Goal: Task Accomplishment & Management: Manage account settings

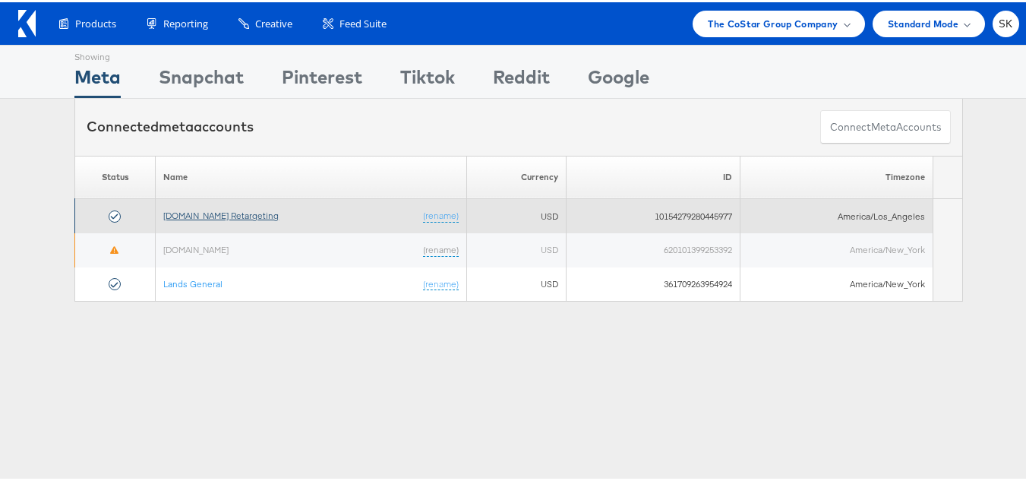
click at [230, 211] on link "[DOMAIN_NAME] Retargeting" at bounding box center [220, 212] width 115 height 11
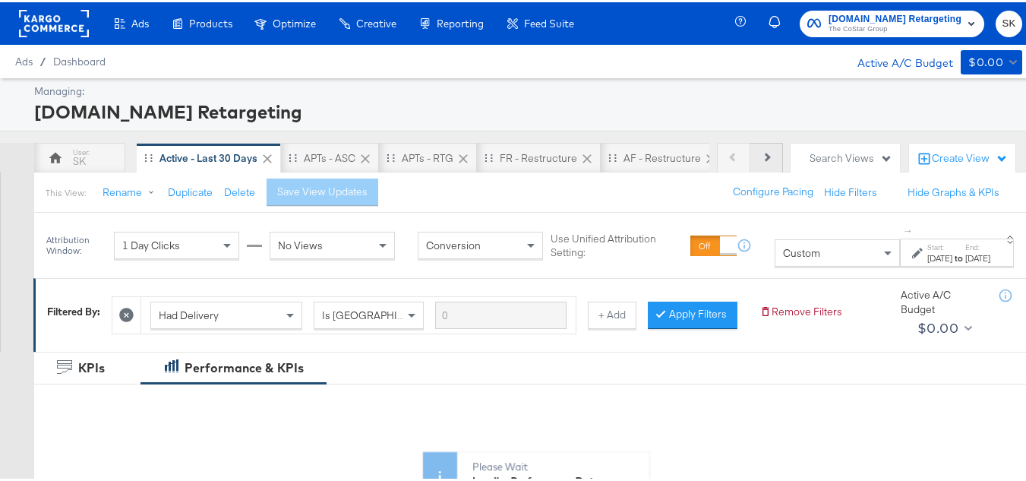
click at [750, 154] on button "Next" at bounding box center [766, 156] width 33 height 30
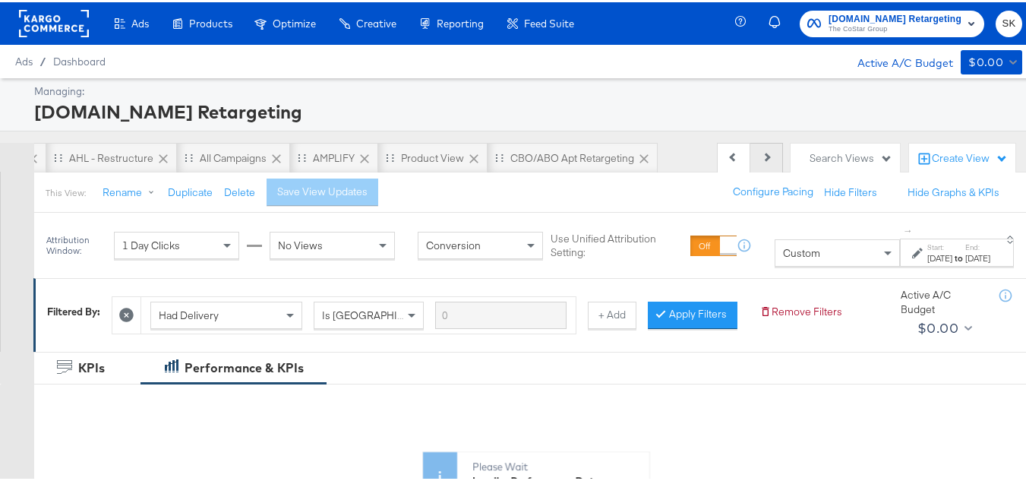
scroll to position [0, 682]
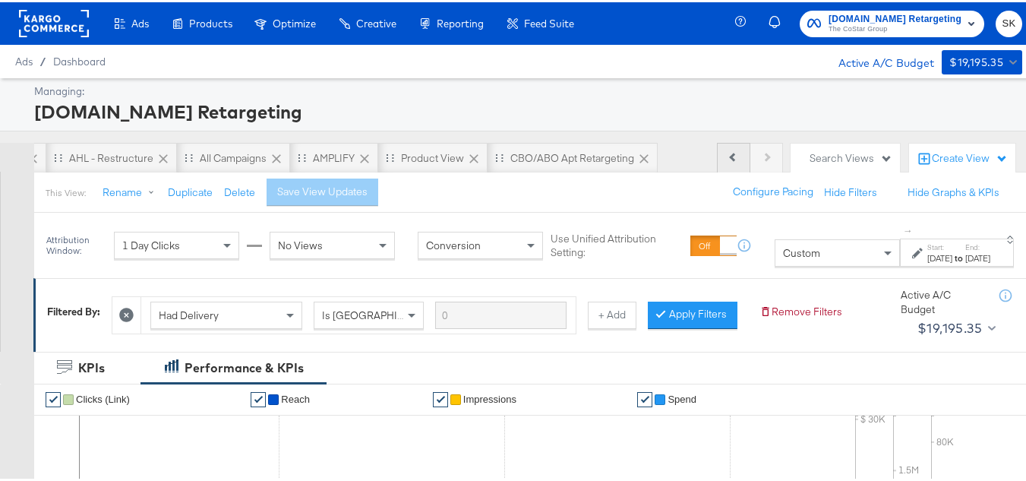
click at [732, 151] on button "Previous" at bounding box center [733, 156] width 33 height 30
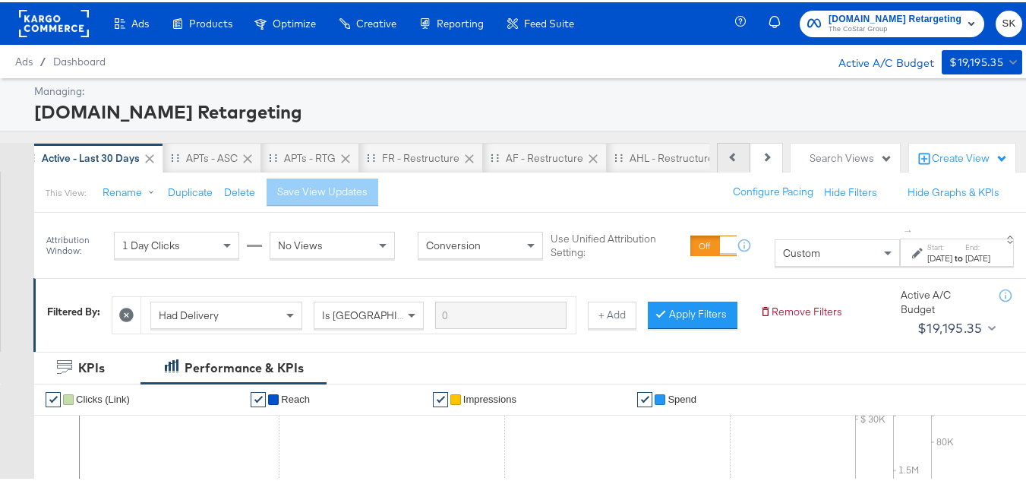
scroll to position [0, 12]
click at [732, 151] on button "Previous" at bounding box center [733, 156] width 33 height 30
click at [732, 151] on div "Previous Next" at bounding box center [750, 156] width 66 height 30
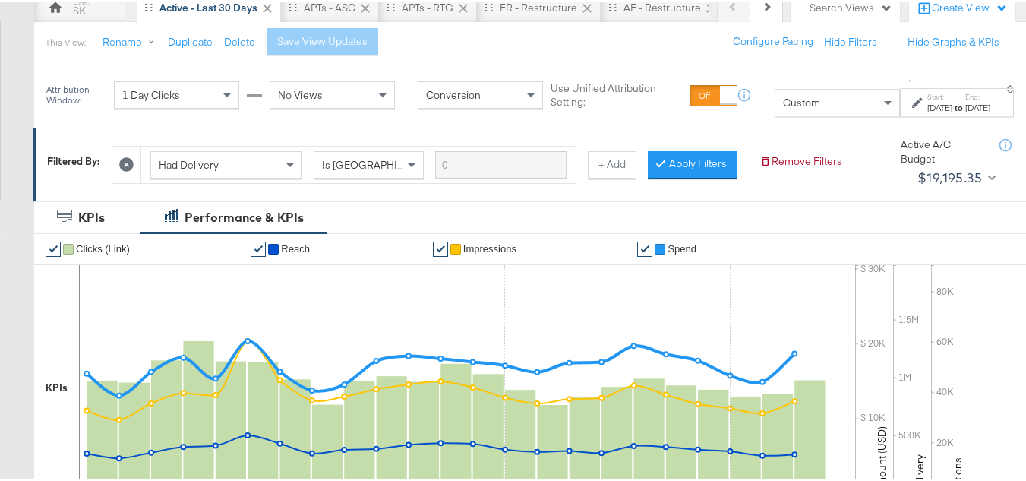
scroll to position [152, 0]
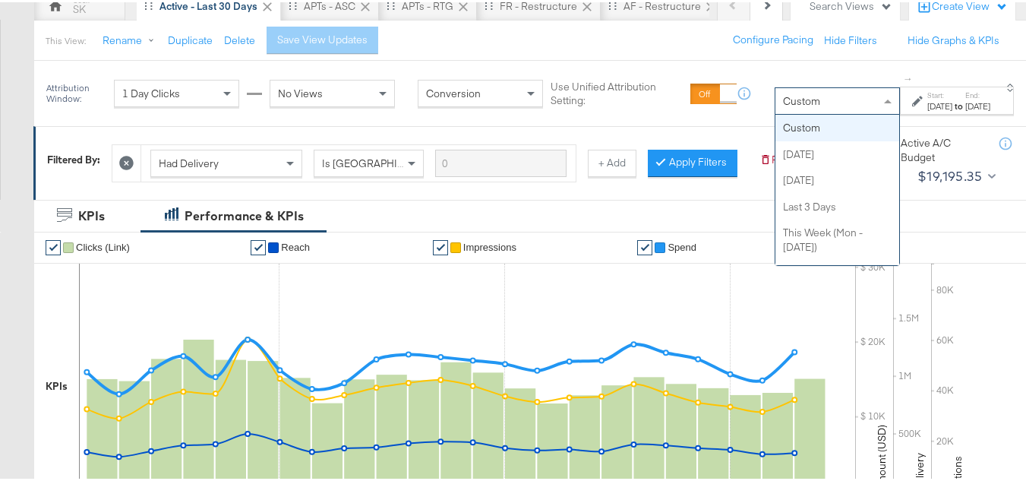
click at [796, 103] on div "Custom" at bounding box center [837, 99] width 124 height 26
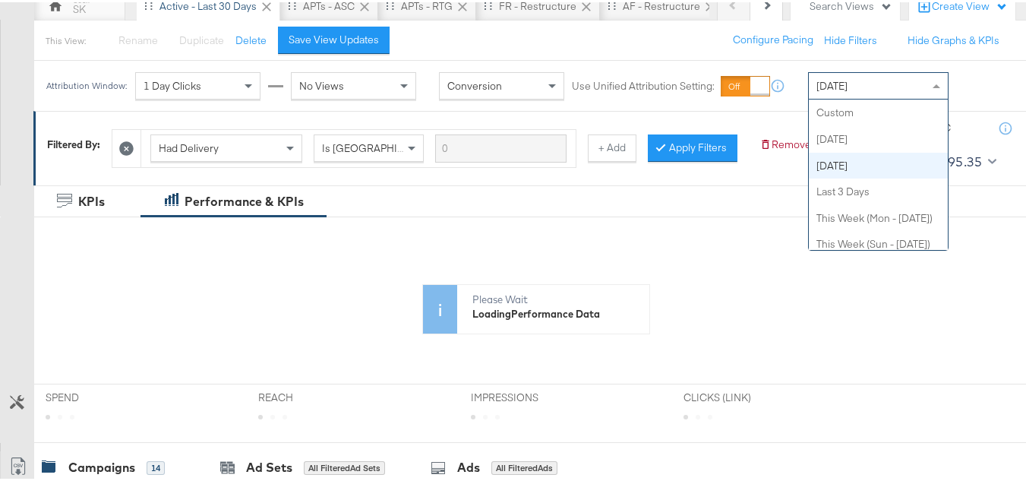
click at [877, 87] on div "[DATE]" at bounding box center [878, 84] width 139 height 26
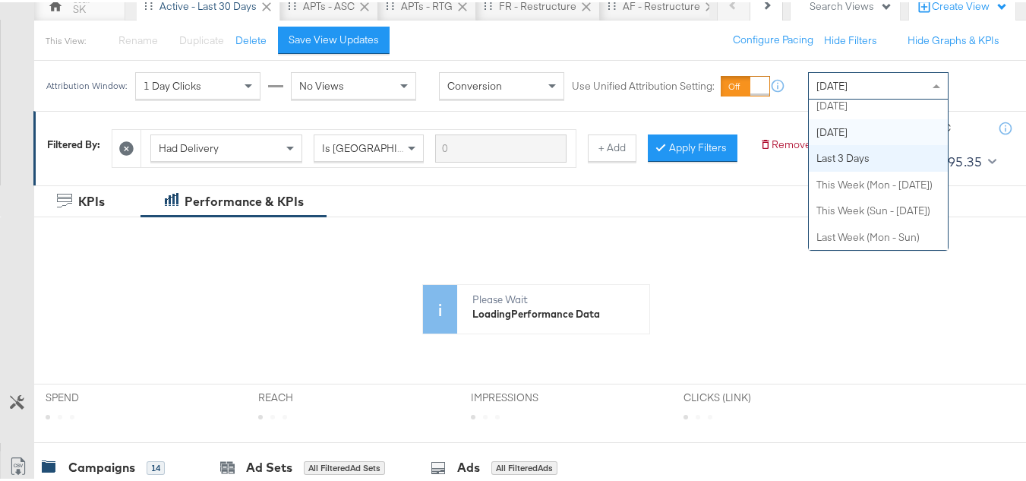
scroll to position [0, 0]
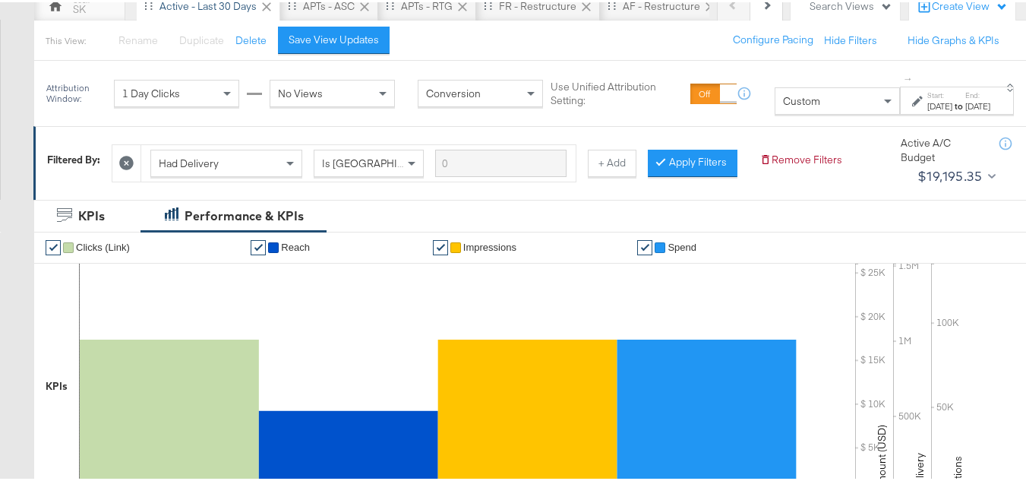
click at [927, 98] on div "[DATE]" at bounding box center [939, 104] width 25 height 12
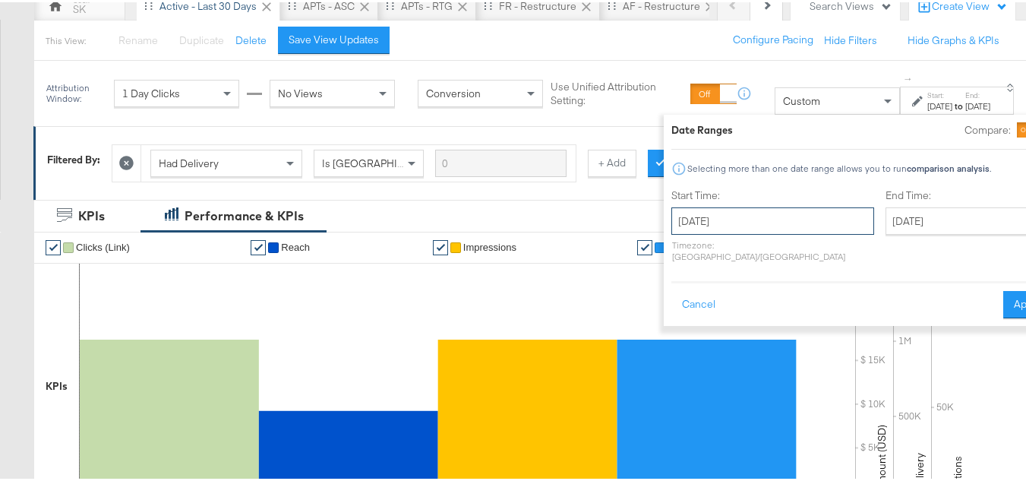
click at [743, 226] on input "[DATE]" at bounding box center [772, 218] width 203 height 27
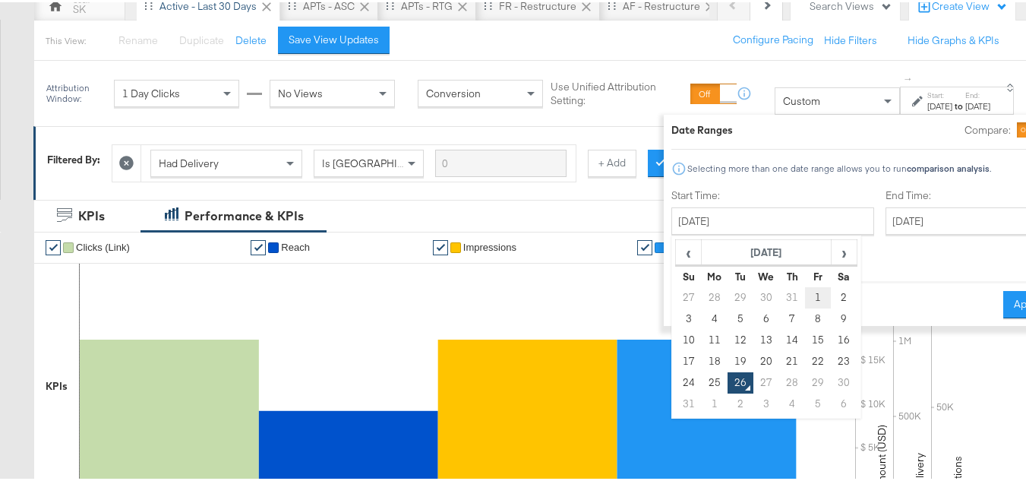
click at [806, 286] on td "1" at bounding box center [819, 295] width 26 height 21
type input "[DATE]"
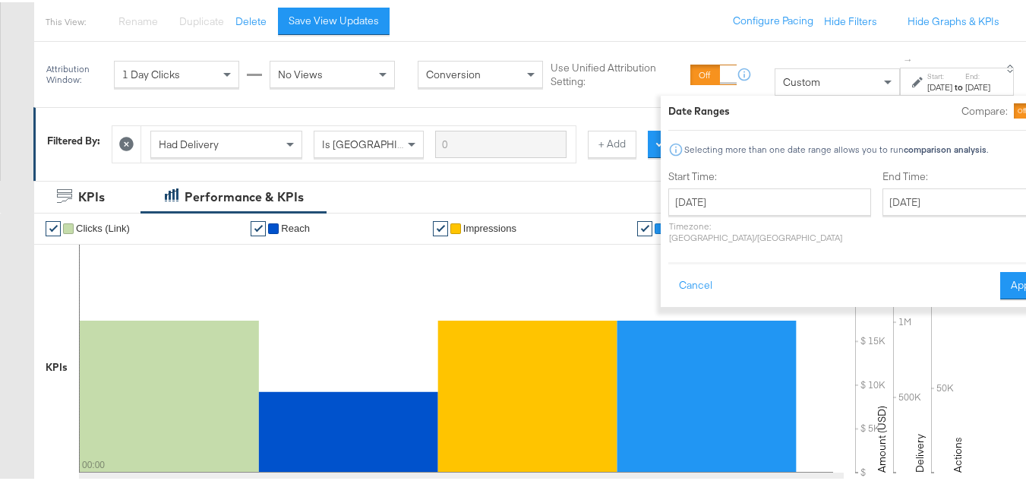
scroll to position [228, 0]
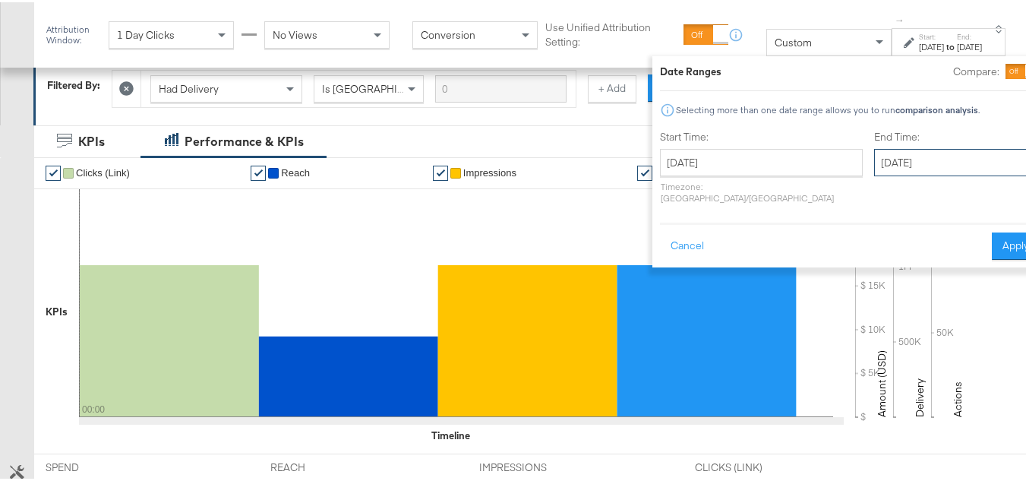
click at [874, 161] on input "[DATE]" at bounding box center [953, 160] width 159 height 27
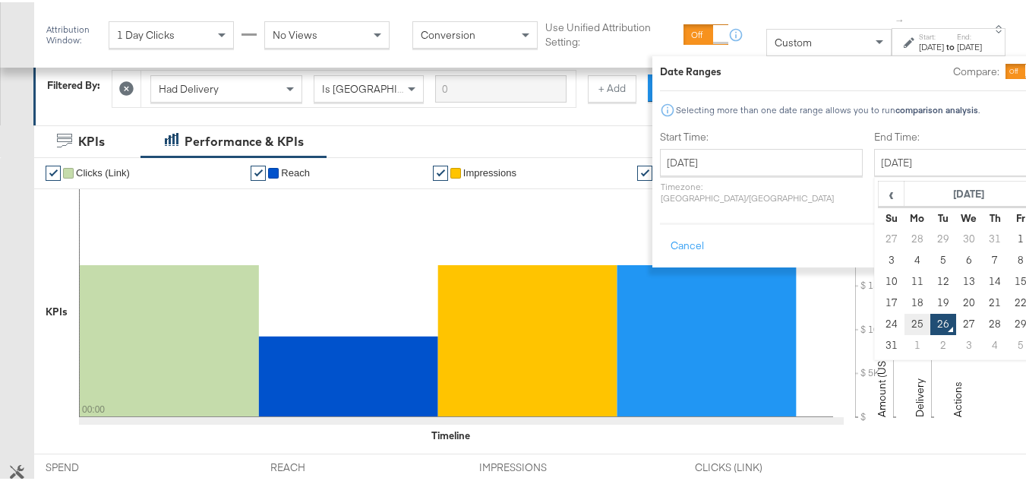
click at [905, 321] on td "25" at bounding box center [918, 321] width 26 height 21
type input "[DATE]"
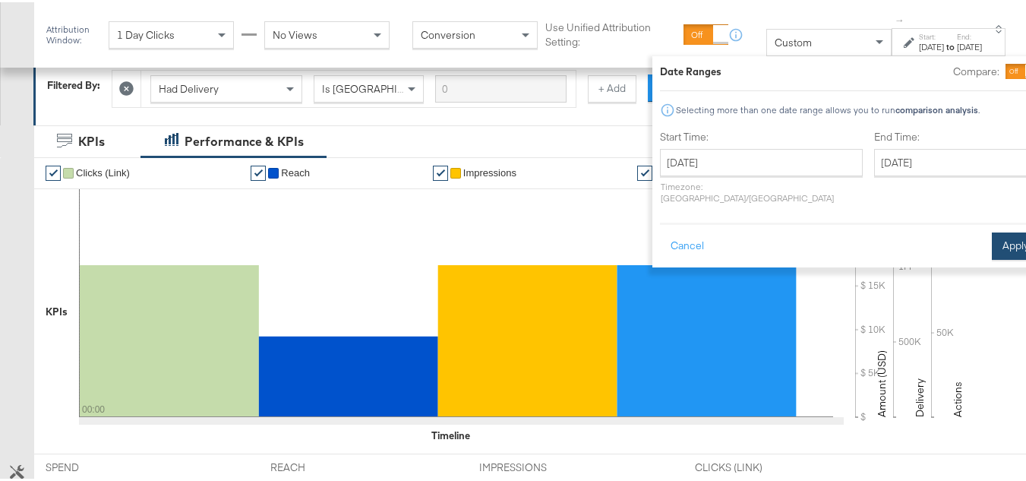
click at [992, 234] on button "Apply" at bounding box center [1016, 243] width 48 height 27
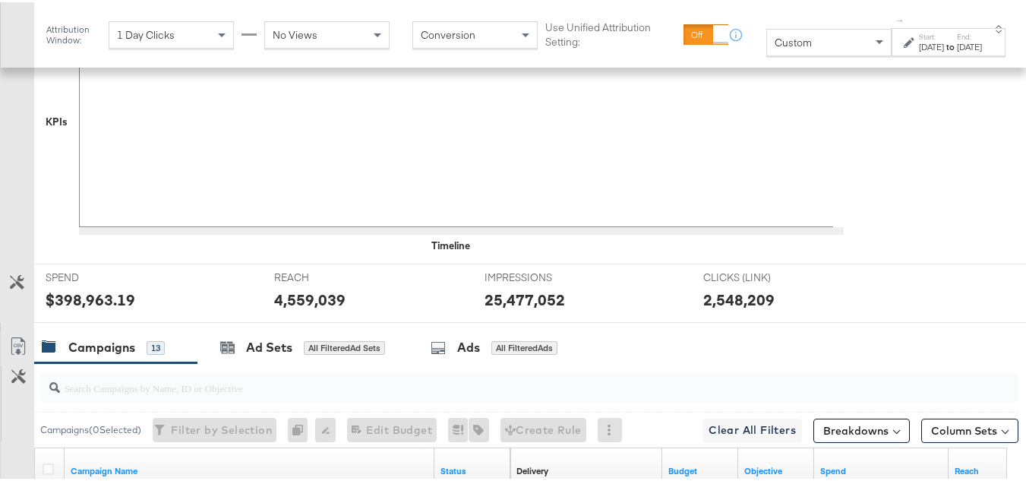
scroll to position [548, 0]
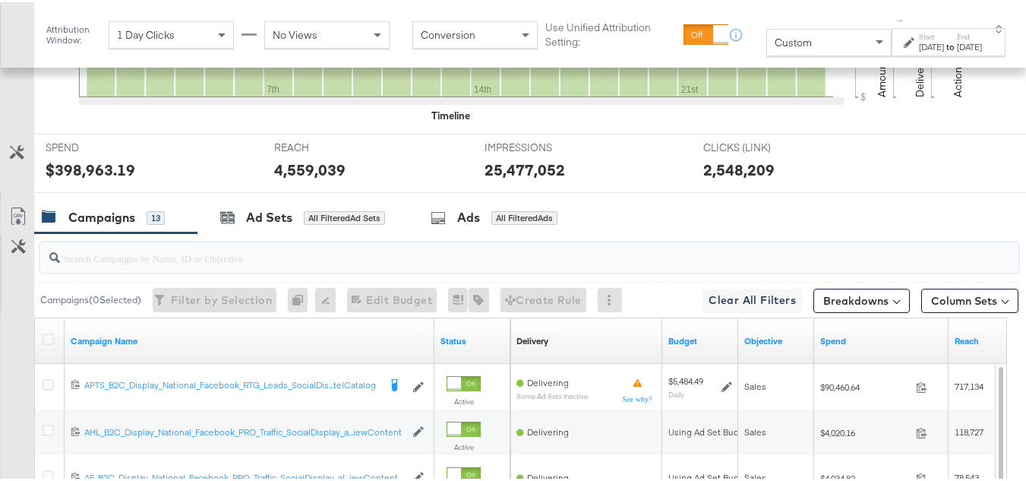
click at [155, 264] on input "search" at bounding box center [496, 250] width 872 height 30
paste input "APTS_B2C_Display_National_Facebook_RTG_Leads_SocialDisplay_Retargeting_Diamond_…"
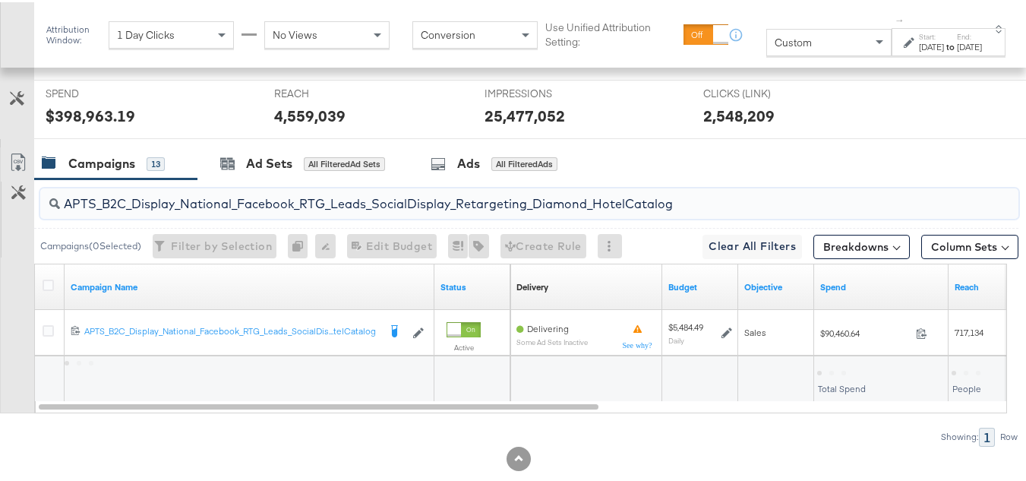
scroll to position [654, 0]
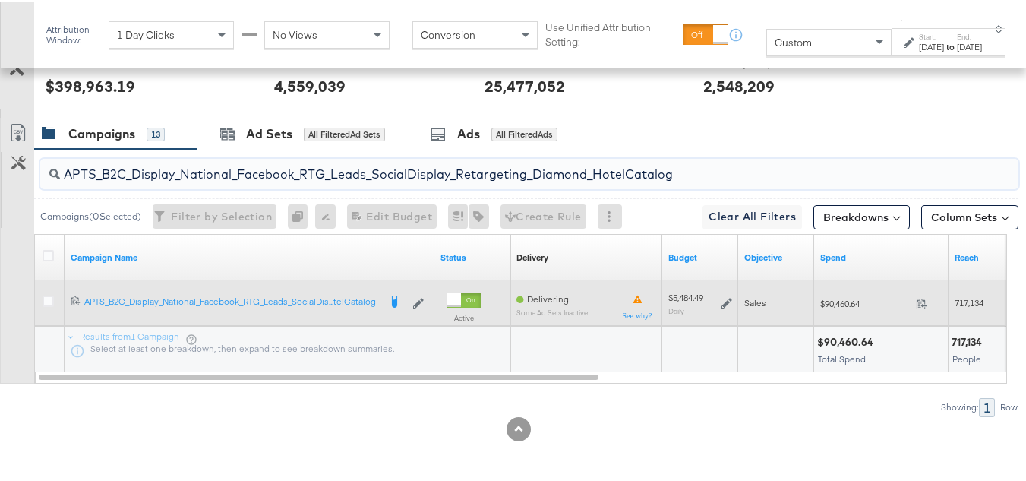
click at [838, 299] on span "$90,460.64" at bounding box center [865, 300] width 90 height 11
copy div "$90,460.64"
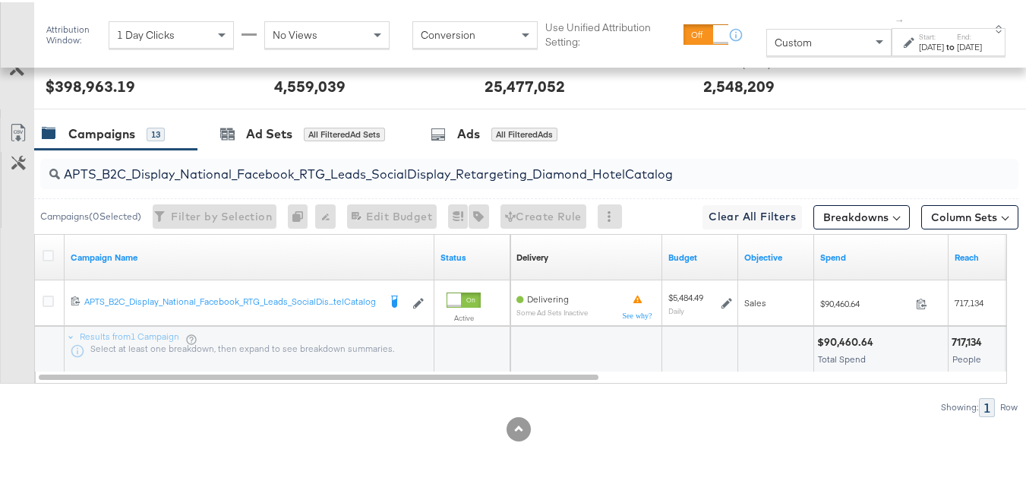
click at [264, 194] on div "APTS_B2C_Display_National_Facebook_RTG_Leads_SocialDisplay_Retargeting_Diamond_…" at bounding box center [526, 171] width 984 height 49
click at [263, 179] on input "APTS_B2C_Display_National_Facebook_RTG_Leads_SocialDisplay_Retargeting_Diamond_…" at bounding box center [496, 166] width 872 height 30
paste input "alwayson_Retargeting_DARE24_DiamondPlatinum"
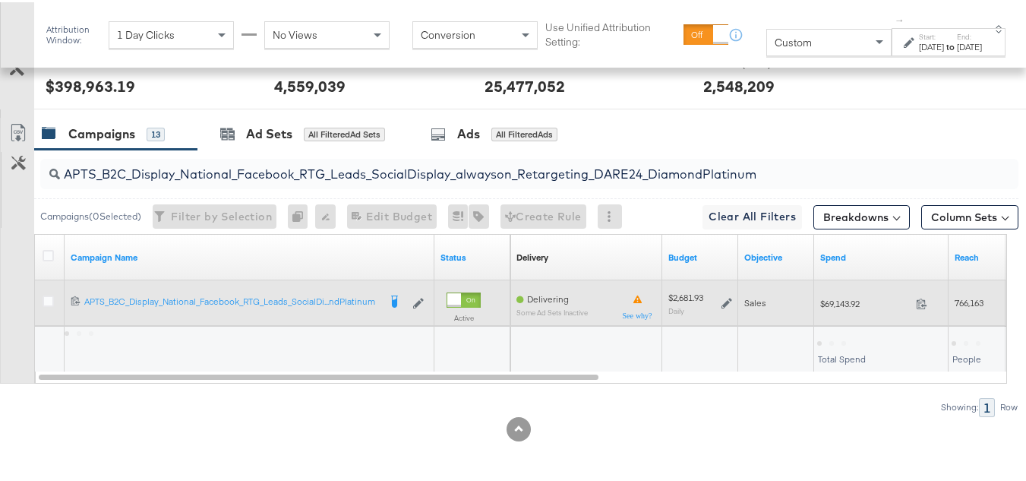
click at [829, 292] on div "$69,143.92 69143.92" at bounding box center [881, 301] width 134 height 24
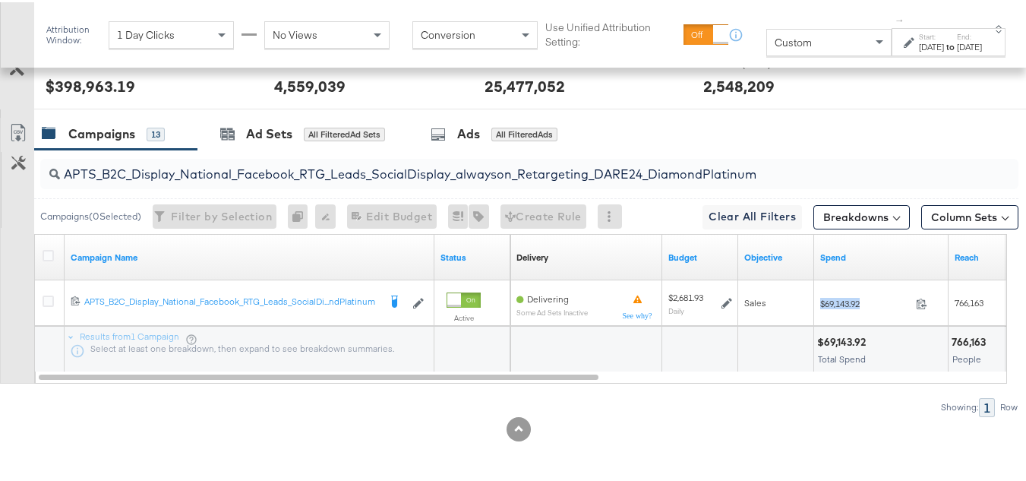
copy div "$69,143.92"
click at [247, 163] on input "APTS_B2C_Display_National_Facebook_RTG_Leads_SocialDisplay_alwayson_Retargeting…" at bounding box center [496, 166] width 872 height 30
paste input "FR_B2C_Display_National_Facebook_RTG_Leads_SocialDisplay_alwayson_Retargeting_FR"
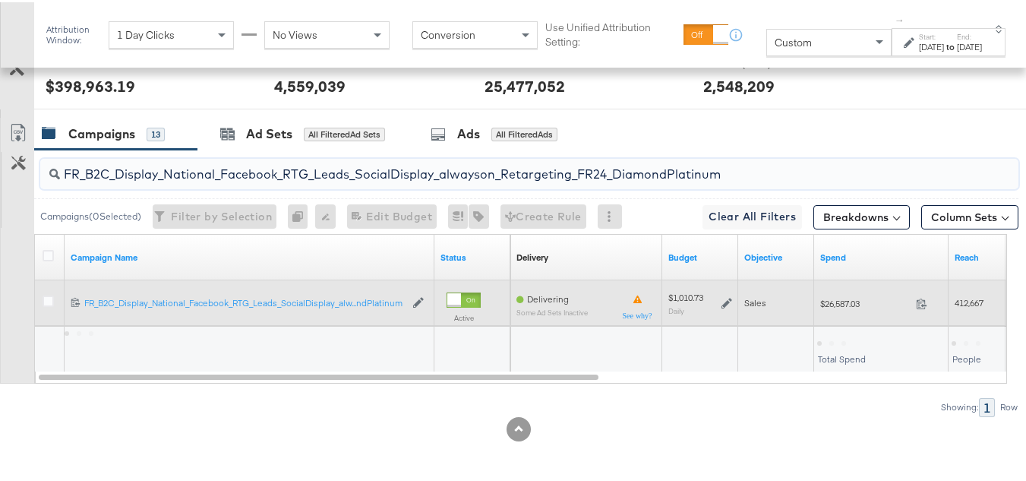
click at [837, 305] on span "$26,587.03" at bounding box center [865, 300] width 90 height 11
copy div "$26,587.03"
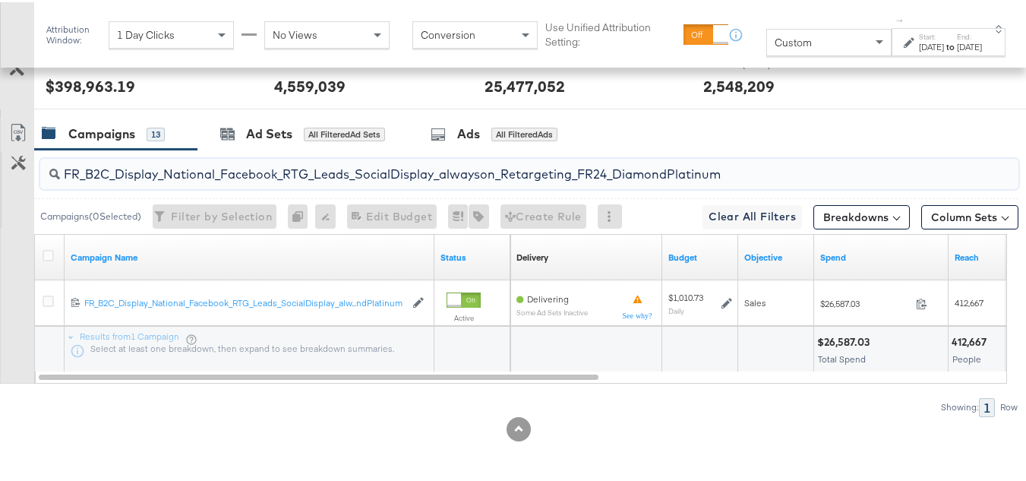
click at [200, 177] on input "FR_B2C_Display_National_Facebook_RTG_Leads_SocialDisplay_alwayson_Retargeting_F…" at bounding box center [496, 166] width 872 height 30
paste input "AF_B2C_Display_National_Facebook_RTG_Leads_SocialDisplay_alwayson_Retargeting_AF"
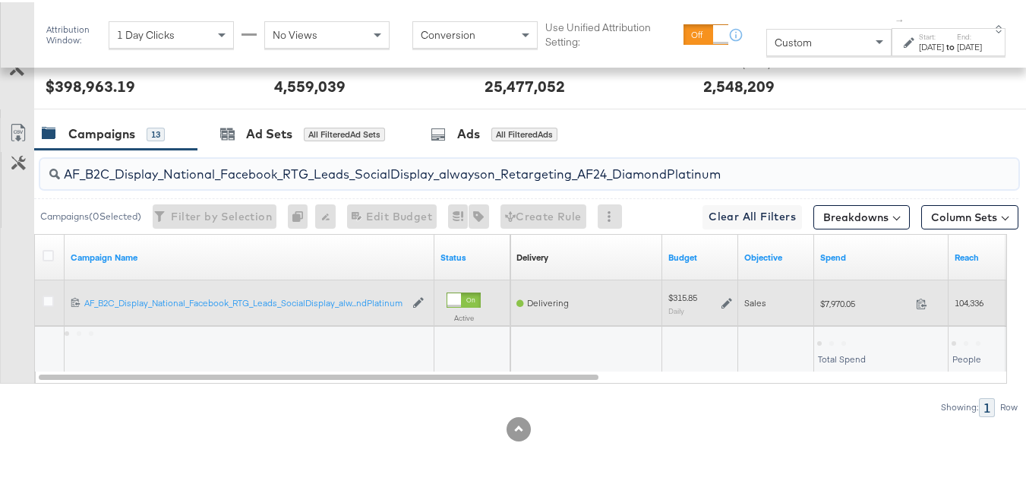
click at [838, 311] on div "$7,970.05 7970.05" at bounding box center [881, 301] width 134 height 24
copy div "$7,970.05"
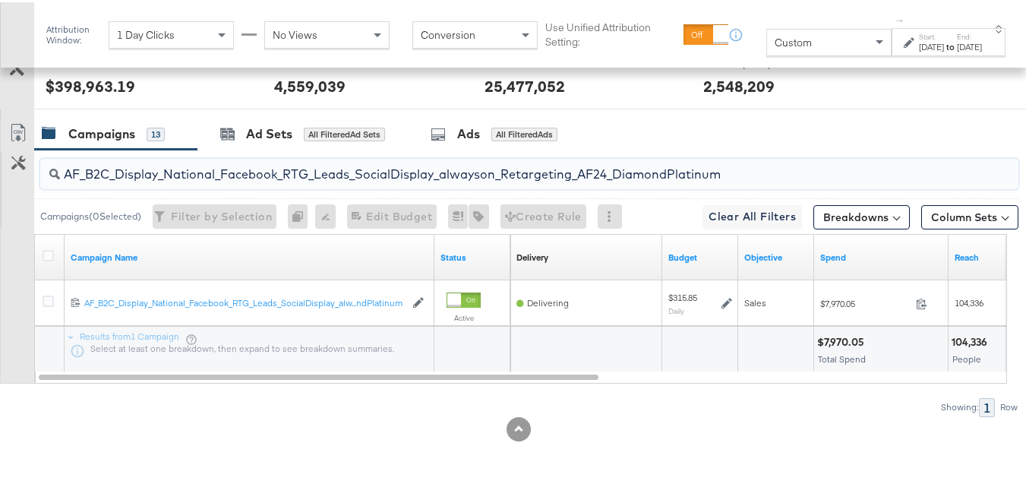
click at [272, 169] on input "AF_B2C_Display_National_Facebook_RTG_Leads_SocialDisplay_alwayson_Retargeting_A…" at bounding box center [496, 166] width 872 height 30
paste input "HL_B2C_Display_National_Facebook_RTG_Leads_SocialDisplay_alwayson_Retargeting_A…"
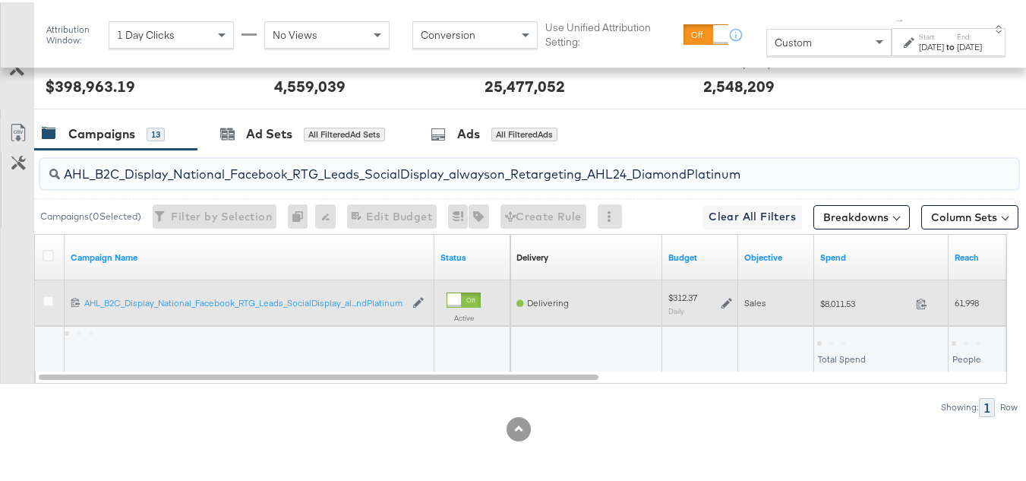
click at [843, 311] on div "$8,011.53 8011.53" at bounding box center [881, 301] width 134 height 24
copy div "$8,011.53"
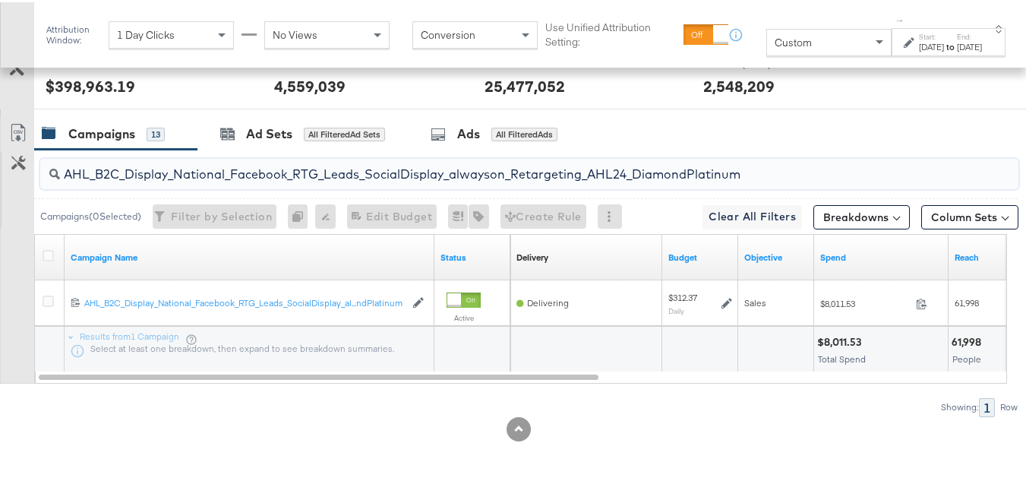
click at [282, 174] on input "AHL_B2C_Display_National_Facebook_RTG_Leads_SocialDisplay_alwayson_Retargeting_…" at bounding box center [496, 166] width 872 height 30
paste input "PTS_B2C_Display_National_Facebook_PRO_Traffic_SocialDisplay_alwayson_ASC_DARE24…"
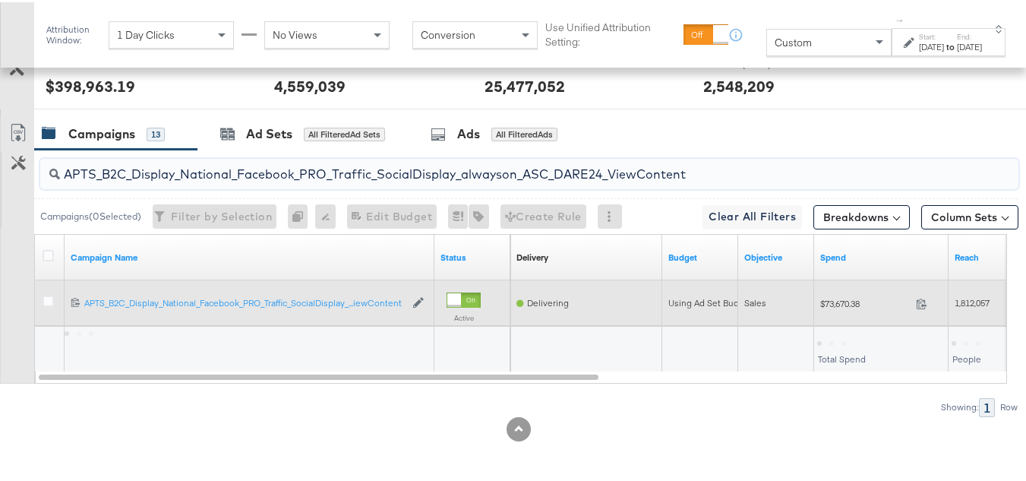
click at [836, 298] on span "$73,670.38" at bounding box center [865, 300] width 90 height 11
copy div "$73,670.38"
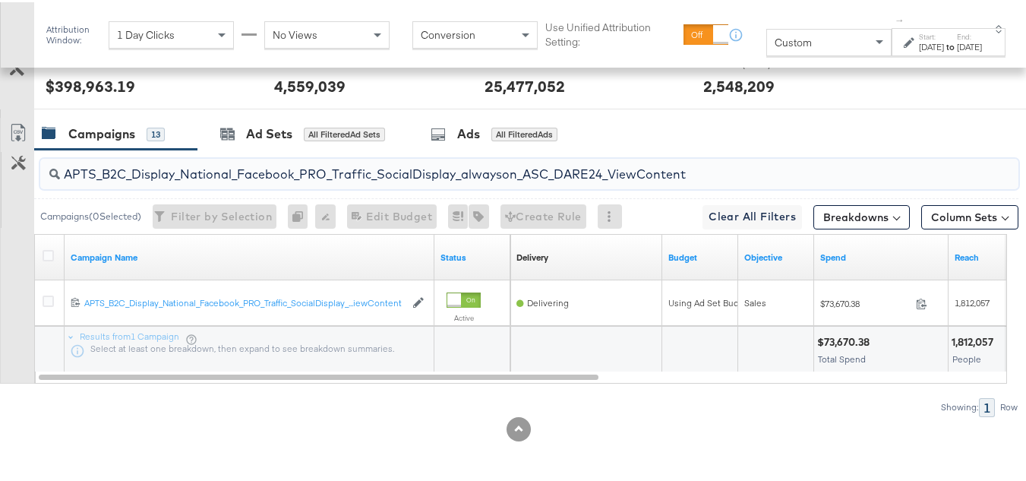
click at [167, 172] on input "APTS_B2C_Display_National_Facebook_PRO_Traffic_SocialDisplay_alwayson_ASC_DARE2…" at bounding box center [496, 166] width 872 height 30
paste input "Leads_SocialDisplay_alwayson_ASC_DARE24_Purchase"
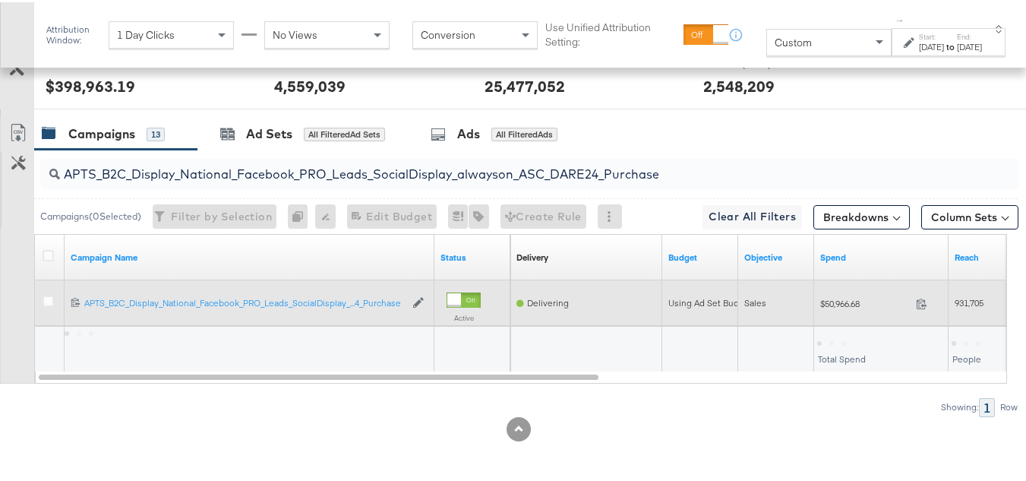
click at [823, 314] on div "$50,966.68 50966.68" at bounding box center [881, 301] width 134 height 46
copy div "$50,966.68"
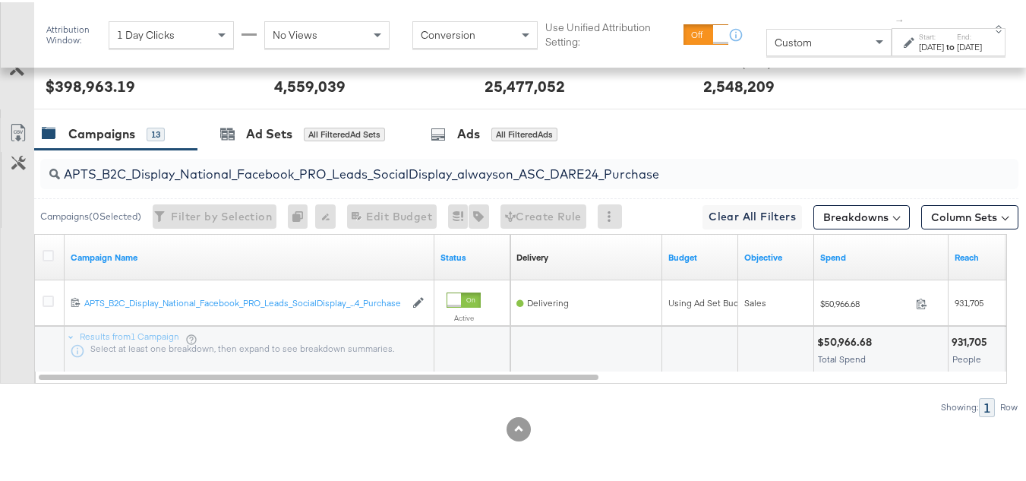
click at [182, 171] on input "APTS_B2C_Display_National_Facebook_PRO_Leads_SocialDisplay_alwayson_ASC_DARE24_…" at bounding box center [496, 166] width 872 height 30
paste input "F_B2C_Display_National_Facebook_PRO_Traffic_SocialDisplay_alwayson_ASC_AF24_Vie…"
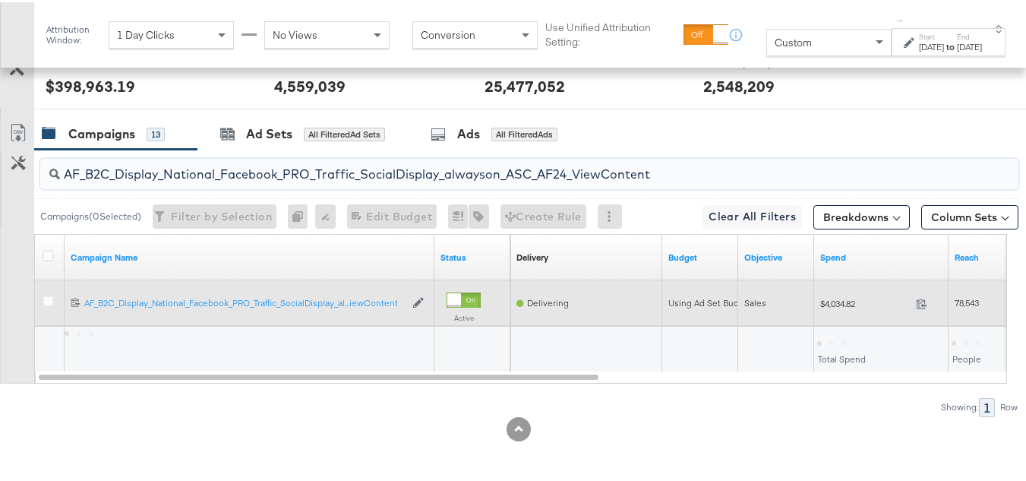
click at [825, 307] on div "$4,034.82 4034.82" at bounding box center [881, 301] width 134 height 24
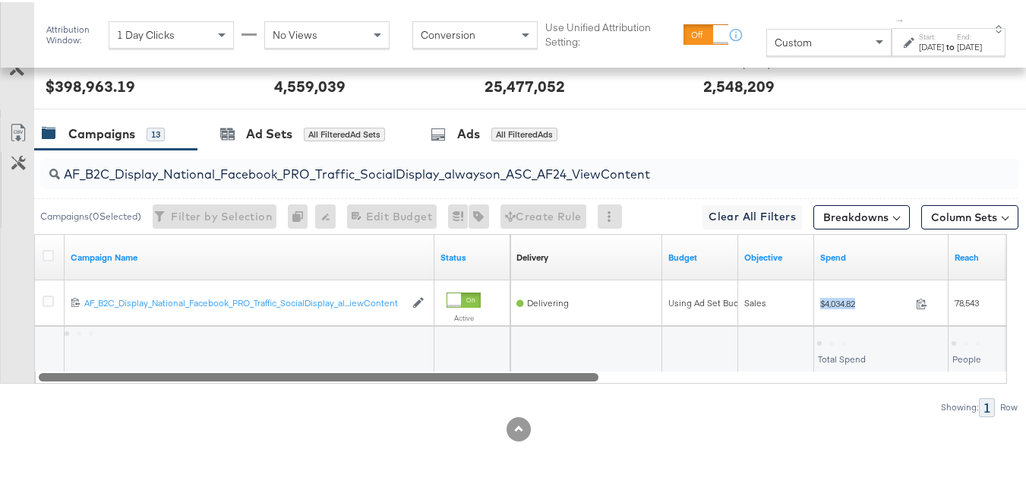
copy div "$4,034.82"
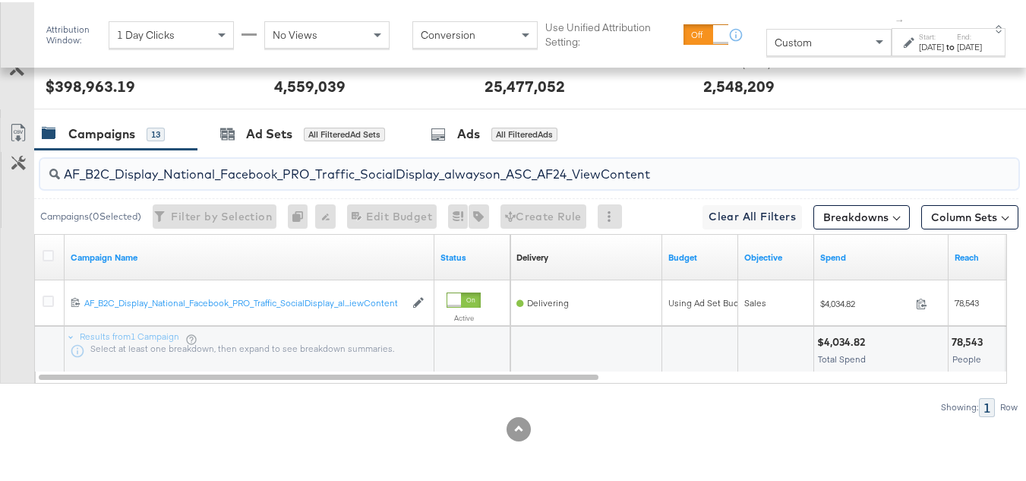
click at [191, 169] on input "AF_B2C_Display_National_Facebook_PRO_Traffic_SocialDisplay_alwayson_ASC_AF24_Vi…" at bounding box center [496, 166] width 872 height 30
paste input "FR_B2C_Display_National_Facebook_PRO_Traffic_SocialDisplay_alwayson_ASC_FR"
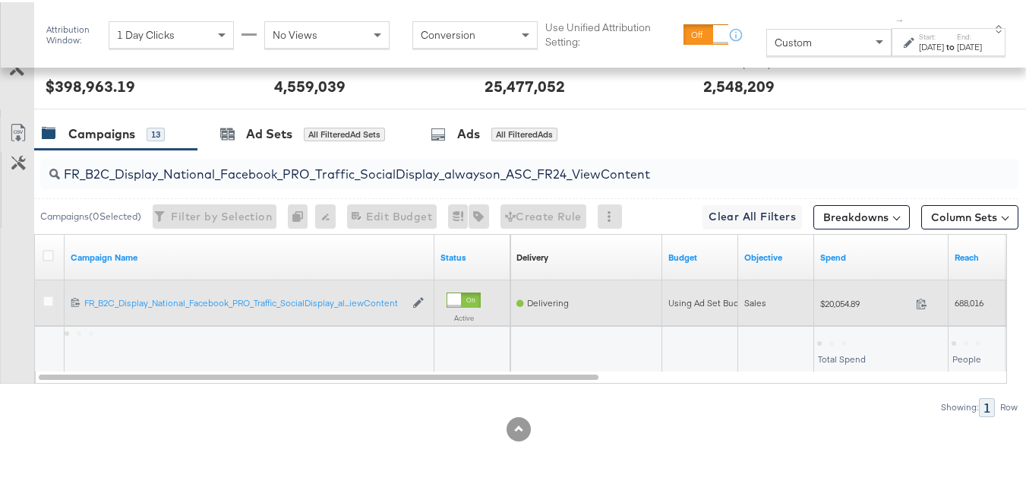
click at [841, 300] on span "$20,054.89" at bounding box center [865, 300] width 90 height 11
copy div "$20,054.89"
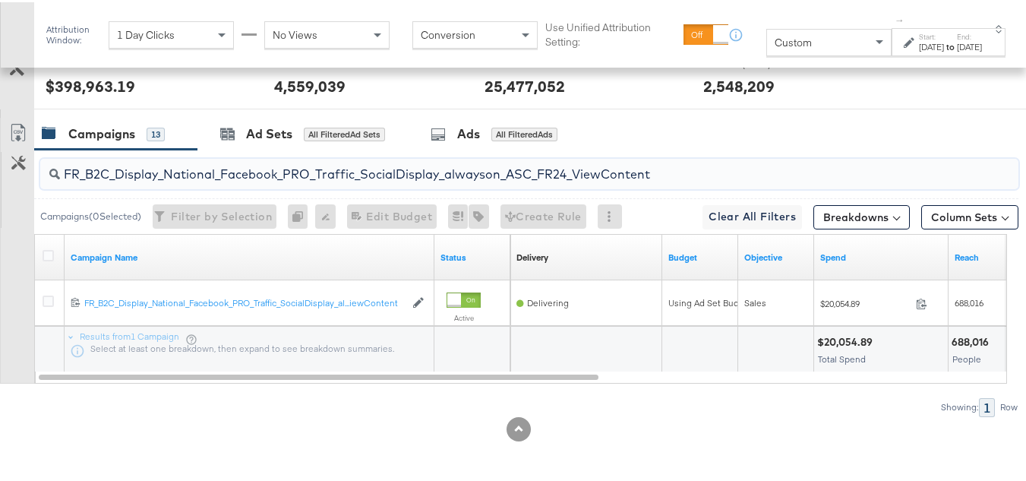
click at [226, 175] on input "FR_B2C_Display_National_Facebook_PRO_Traffic_SocialDisplay_alwayson_ASC_FR24_Vi…" at bounding box center [496, 166] width 872 height 30
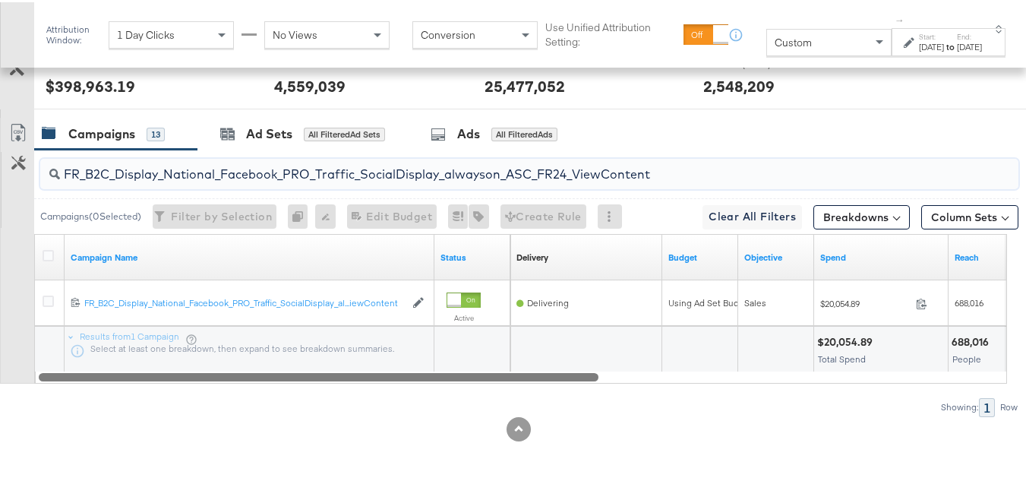
paste input "AHL_B2C_Display_National_Facebook_PRO_Traffic_SocialDisplay_alwayson_ASC_AHL"
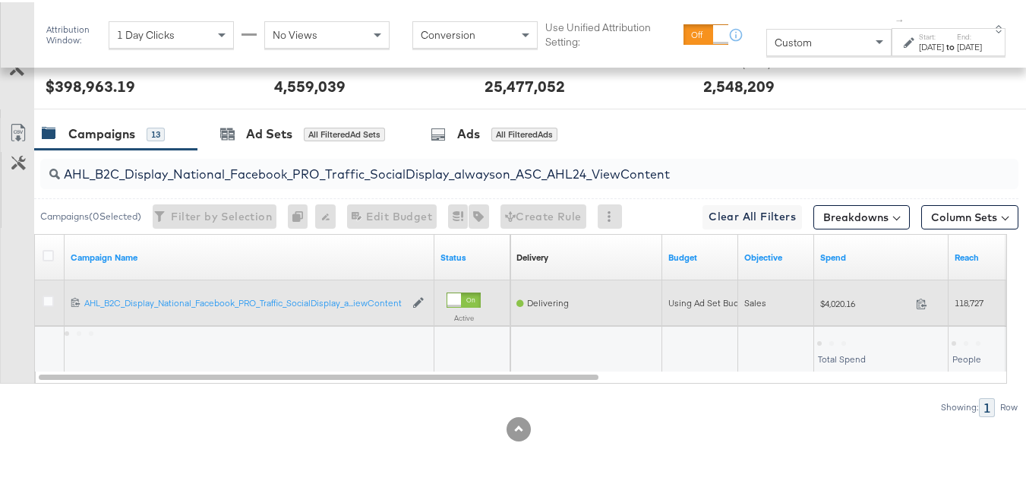
click at [834, 312] on div "$4,020.16 4020.16" at bounding box center [881, 301] width 134 height 24
copy div "$4,020.16"
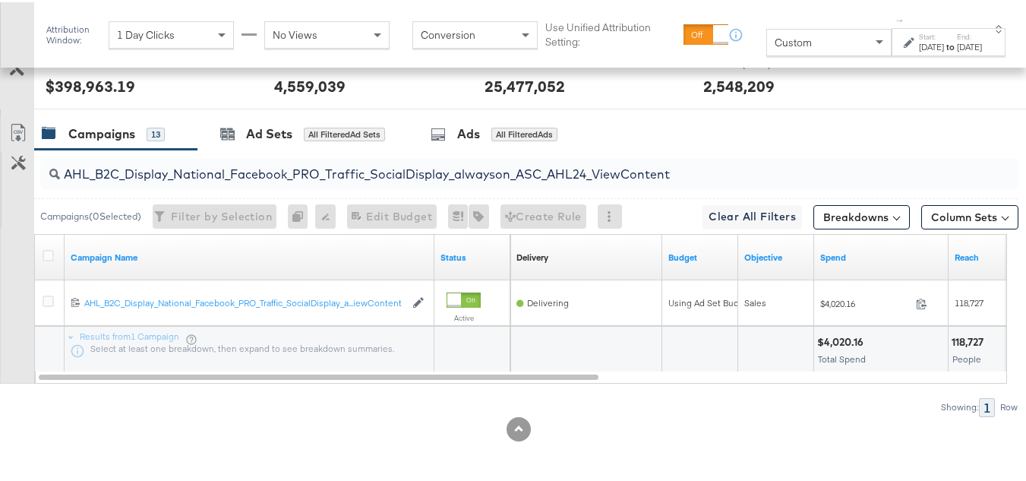
click at [826, 418] on div at bounding box center [518, 427] width 1037 height 24
click at [556, 169] on input "AHL_B2C_Display_National_Facebook_PRO_Traffic_SocialDisplay_alwayson_ASC_AHL24_…" at bounding box center [496, 166] width 872 height 30
paste input "PTS_B2C_Display_National_Facebook_RTG_Leads_SocialDisplay_Retargeting_Diamond_H…"
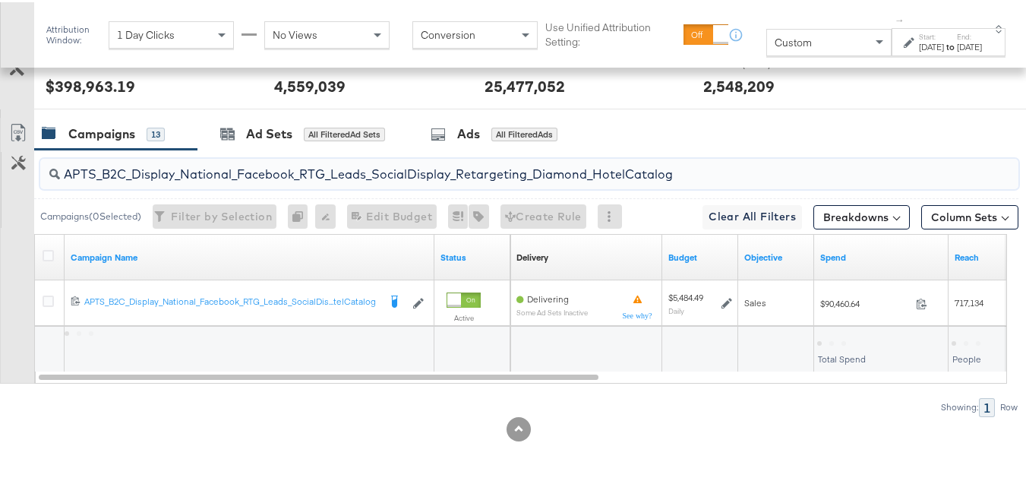
type input "APTS_B2C_Display_National_Facebook_RTG_Leads_SocialDisplay_Retargeting_Diamond_…"
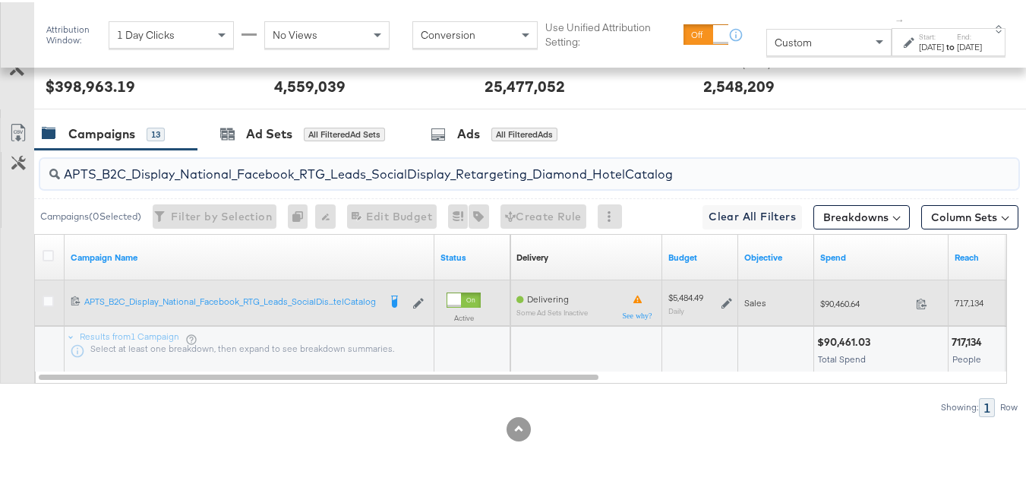
click at [722, 305] on icon at bounding box center [727, 300] width 11 height 11
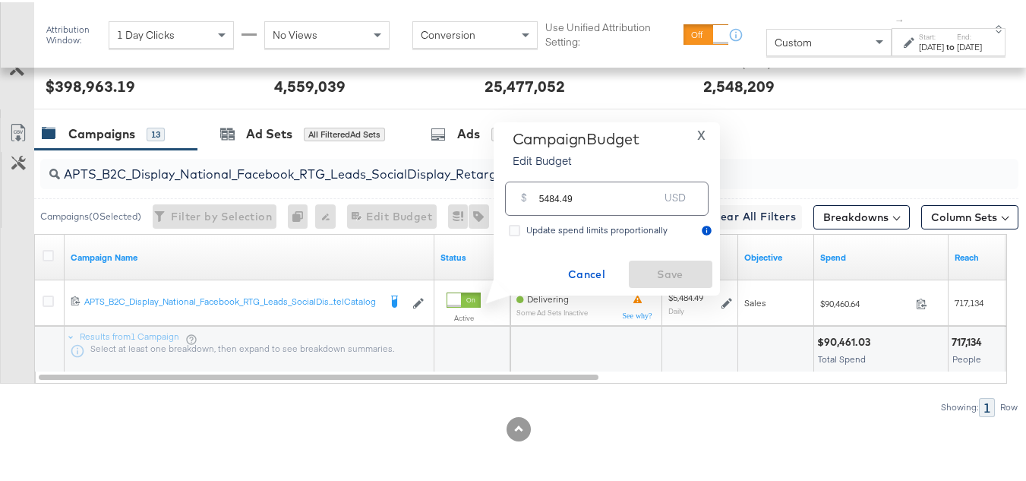
click at [624, 194] on input "5484.49" at bounding box center [599, 190] width 120 height 33
paste input "$5,863.66"
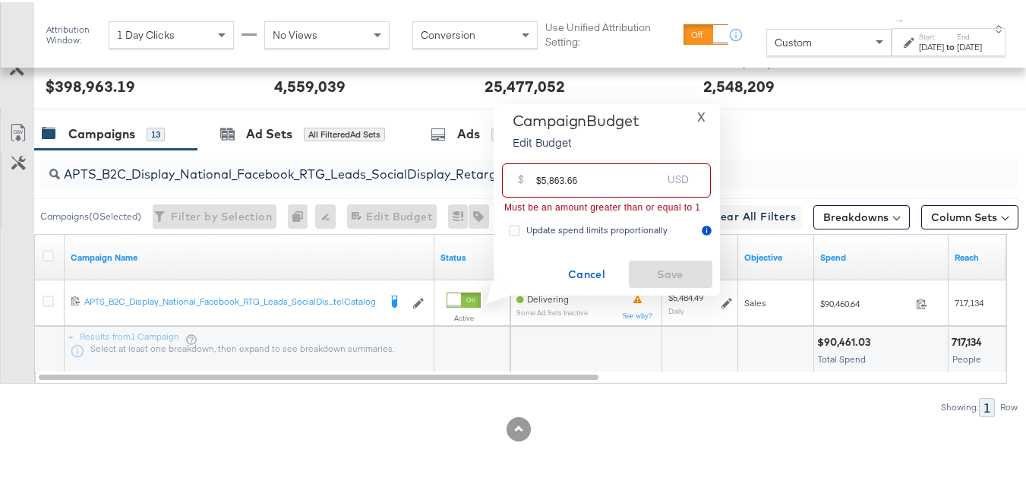
drag, startPoint x: 539, startPoint y: 176, endPoint x: 443, endPoint y: 176, distance: 96.5
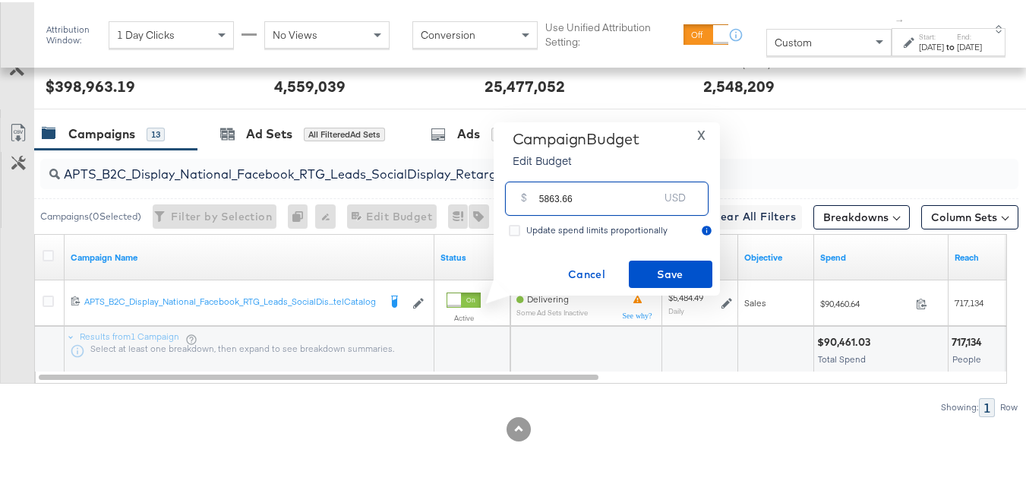
click at [603, 197] on input "5863.66" at bounding box center [599, 190] width 120 height 33
type input "5863.66"
click at [680, 262] on button "Save" at bounding box center [671, 271] width 84 height 27
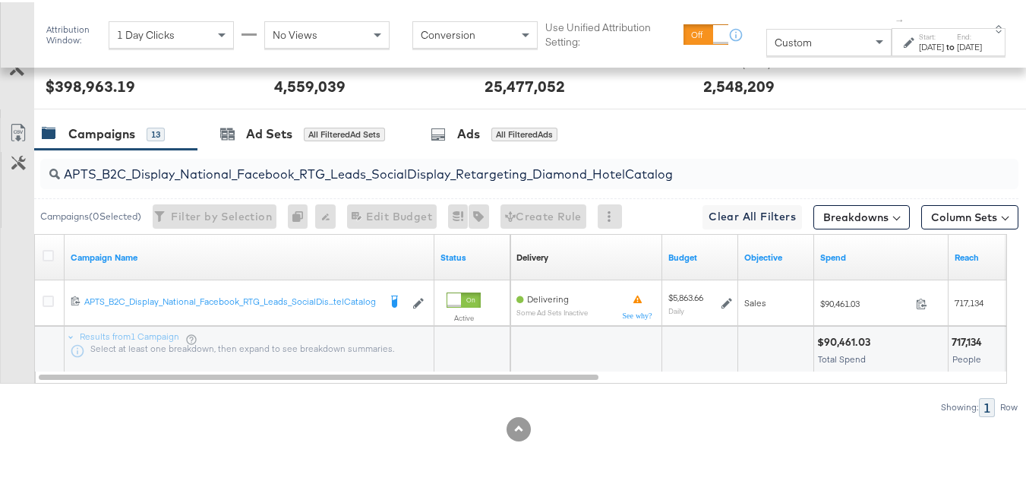
click at [242, 173] on input "APTS_B2C_Display_National_Facebook_RTG_Leads_SocialDisplay_Retargeting_Diamond_…" at bounding box center [496, 166] width 872 height 30
paste input "alwayson_Retargeting_DARE24_DiamondPlatinum"
type input "APTS_B2C_Display_National_Facebook_RTG_Leads_SocialDisplay_alwayson_Retargeting…"
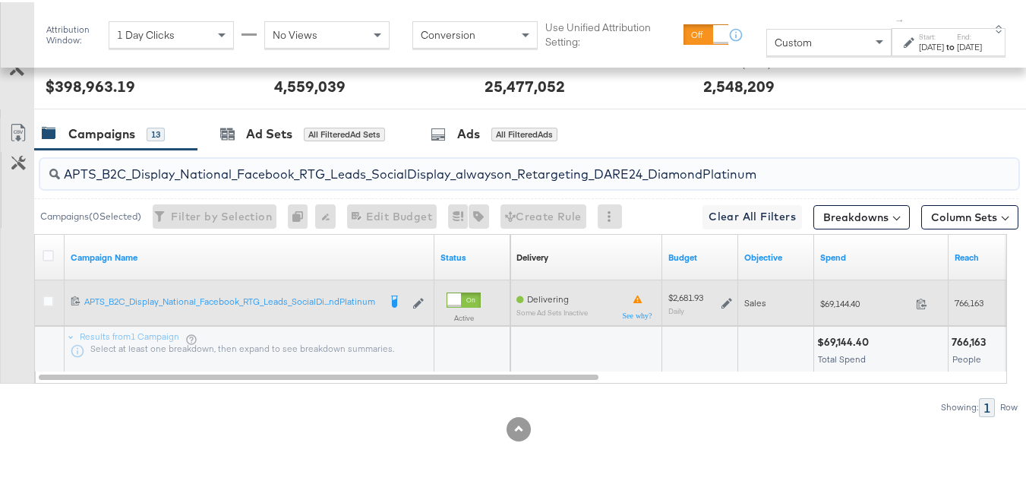
click at [722, 298] on icon at bounding box center [727, 300] width 11 height 11
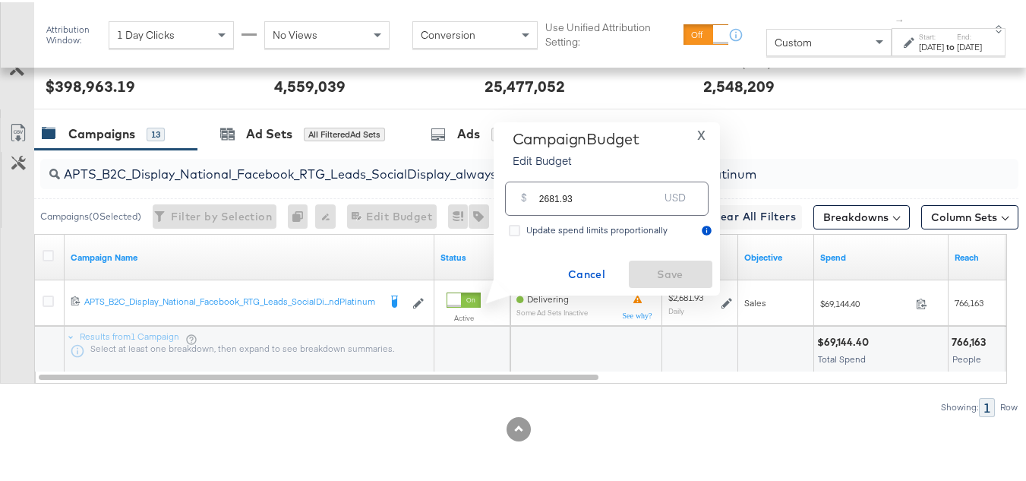
click at [630, 203] on input "2681.93" at bounding box center [599, 190] width 120 height 33
paste input "$2,687.20"
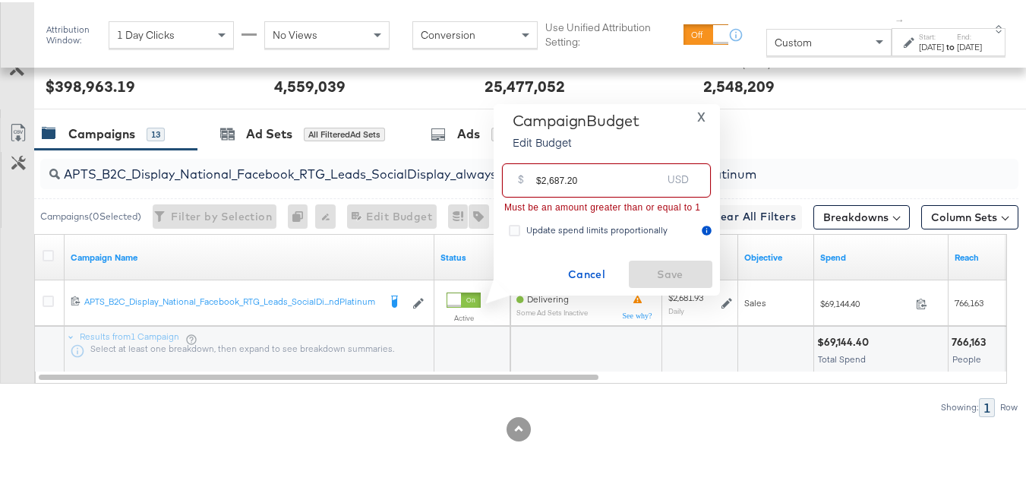
drag, startPoint x: 541, startPoint y: 177, endPoint x: 497, endPoint y: 177, distance: 44.1
click at [497, 177] on div "Campaign Budget Edit Budget X $ $2,687.20 USD Must be an amount greater than or…" at bounding box center [607, 198] width 226 height 192
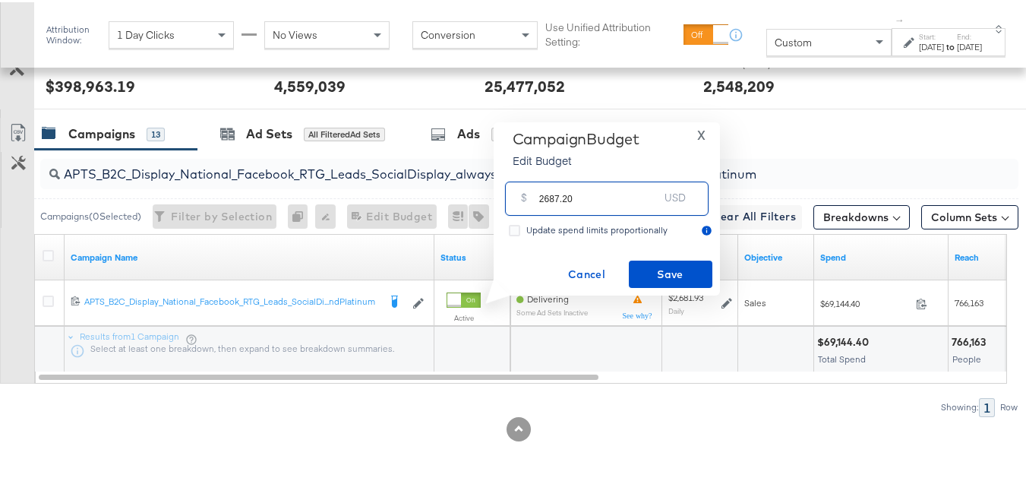
click at [614, 191] on input "2687.20" at bounding box center [599, 190] width 120 height 33
type input "2687.20"
click at [656, 267] on span "Save" at bounding box center [670, 272] width 71 height 19
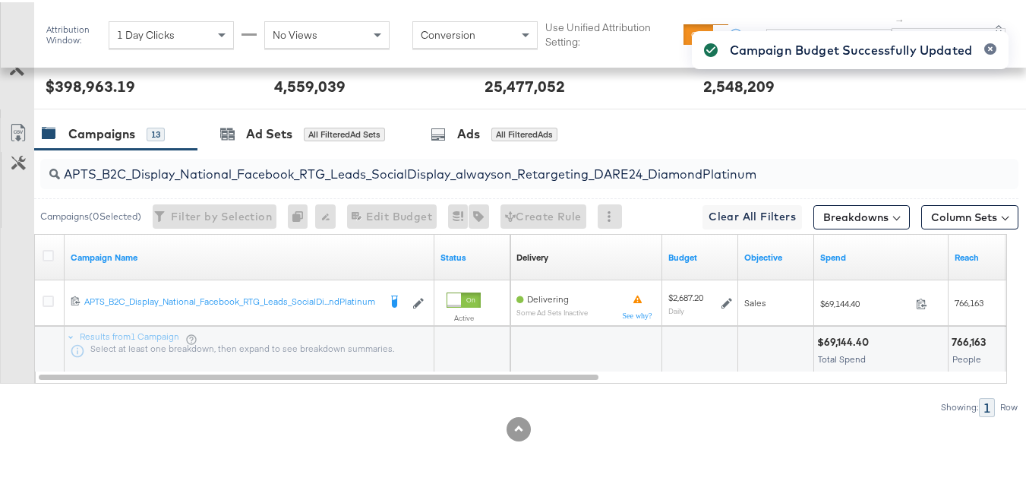
click at [238, 166] on input "APTS_B2C_Display_National_Facebook_RTG_Leads_SocialDisplay_alwayson_Retargeting…" at bounding box center [496, 166] width 872 height 30
paste input "FR_B2C_Display_National_Facebook_RTG_Leads_SocialDisplay_alwayson_Retargeting_FR"
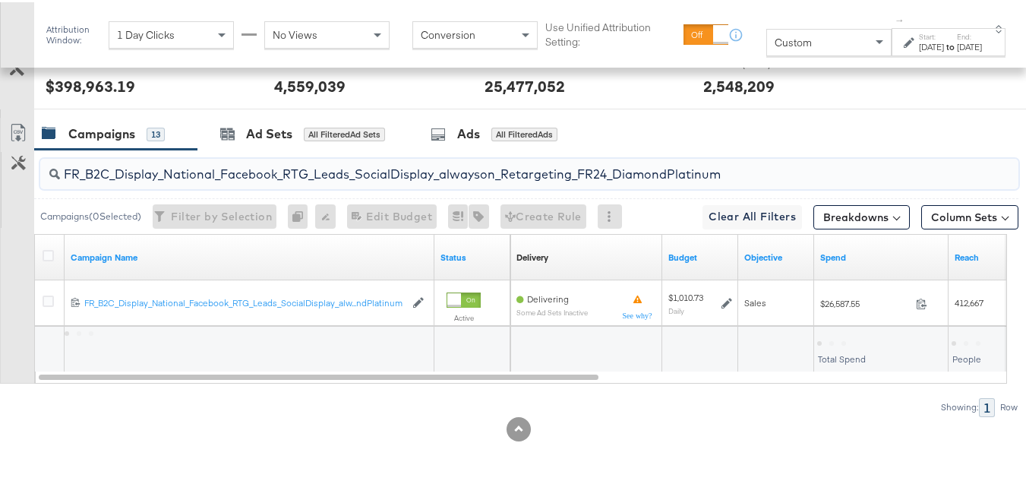
type input "FR_B2C_Display_National_Facebook_RTG_Leads_SocialDisplay_alwayson_Retargeting_F…"
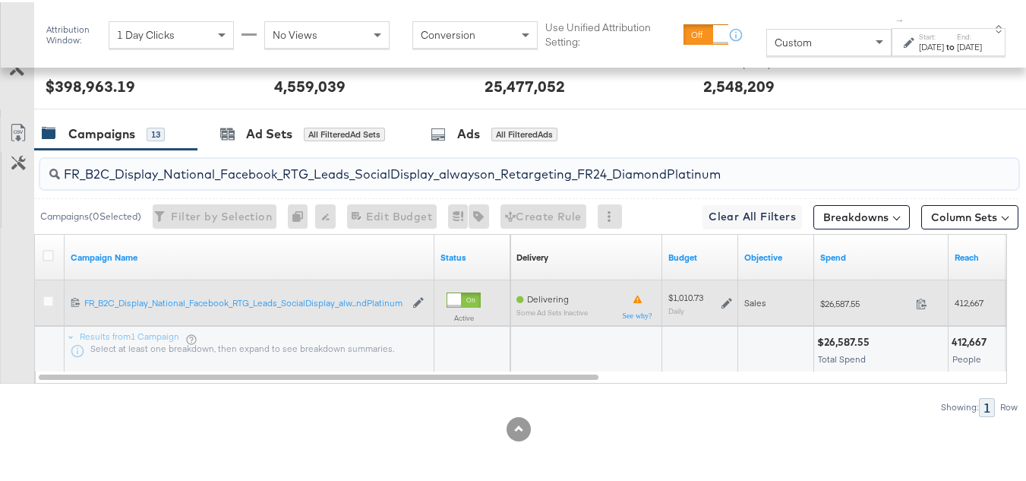
click at [720, 300] on div "$1,010.73 Daily" at bounding box center [700, 301] width 64 height 24
click at [724, 303] on icon at bounding box center [727, 300] width 11 height 11
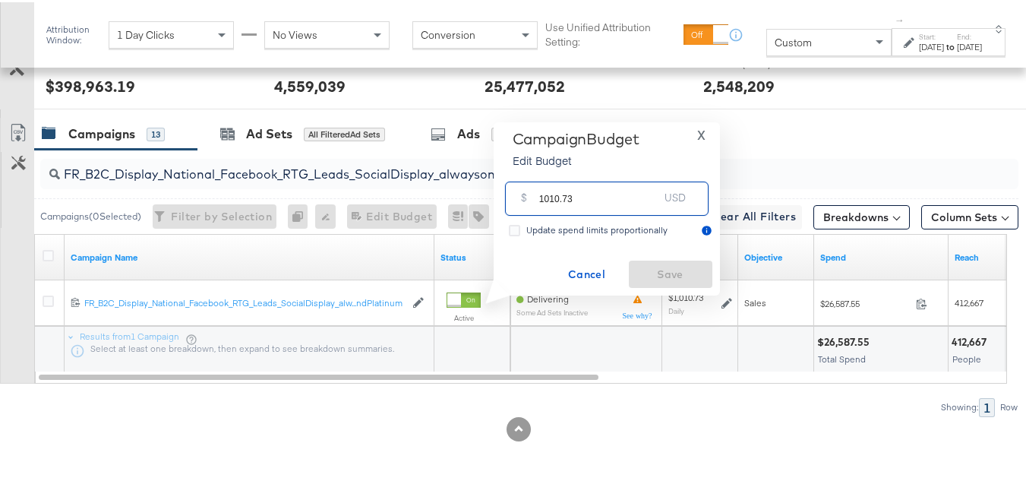
click at [604, 194] on input "1010.73" at bounding box center [599, 190] width 120 height 33
paste input "$1,022.36"
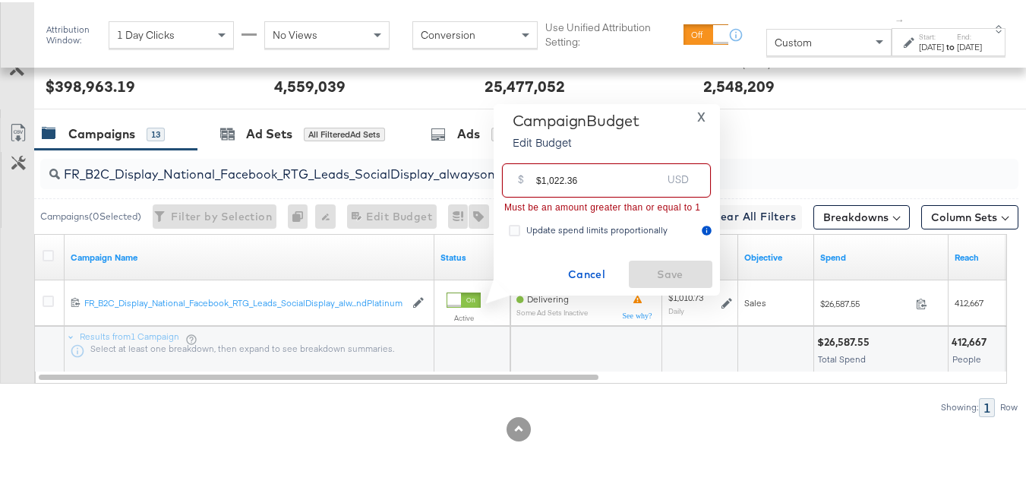
drag, startPoint x: 539, startPoint y: 179, endPoint x: 456, endPoint y: 178, distance: 82.8
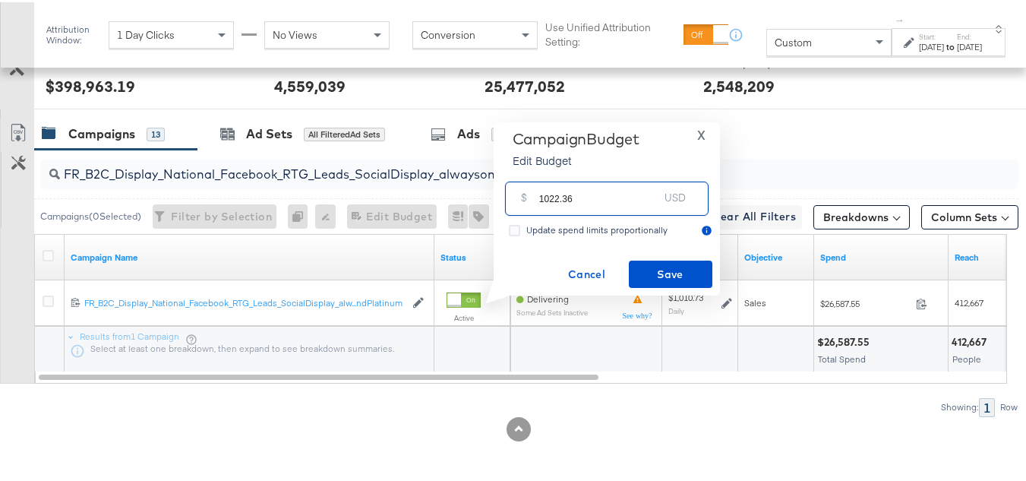
click at [629, 188] on input "1022.36" at bounding box center [599, 190] width 120 height 33
type input "1022.36"
click at [662, 273] on span "Save" at bounding box center [670, 272] width 71 height 19
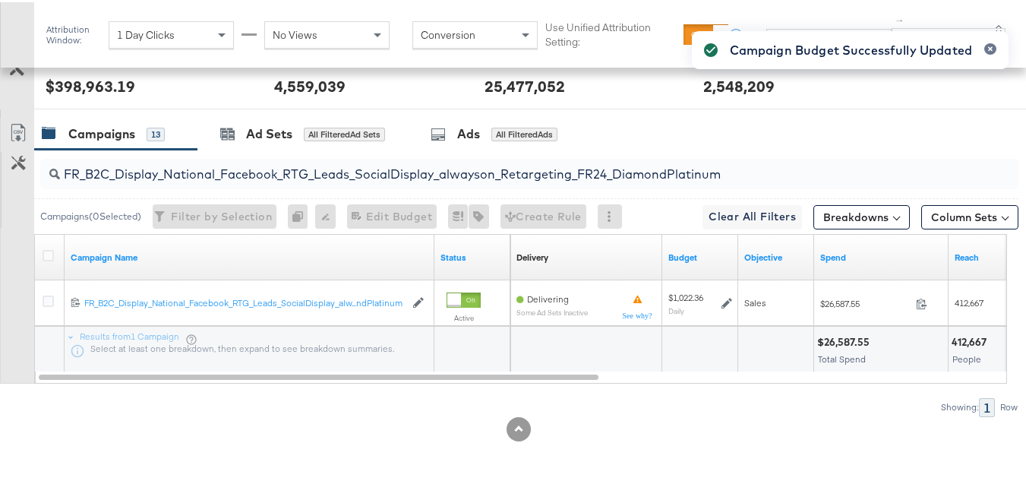
click at [212, 166] on input "FR_B2C_Display_National_Facebook_RTG_Leads_SocialDisplay_alwayson_Retargeting_F…" at bounding box center [496, 166] width 872 height 30
paste input "AF_B2C_Display_National_Facebook_RTG_Leads_SocialDisplay_alwayson_Retargeting_AF"
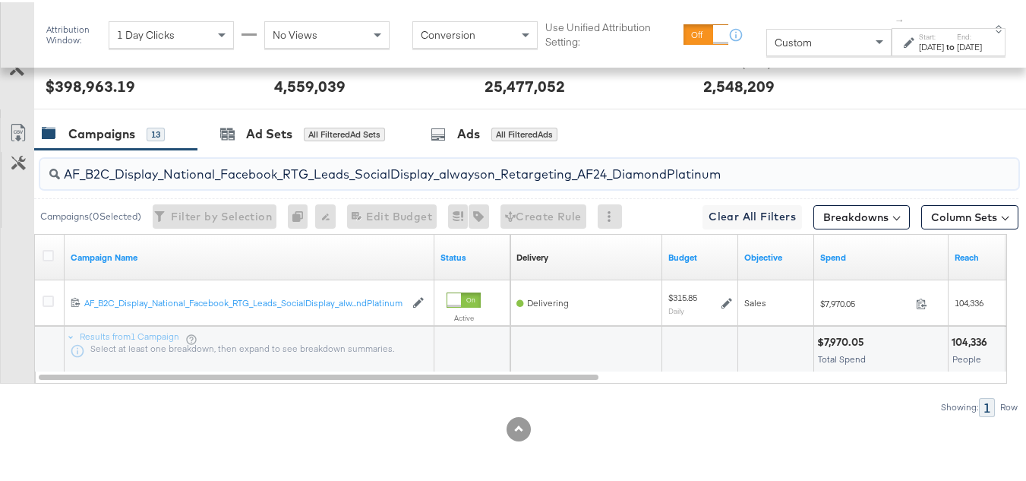
type input "AF_B2C_Display_National_Facebook_RTG_Leads_SocialDisplay_alwayson_Retargeting_A…"
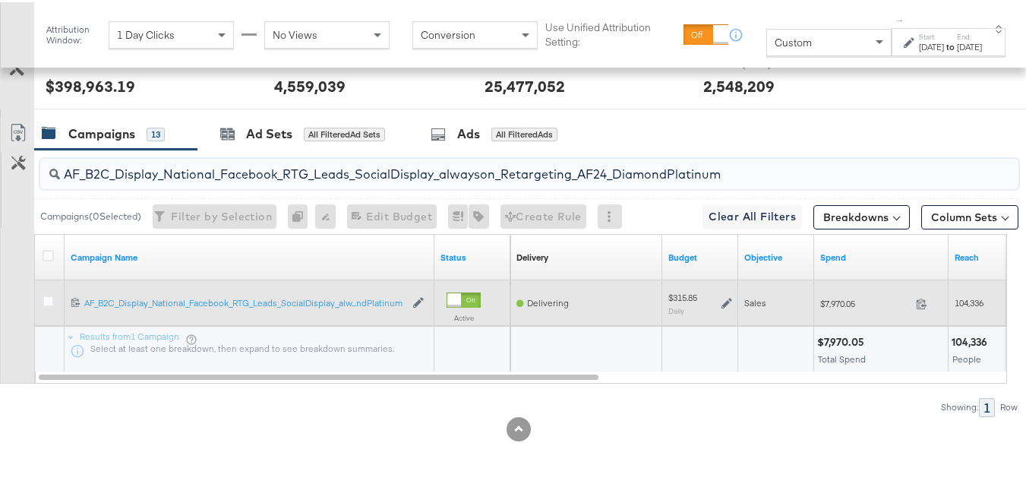
click at [725, 299] on icon at bounding box center [727, 300] width 11 height 11
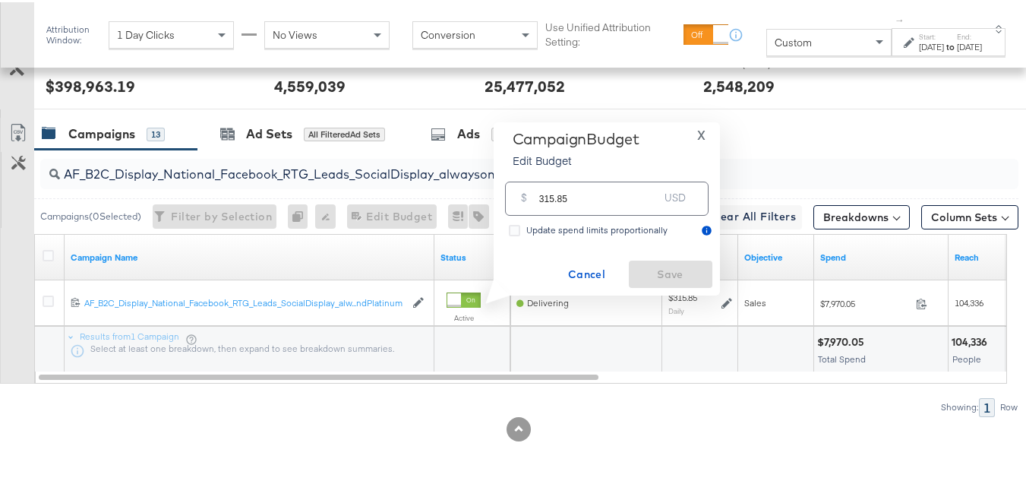
click at [636, 202] on input "315.85" at bounding box center [599, 190] width 120 height 33
paste input "$347.44"
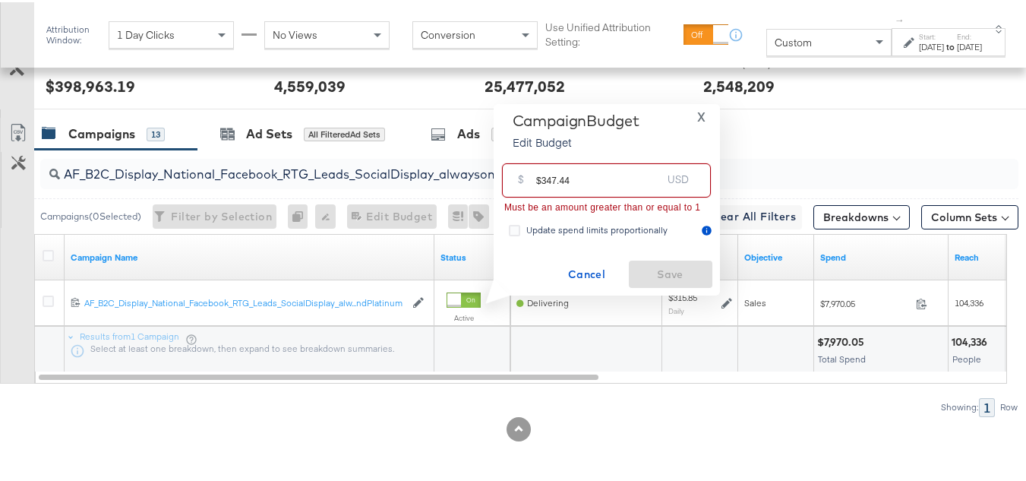
drag, startPoint x: 540, startPoint y: 176, endPoint x: 516, endPoint y: 172, distance: 23.8
click at [519, 174] on div "$ $347.44 USD" at bounding box center [606, 178] width 209 height 34
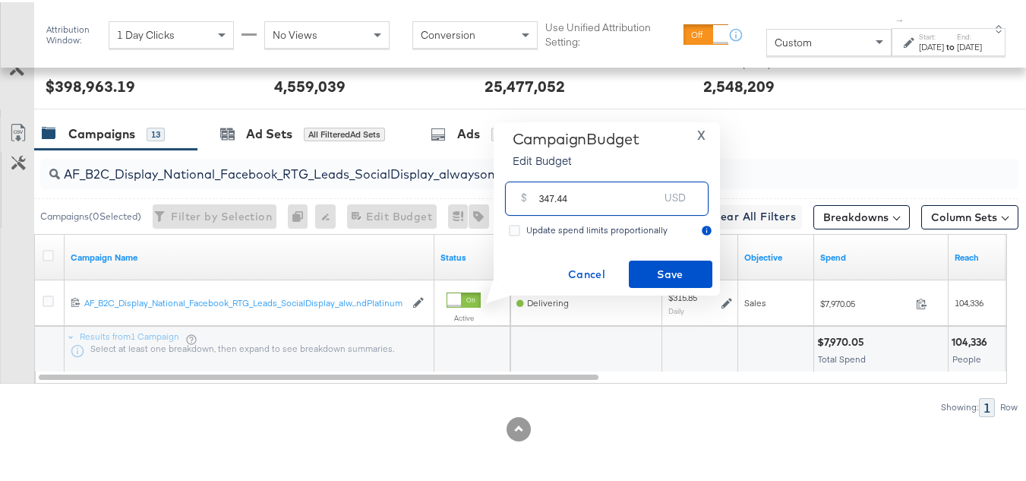
click at [618, 189] on input "347.44" at bounding box center [599, 190] width 120 height 33
type input "347.44"
click at [662, 263] on span "Save" at bounding box center [670, 272] width 71 height 19
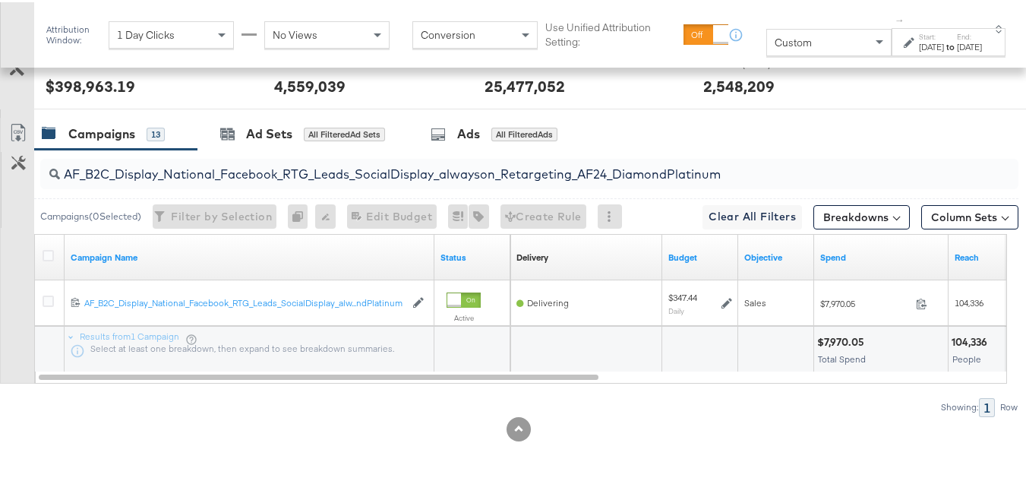
click at [455, 175] on input "AF_B2C_Display_National_Facebook_RTG_Leads_SocialDisplay_alwayson_Retargeting_A…" at bounding box center [496, 166] width 872 height 30
paste input "HL_B2C_Display_National_Facebook_RTG_Leads_SocialDisplay_alwayson_Retargeting_A…"
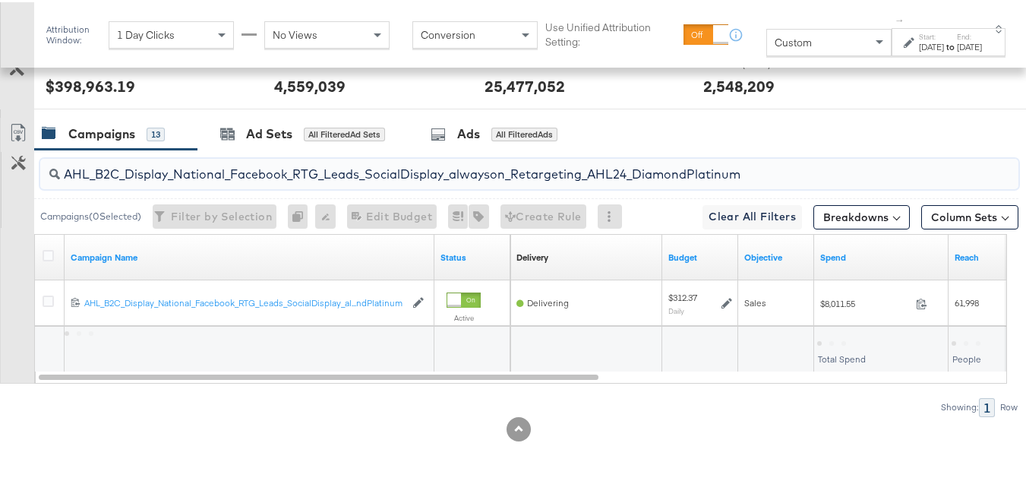
type input "AHL_B2C_Display_National_Facebook_RTG_Leads_SocialDisplay_alwayson_Retargeting_…"
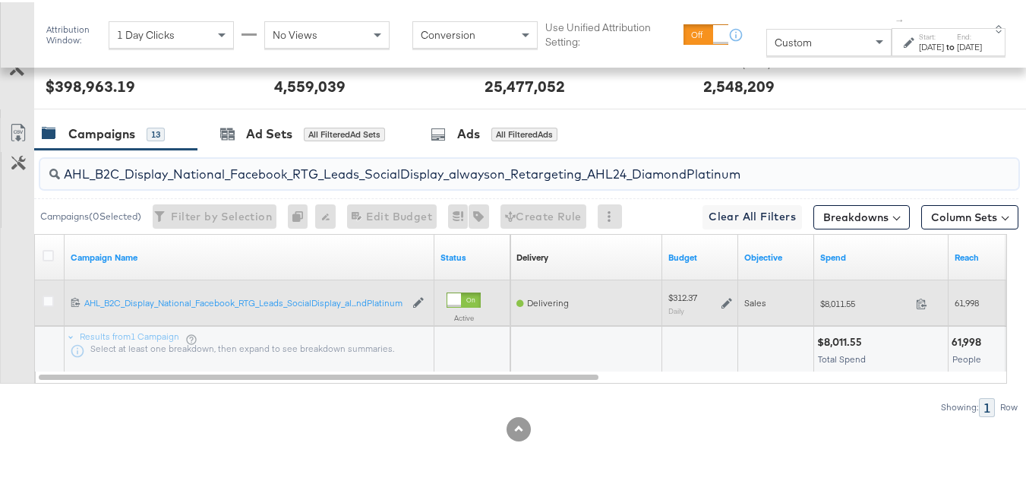
click at [731, 305] on icon at bounding box center [727, 300] width 11 height 11
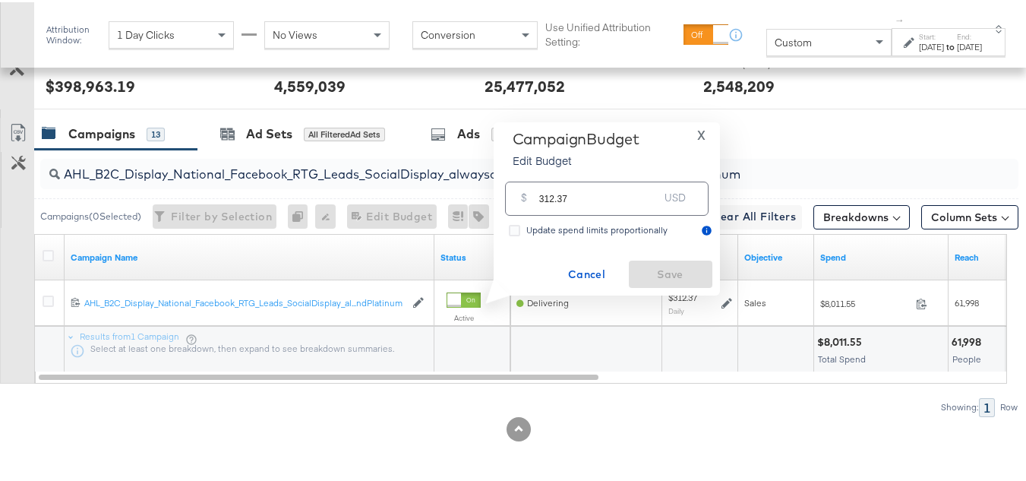
click at [639, 210] on div "$ 312.37 USD" at bounding box center [607, 196] width 204 height 34
paste input "$317.00"
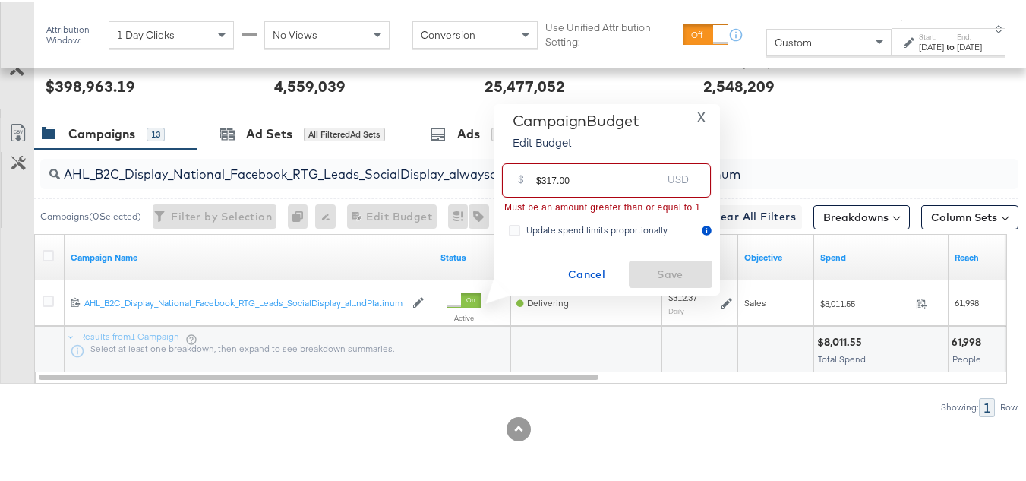
drag, startPoint x: 541, startPoint y: 175, endPoint x: 471, endPoint y: 180, distance: 70.0
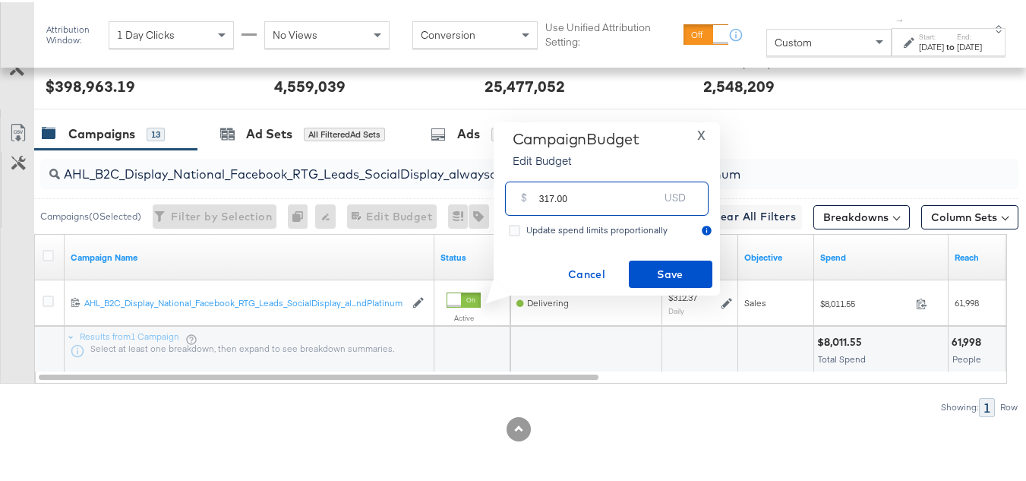
click at [614, 194] on input "317.00" at bounding box center [599, 190] width 120 height 33
type input "317.00"
click at [659, 277] on span "Save" at bounding box center [670, 272] width 71 height 19
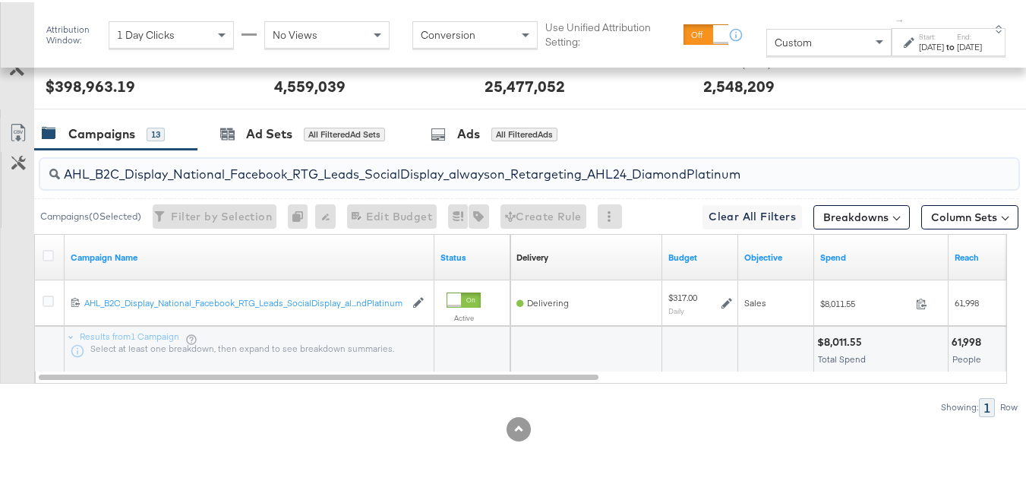
click at [210, 171] on input "AHL_B2C_Display_National_Facebook_RTG_Leads_SocialDisplay_alwayson_Retargeting_…" at bounding box center [496, 166] width 872 height 30
paste input "PTS_B2C_Display_National_Facebook_PRO_Traffic_SocialDisplay_alwayson_ASC_DARE24…"
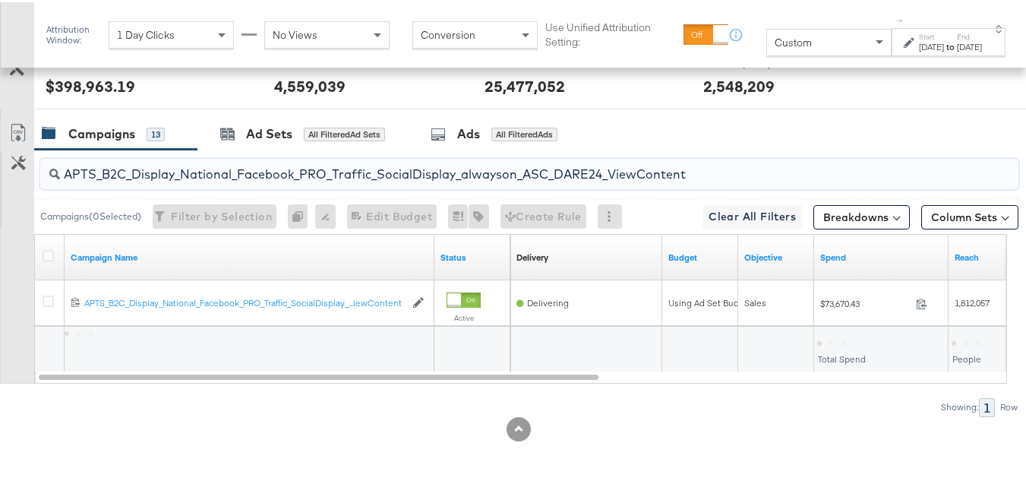
type input "APTS_B2C_Display_National_Facebook_PRO_Traffic_SocialDisplay_alwayson_ASC_DARE2…"
click at [51, 255] on icon at bounding box center [48, 253] width 11 height 11
click at [0, 0] on input "checkbox" at bounding box center [0, 0] width 0 height 0
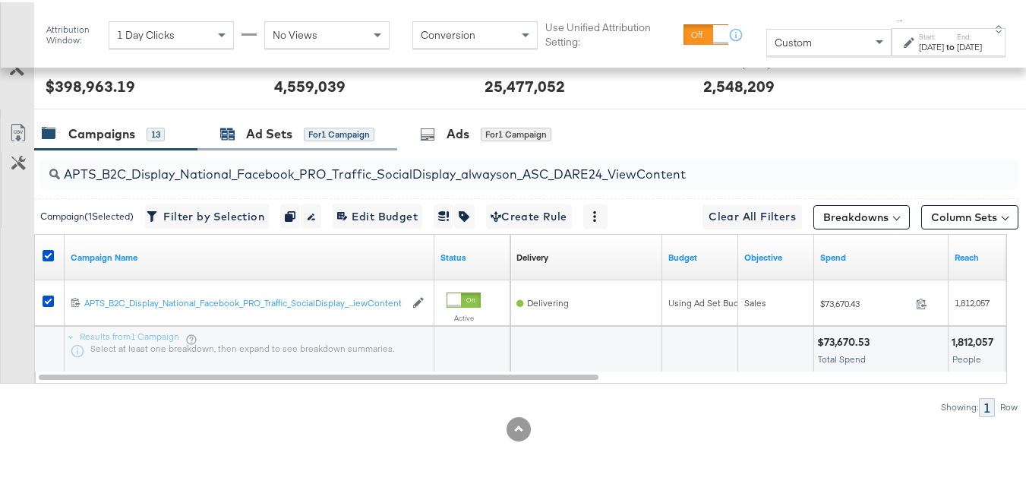
click at [279, 137] on div "Ad Sets" at bounding box center [269, 131] width 46 height 17
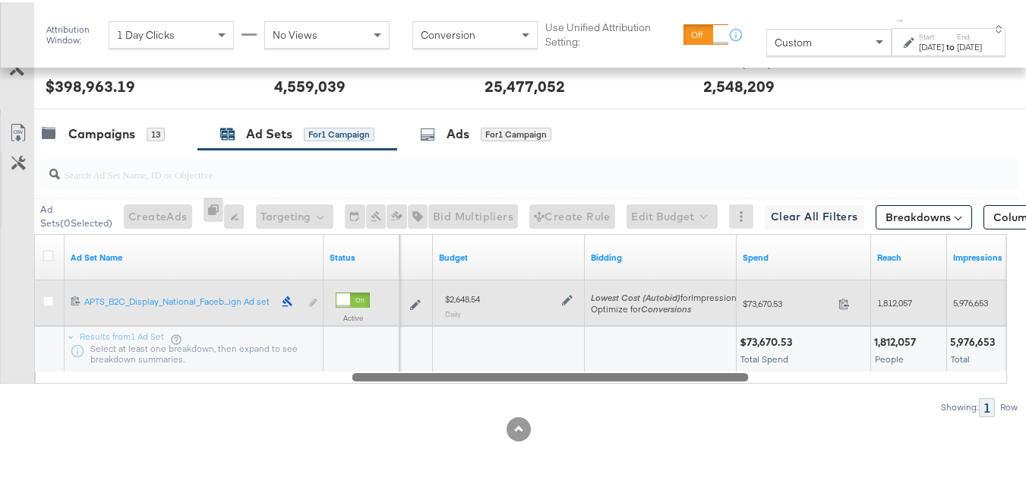
drag, startPoint x: 370, startPoint y: 377, endPoint x: 634, endPoint y: 321, distance: 270.1
click at [688, 371] on div at bounding box center [550, 374] width 396 height 13
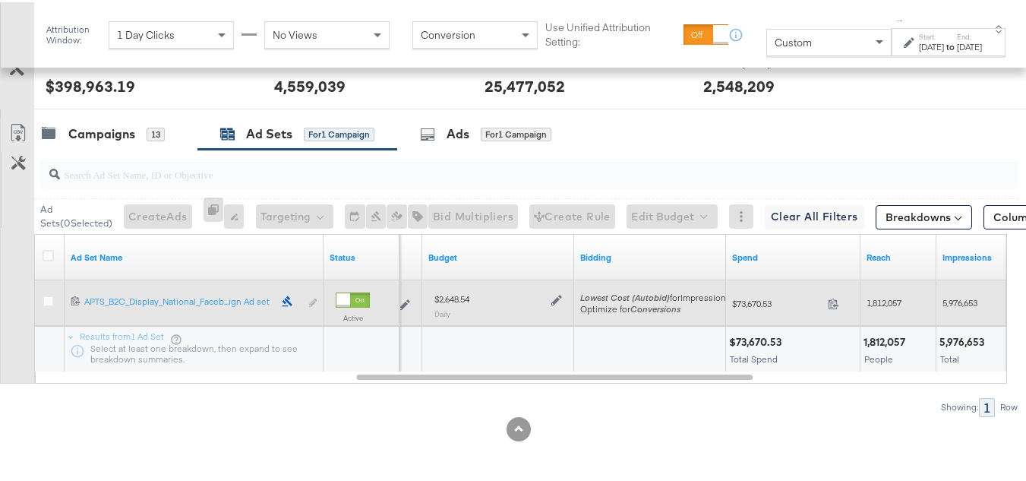
click at [557, 301] on icon at bounding box center [556, 297] width 11 height 11
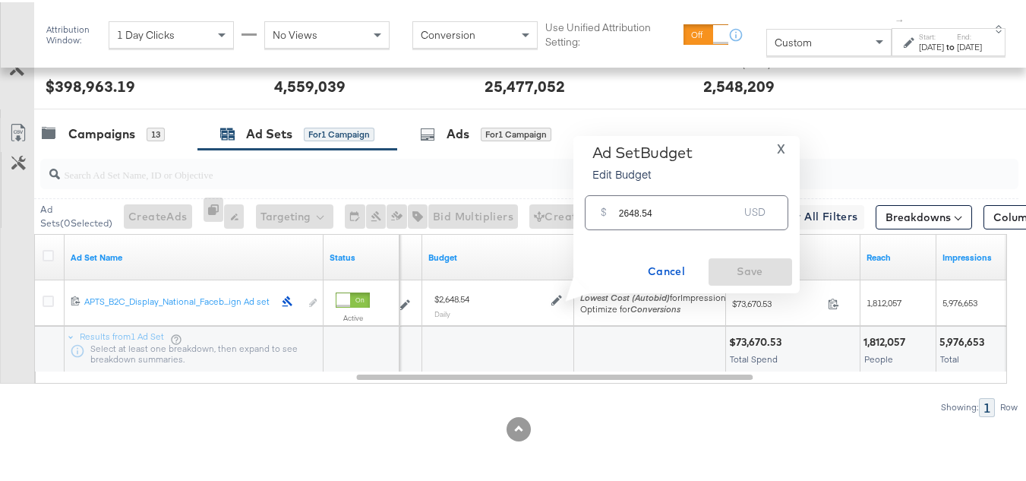
click at [663, 222] on div "$ 2648.54 USD" at bounding box center [687, 210] width 204 height 34
paste input "$3,178.25"
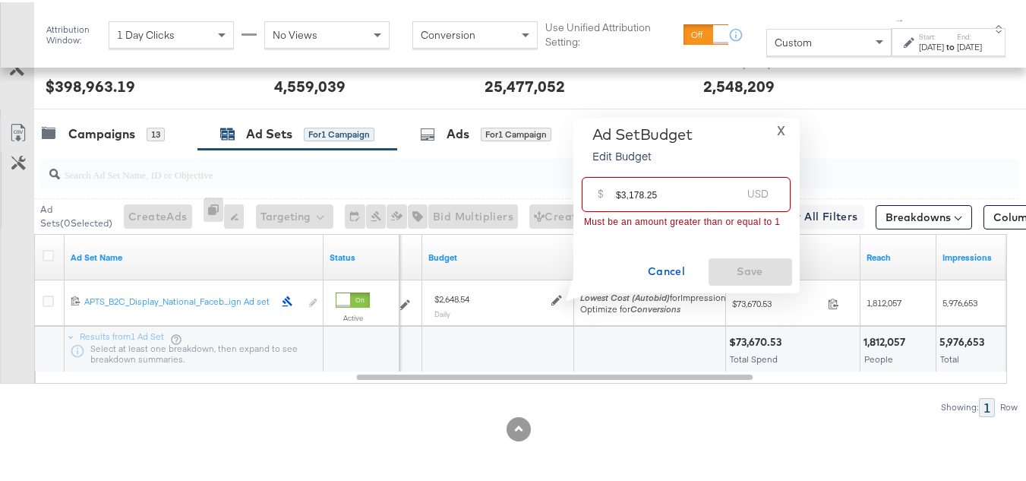
drag, startPoint x: 619, startPoint y: 192, endPoint x: 548, endPoint y: 194, distance: 70.7
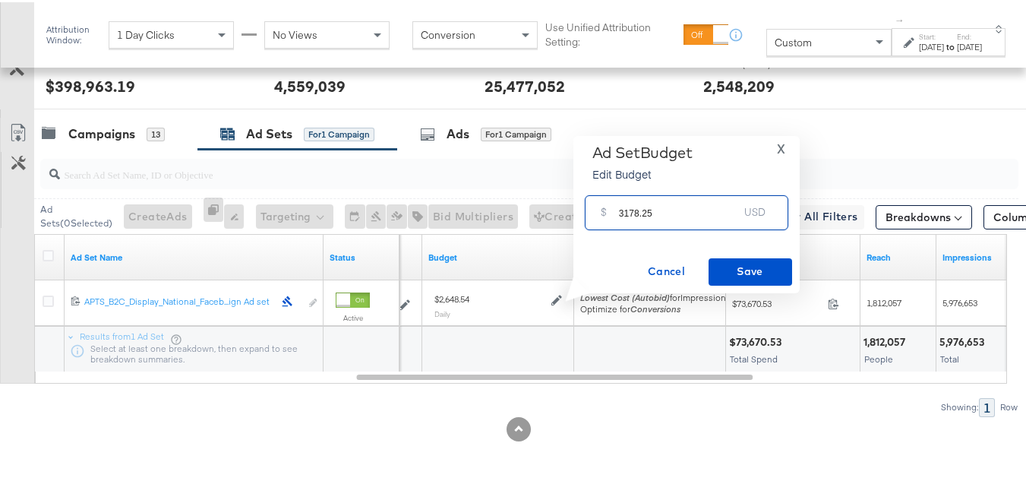
click at [692, 207] on input "3178.25" at bounding box center [679, 204] width 120 height 33
type input "3178.25"
click at [743, 273] on span "Save" at bounding box center [750, 269] width 71 height 19
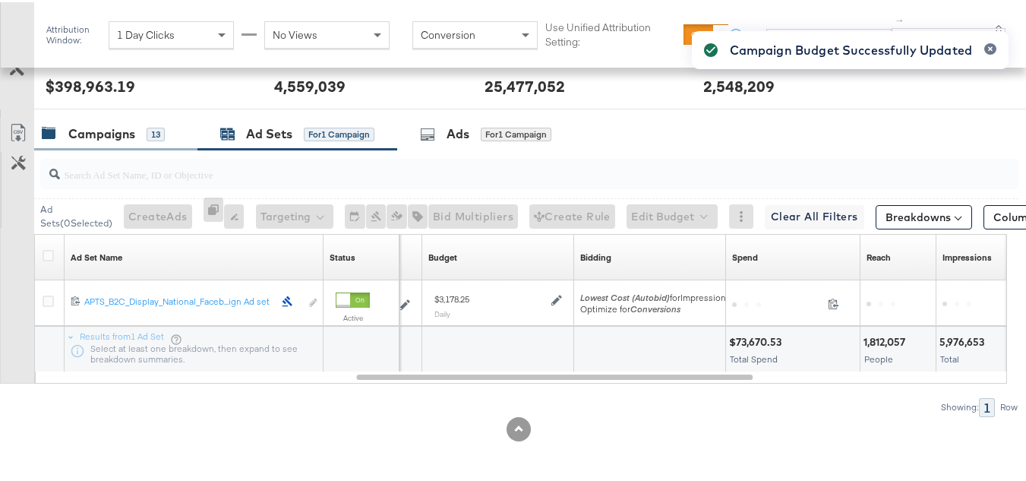
click at [82, 127] on div "Campaigns" at bounding box center [101, 131] width 67 height 17
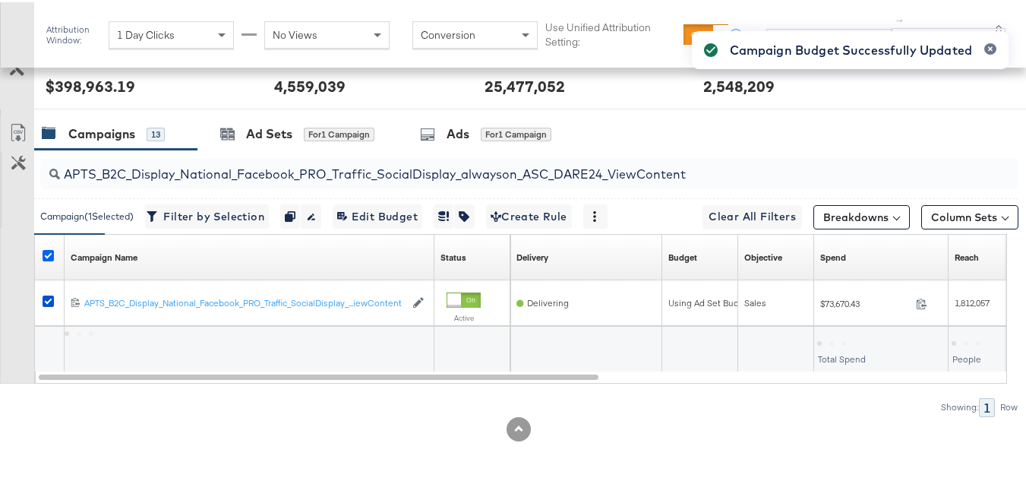
click at [49, 248] on icon at bounding box center [48, 253] width 11 height 11
click at [0, 0] on input "checkbox" at bounding box center [0, 0] width 0 height 0
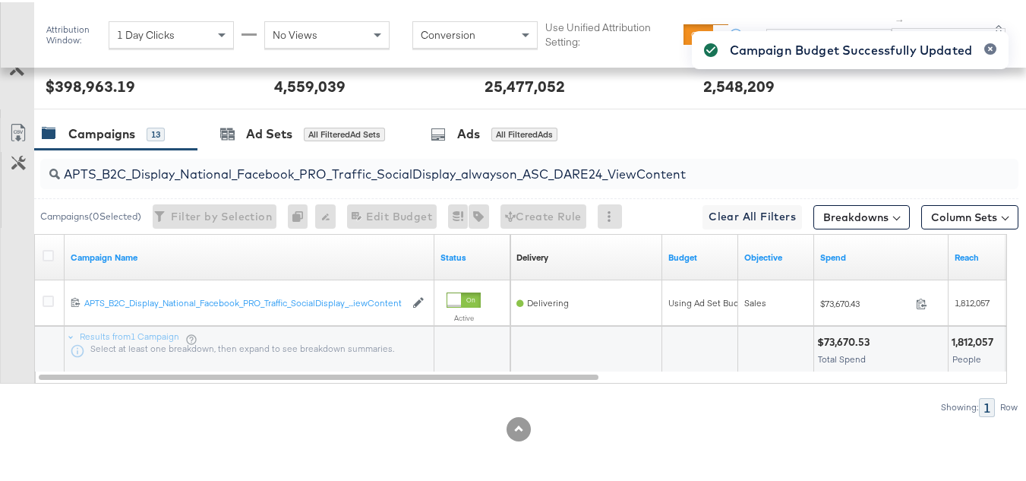
click at [163, 161] on input "APTS_B2C_Display_National_Facebook_PRO_Traffic_SocialDisplay_alwayson_ASC_DARE2…" at bounding box center [496, 166] width 872 height 30
paste input "Leads_SocialDisplay_alwayson_ASC_DARE24_Purchase"
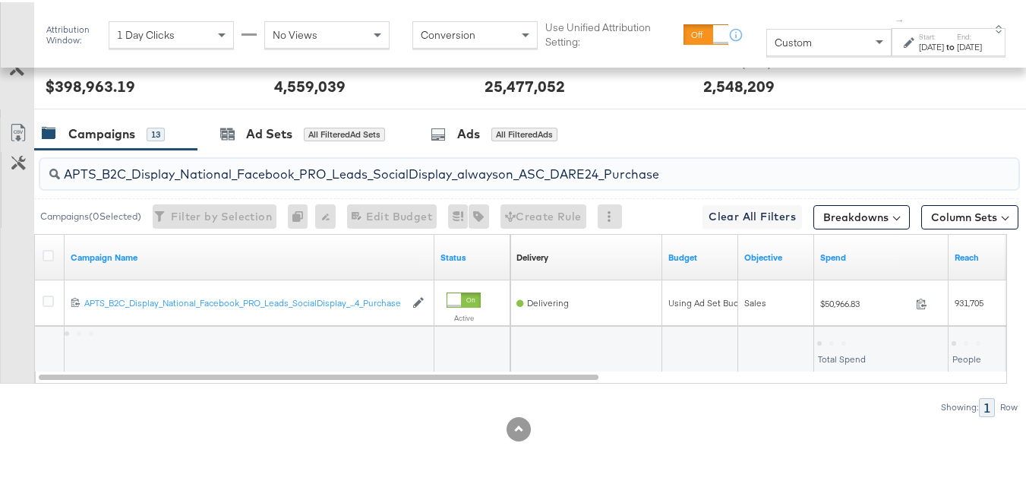
type input "APTS_B2C_Display_National_Facebook_PRO_Leads_SocialDisplay_alwayson_ASC_DARE24_…"
click at [49, 251] on icon at bounding box center [48, 253] width 11 height 11
click at [0, 0] on input "checkbox" at bounding box center [0, 0] width 0 height 0
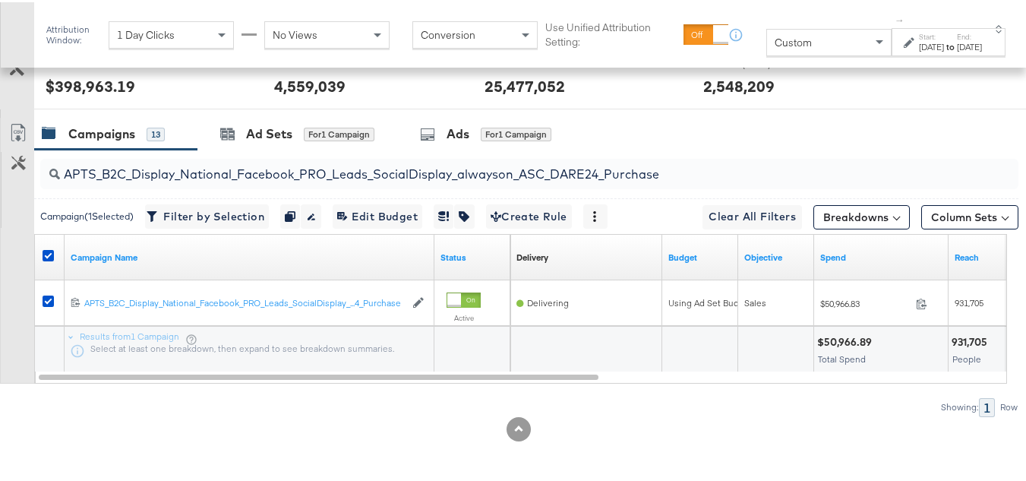
click at [264, 148] on div "APTS_B2C_Display_National_Facebook_PRO_Leads_SocialDisplay_alwayson_ASC_DARE24_…" at bounding box center [526, 171] width 984 height 49
click at [258, 121] on div "Ad Sets for 1 Campaign" at bounding box center [297, 131] width 200 height 33
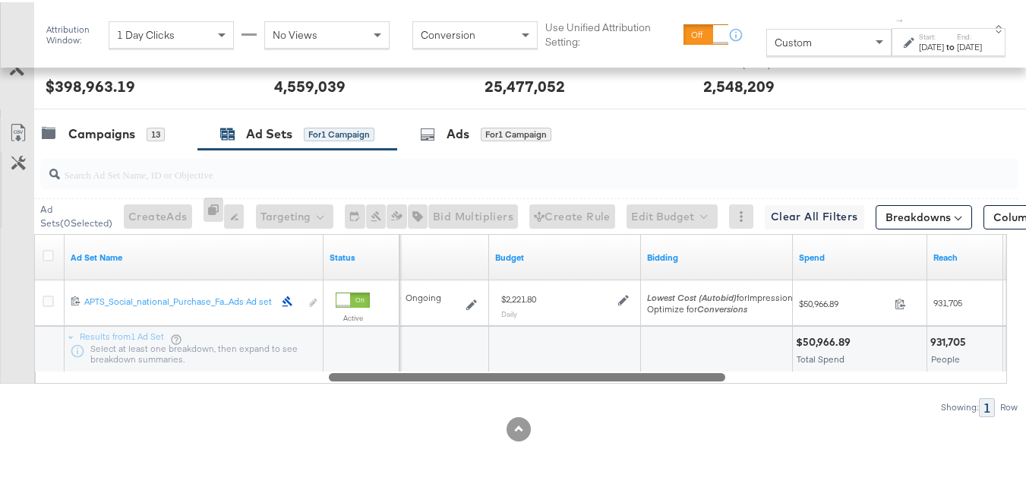
drag, startPoint x: 302, startPoint y: 378, endPoint x: 595, endPoint y: 387, distance: 292.5
click at [595, 387] on div "Ad Sets ( 0 Selected) Create Ads At least one ad set must be selected 0 Rename …" at bounding box center [509, 280] width 1018 height 267
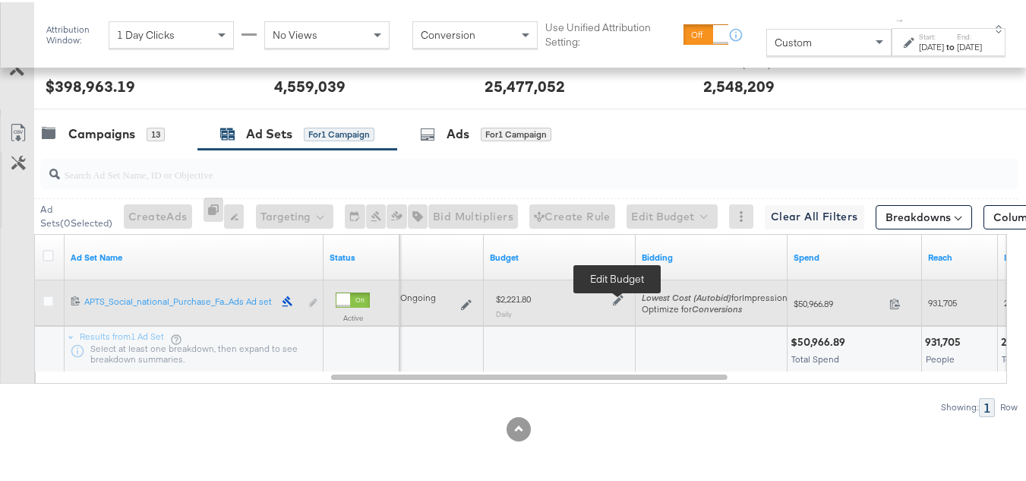
click at [621, 299] on icon at bounding box center [618, 297] width 11 height 11
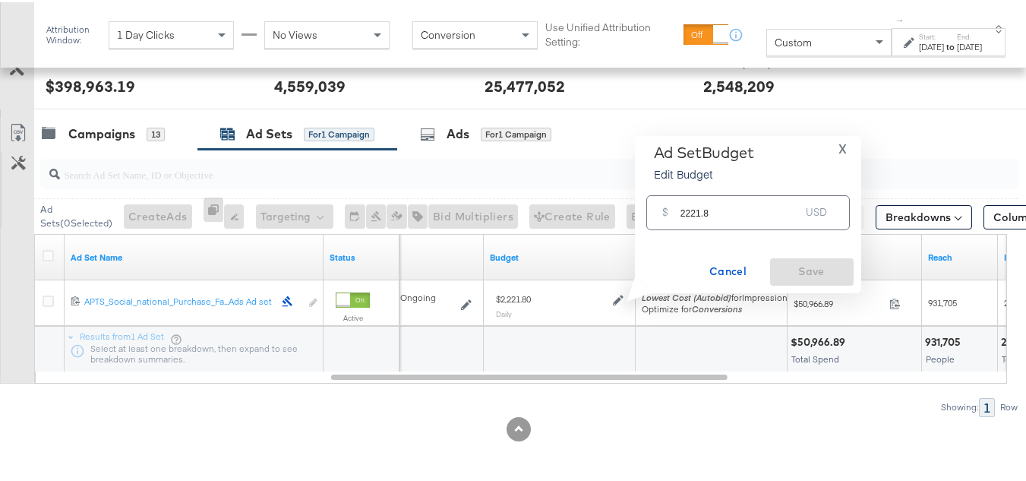
click at [720, 213] on input "2221.8" at bounding box center [741, 204] width 120 height 33
paste input "$2,243.50"
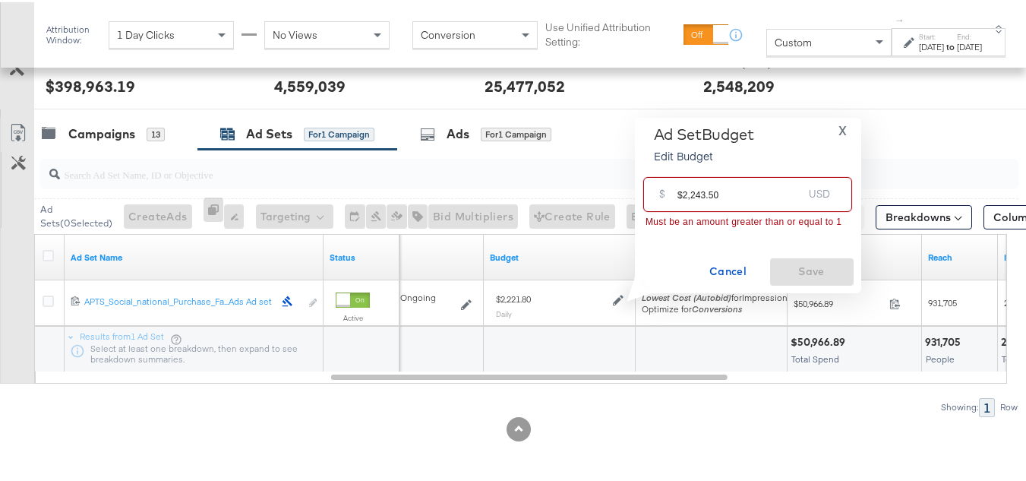
drag, startPoint x: 681, startPoint y: 191, endPoint x: 637, endPoint y: 188, distance: 44.2
click at [639, 188] on div "Ad Set Budget Edit Budget X $ $2,243.50 USD Must be an amount greater than or e…" at bounding box center [748, 202] width 226 height 175
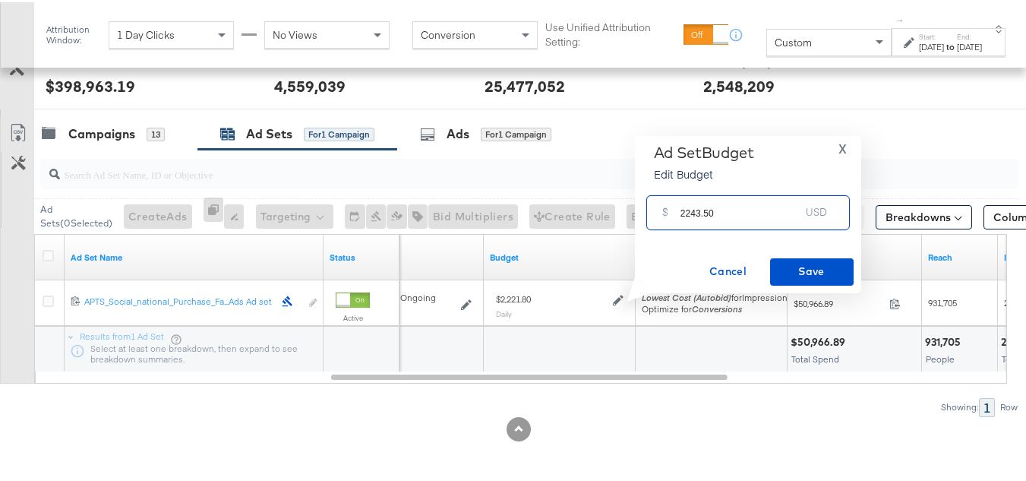
click at [739, 199] on input "2243.50" at bounding box center [741, 204] width 120 height 33
type input "2243.50"
click at [816, 278] on span "Save" at bounding box center [811, 269] width 71 height 19
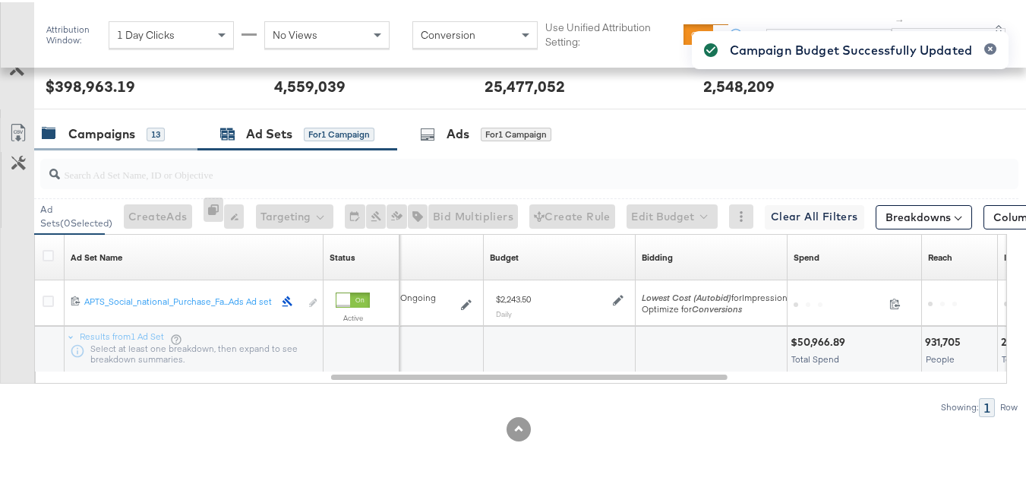
click at [115, 132] on div "Campaigns" at bounding box center [101, 131] width 67 height 17
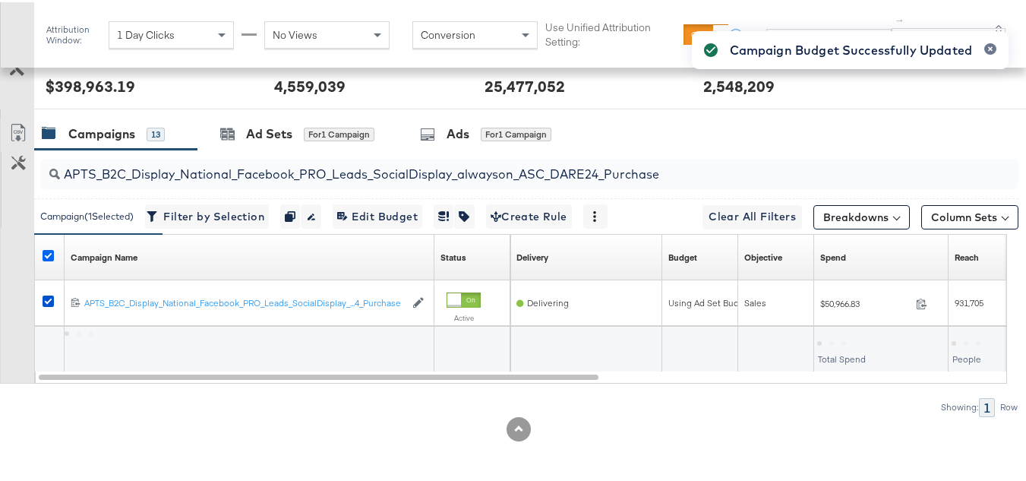
click at [51, 248] on icon at bounding box center [48, 253] width 11 height 11
click at [0, 0] on input "checkbox" at bounding box center [0, 0] width 0 height 0
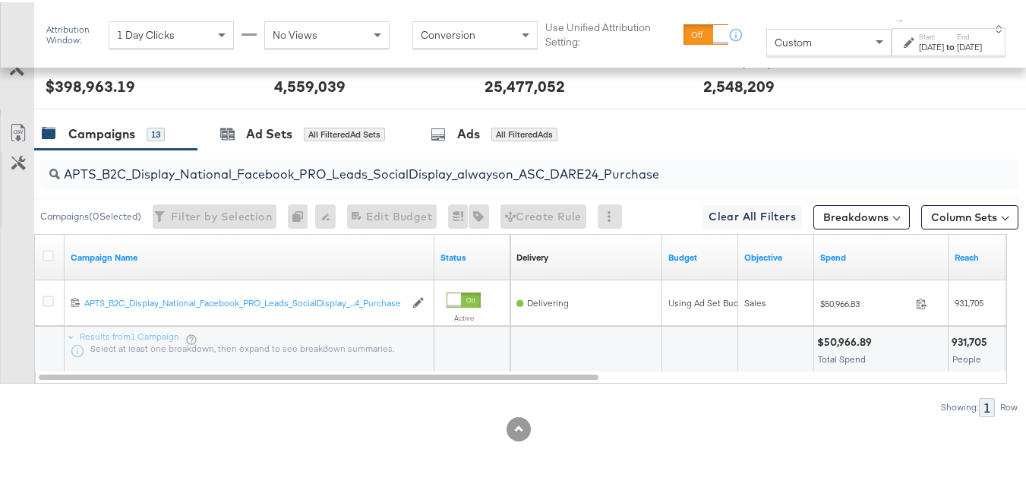
click at [161, 180] on input "APTS_B2C_Display_National_Facebook_PRO_Leads_SocialDisplay_alwayson_ASC_DARE24_…" at bounding box center [496, 166] width 872 height 30
paste input "F_B2C_Display_National_Facebook_PRO_Traffic_SocialDisplay_alwayson_ASC_AF24_Vie…"
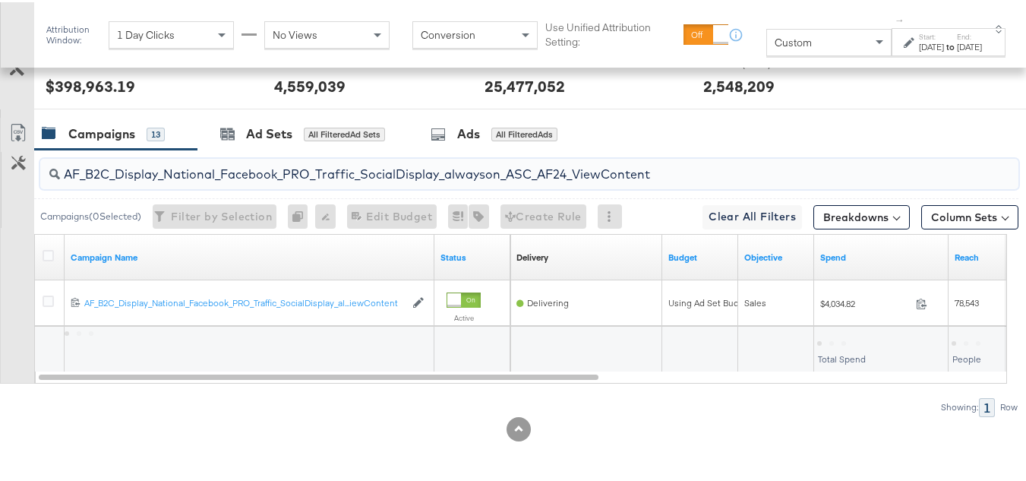
type input "AF_B2C_Display_National_Facebook_PRO_Traffic_SocialDisplay_alwayson_ASC_AF24_Vi…"
click at [49, 250] on icon at bounding box center [48, 253] width 11 height 11
click at [0, 0] on input "checkbox" at bounding box center [0, 0] width 0 height 0
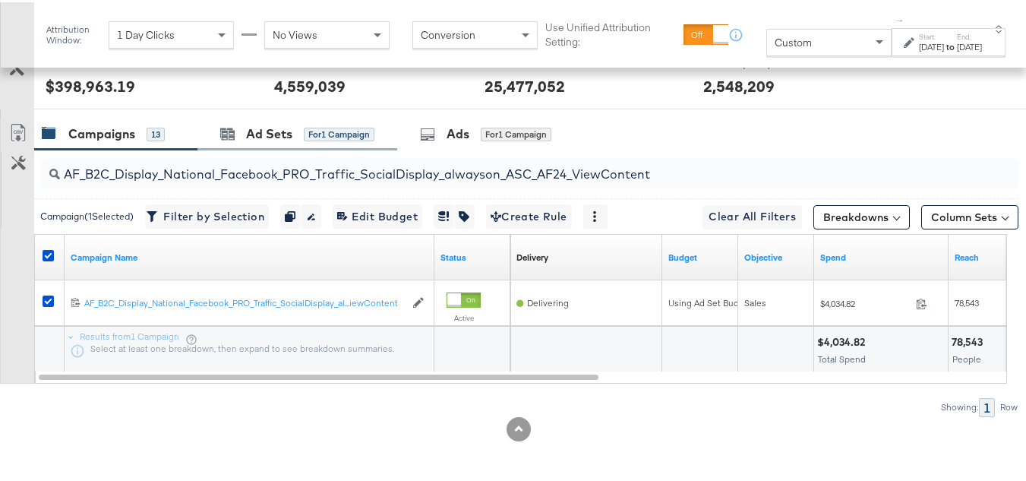
click at [261, 145] on div "Ad Sets for 1 Campaign" at bounding box center [297, 131] width 200 height 33
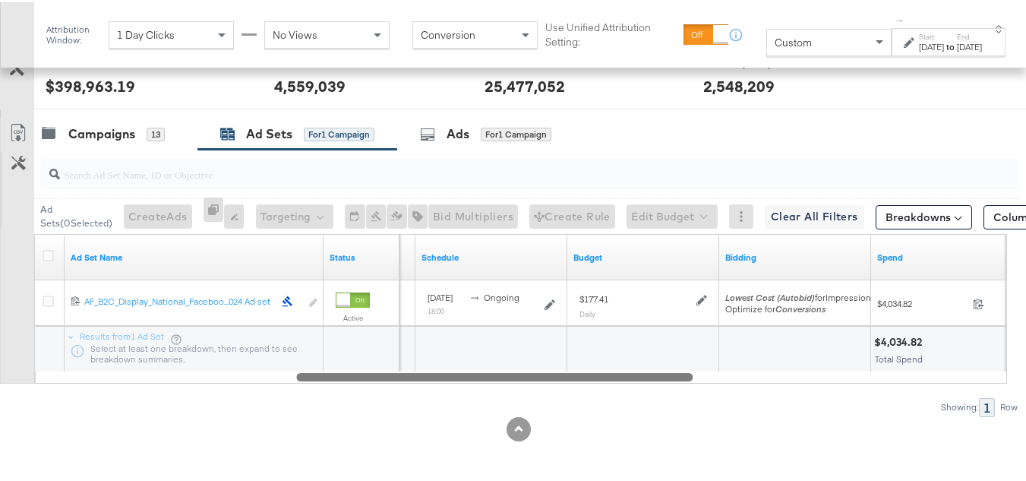
drag, startPoint x: 335, startPoint y: 372, endPoint x: 598, endPoint y: 381, distance: 263.7
click at [598, 381] on div "Ad Set Name Status Delivery Sorting Unavailable Schedule Budget Bidding Spend R…" at bounding box center [520, 307] width 973 height 150
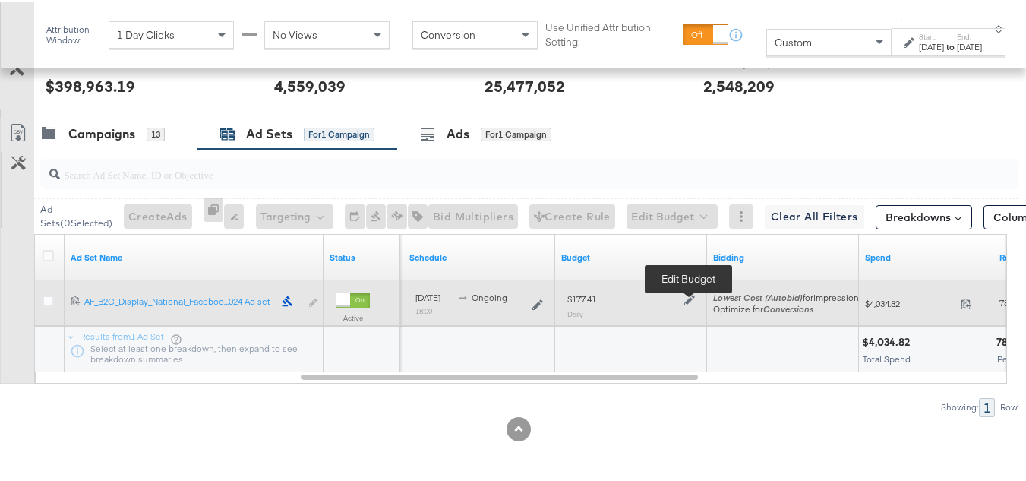
click at [686, 295] on icon at bounding box center [689, 297] width 11 height 11
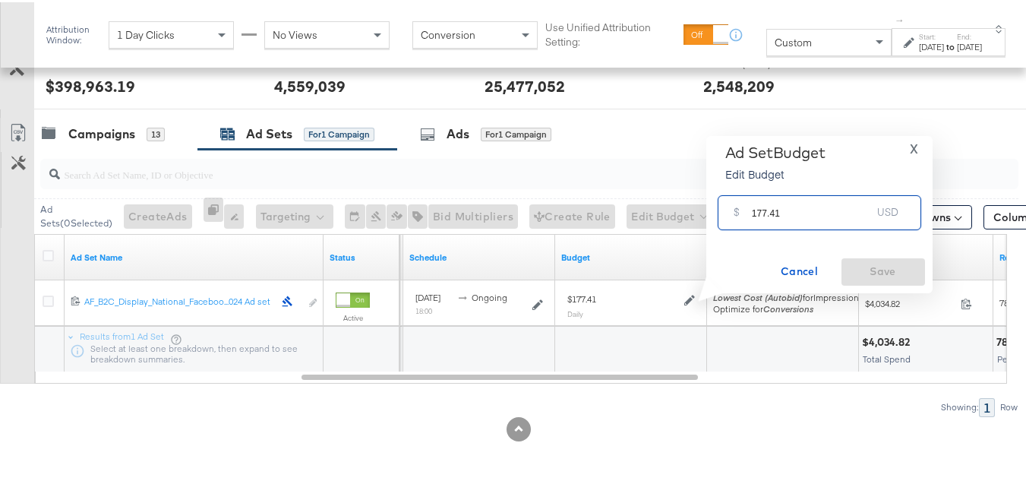
click at [826, 202] on input "177.41" at bounding box center [812, 204] width 120 height 33
paste input "$179.95"
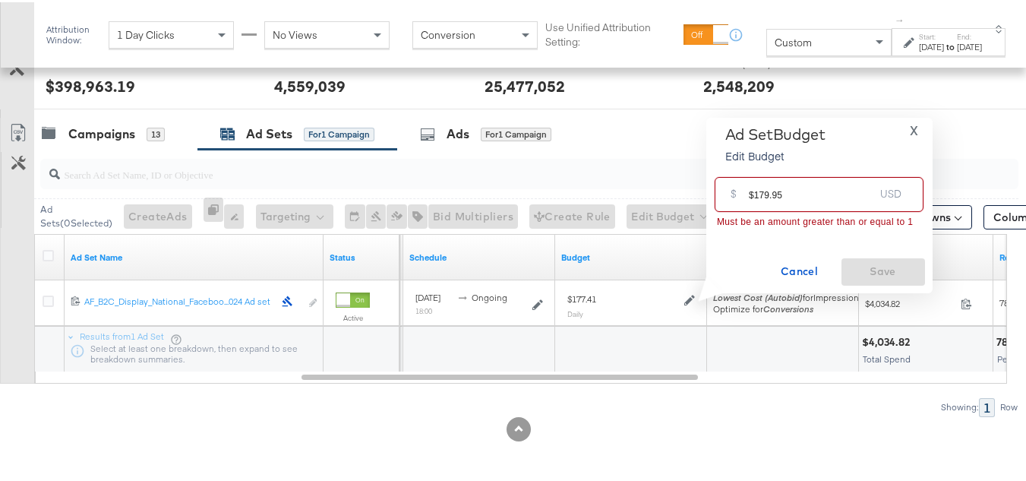
drag, startPoint x: 753, startPoint y: 191, endPoint x: 722, endPoint y: 191, distance: 31.9
click at [724, 191] on div "$ $179.95 USD" at bounding box center [819, 192] width 209 height 34
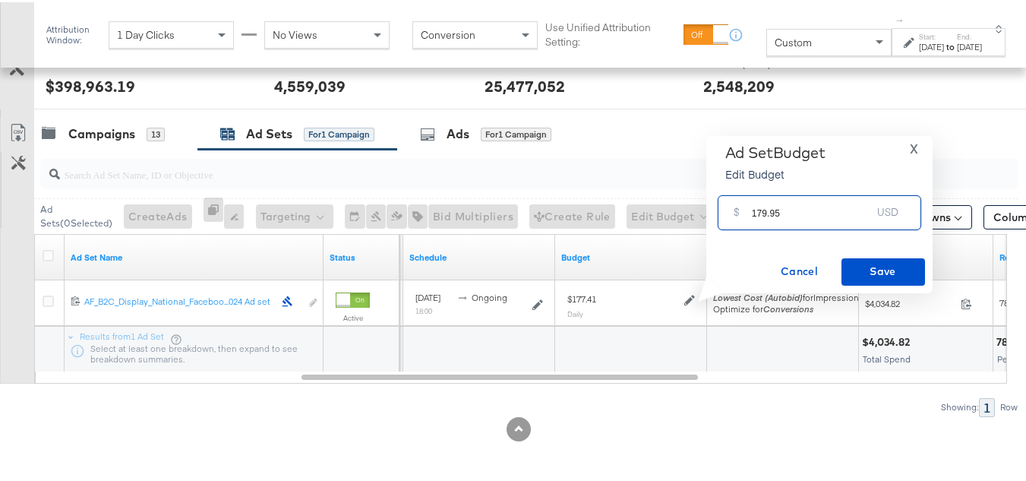
click at [813, 207] on input "179.95" at bounding box center [812, 204] width 120 height 33
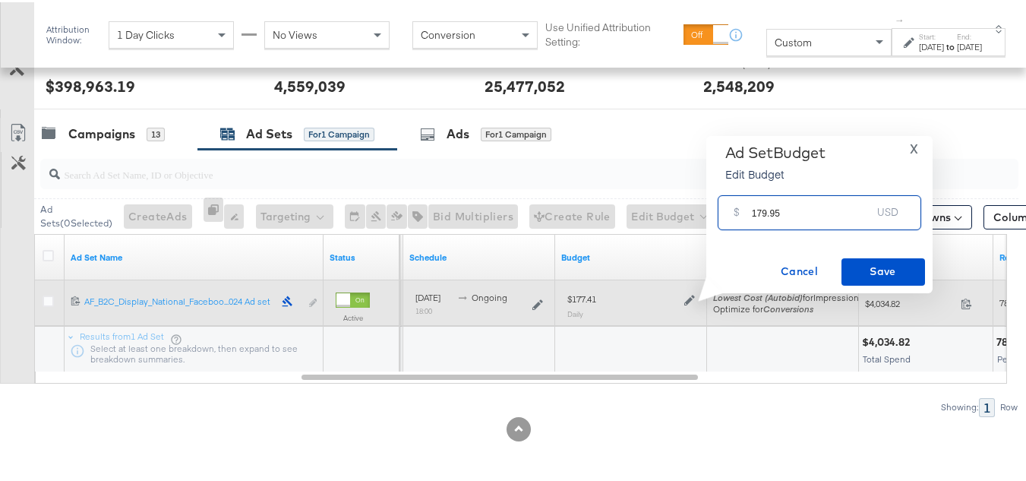
type input "179.95"
click at [885, 298] on span "$4,034.82" at bounding box center [910, 300] width 90 height 11
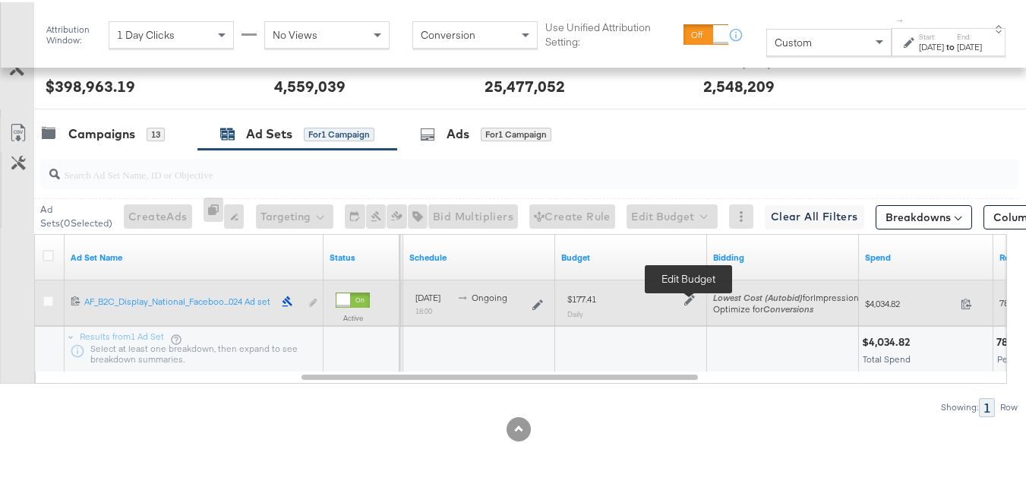
click at [692, 295] on icon at bounding box center [689, 297] width 11 height 11
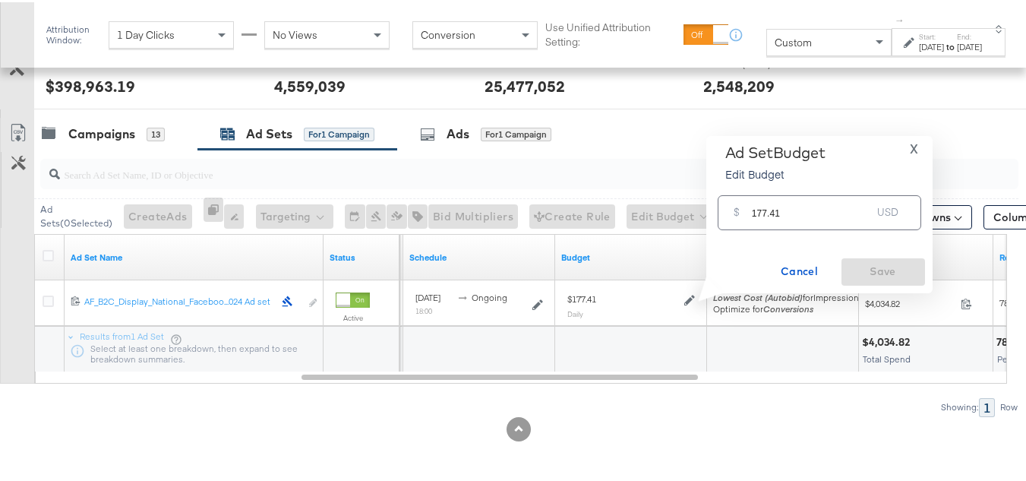
click at [796, 227] on div "$ 177.41 USD" at bounding box center [820, 210] width 204 height 34
paste input "$179.95"
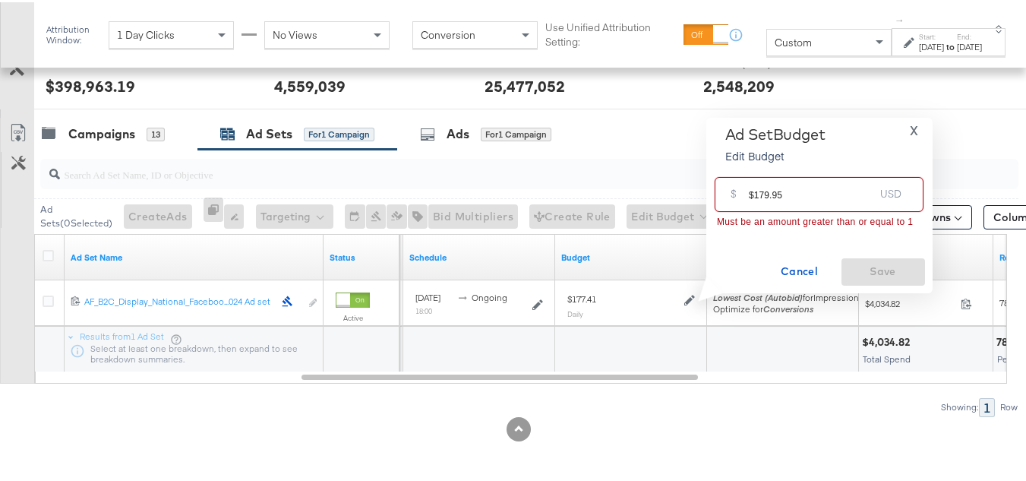
drag, startPoint x: 753, startPoint y: 197, endPoint x: 697, endPoint y: 197, distance: 55.4
click at [703, 194] on div "Ad Set Budget Edit Budget X $ $179.95 USD Must be an amount greater than or equ…" at bounding box center [814, 202] width 238 height 175
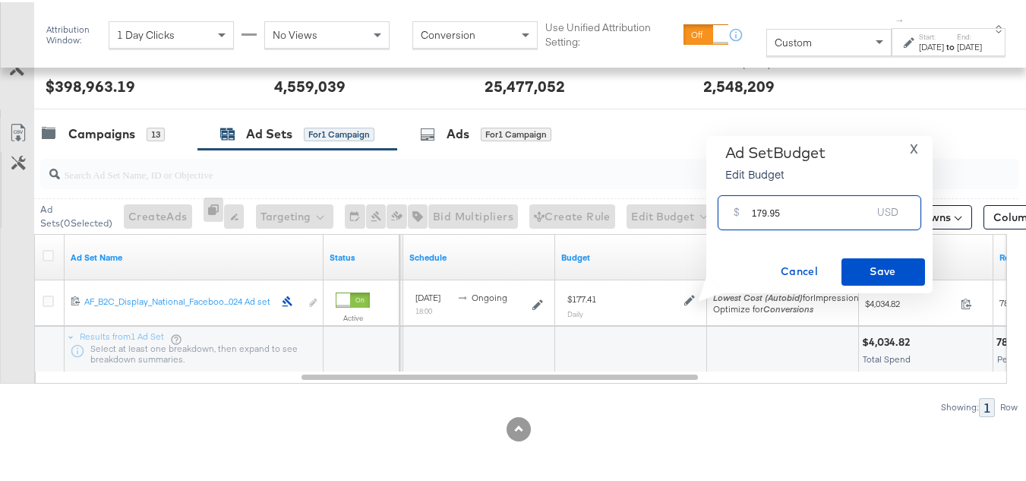
click at [808, 200] on input "179.95" at bounding box center [812, 204] width 120 height 33
type input "179.95"
click at [876, 258] on button "Save" at bounding box center [884, 269] width 84 height 27
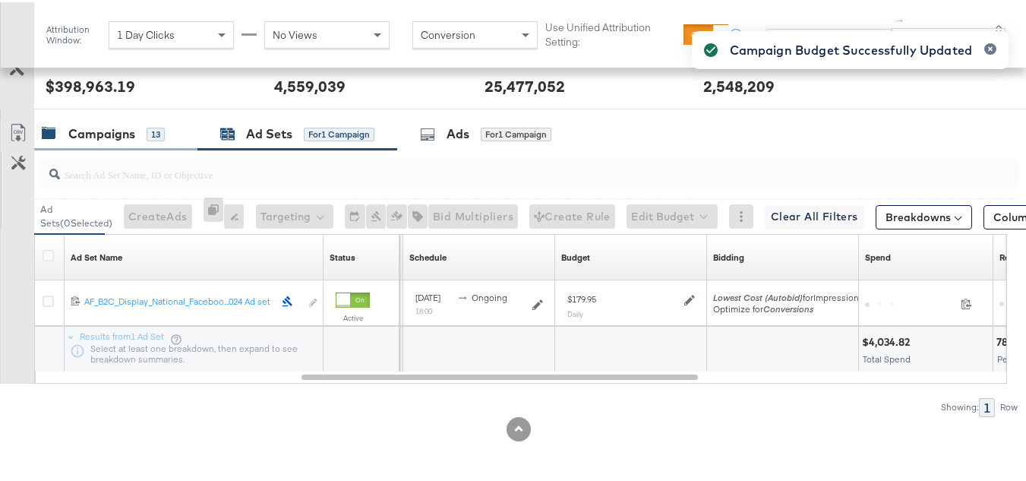
click at [88, 128] on div "Campaigns" at bounding box center [101, 131] width 67 height 17
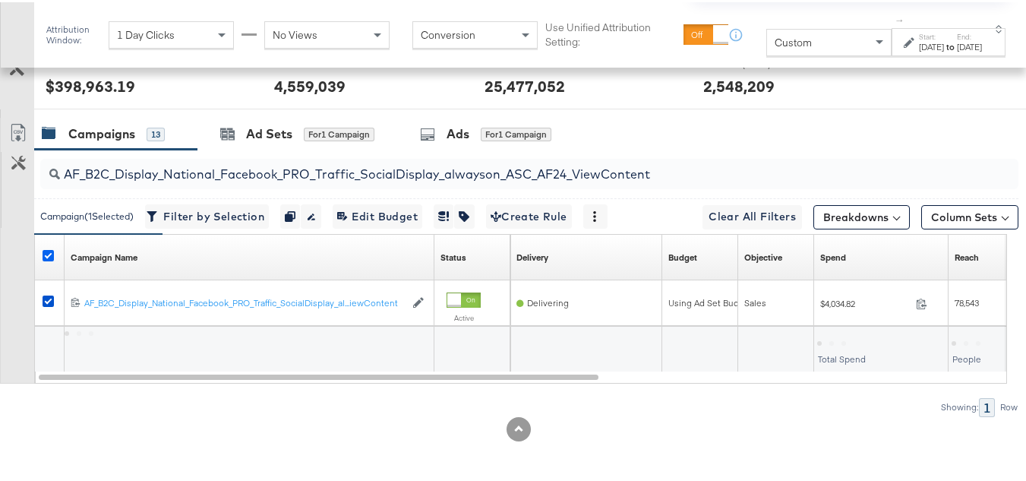
click at [49, 250] on icon at bounding box center [48, 253] width 11 height 11
click at [0, 0] on input "checkbox" at bounding box center [0, 0] width 0 height 0
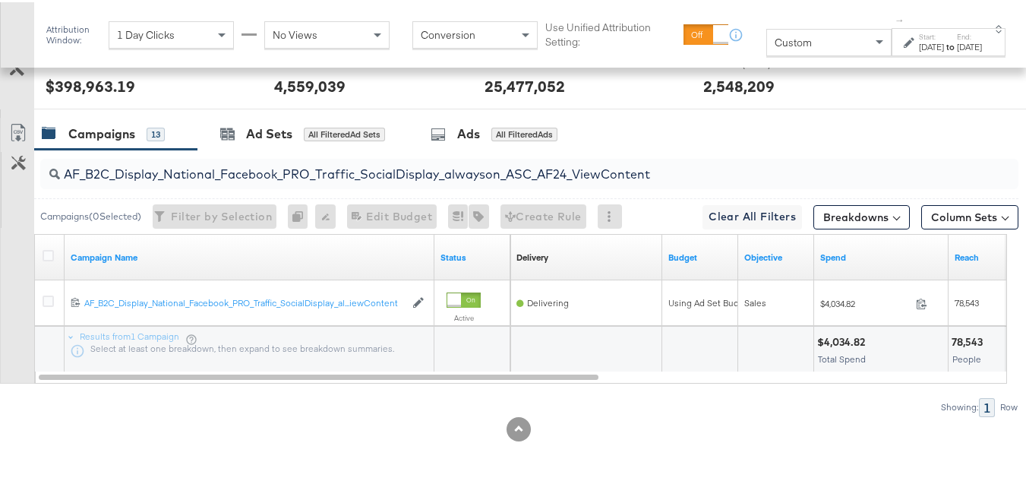
click at [194, 181] on div "AF_B2C_Display_National_Facebook_PRO_Traffic_SocialDisplay_alwayson_ASC_AF24_Vi…" at bounding box center [529, 171] width 978 height 30
paste input "FR_B2C_Display_National_Facebook_PRO_Traffic_SocialDisplay_alwayson_ASC_FR"
type input "FR_B2C_Display_National_Facebook_PRO_Traffic_SocialDisplay_alwayson_ASC_FR24_Vi…"
click at [50, 255] on icon at bounding box center [48, 253] width 11 height 11
click at [0, 0] on input "checkbox" at bounding box center [0, 0] width 0 height 0
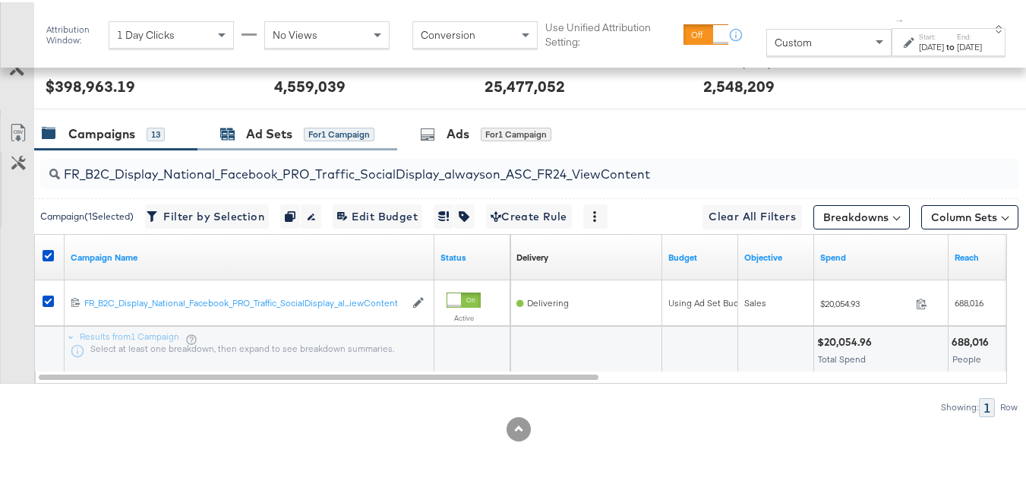
click at [306, 125] on div "for 1 Campaign" at bounding box center [339, 132] width 71 height 14
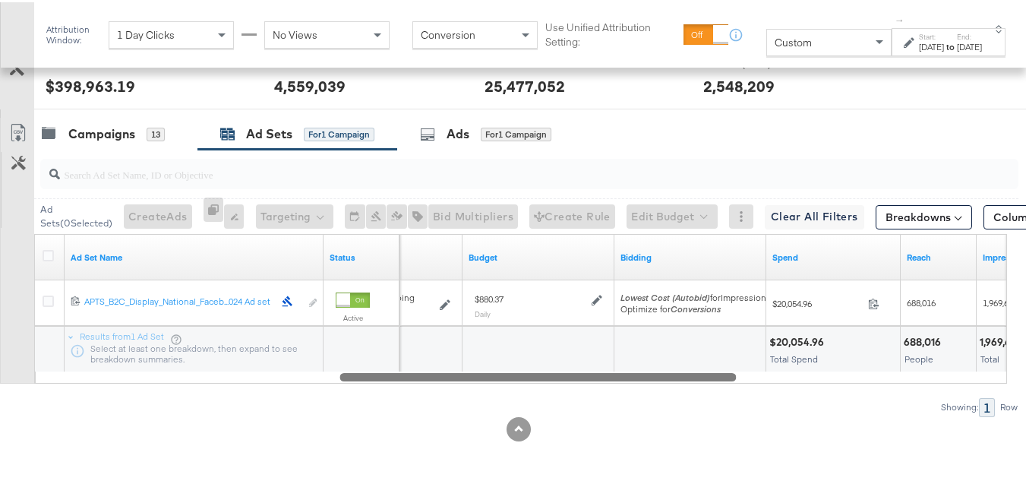
drag, startPoint x: 606, startPoint y: 376, endPoint x: 666, endPoint y: 364, distance: 61.2
click at [665, 365] on div "Ad Set Name Status Schedule Budget Bidding Spend Reach Impressions 120213369569…" at bounding box center [520, 307] width 973 height 150
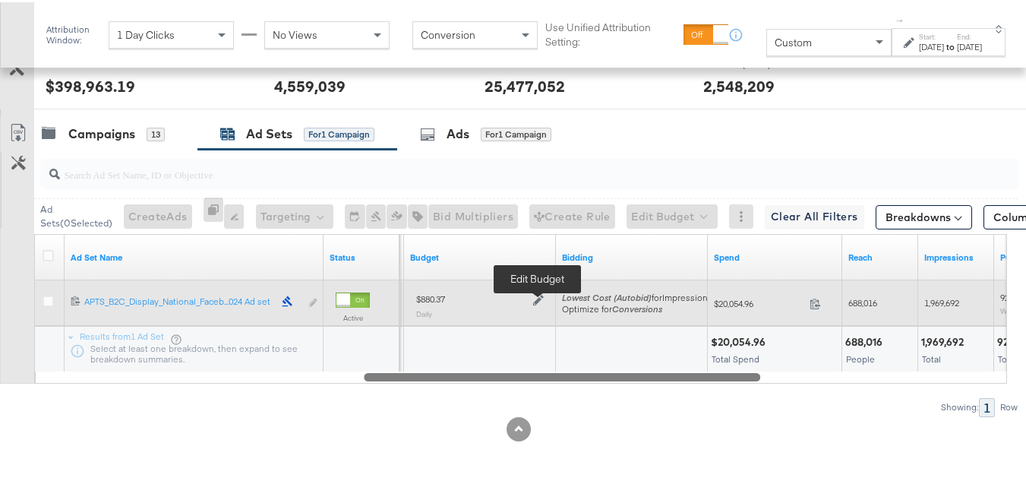
click at [541, 293] on icon at bounding box center [538, 298] width 11 height 11
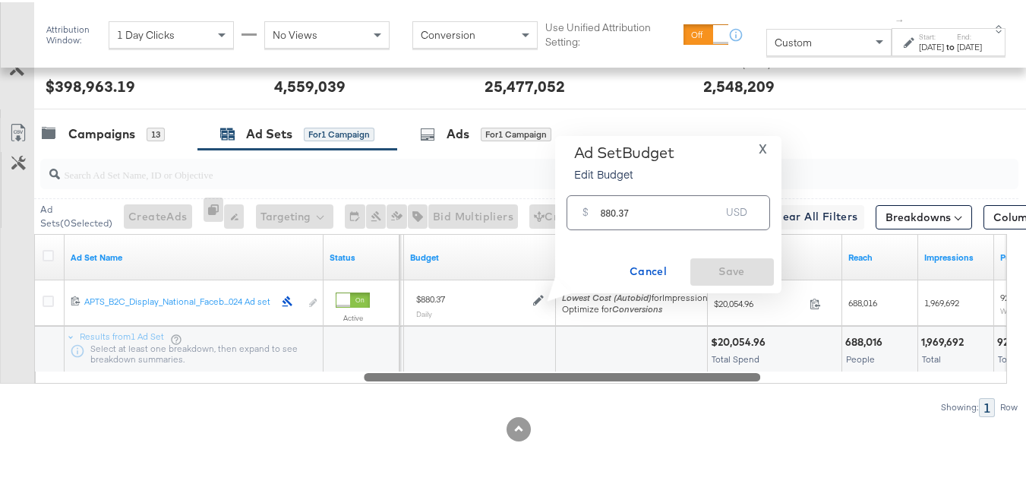
click at [637, 211] on input "880.37" at bounding box center [661, 204] width 120 height 33
paste input "$921.9"
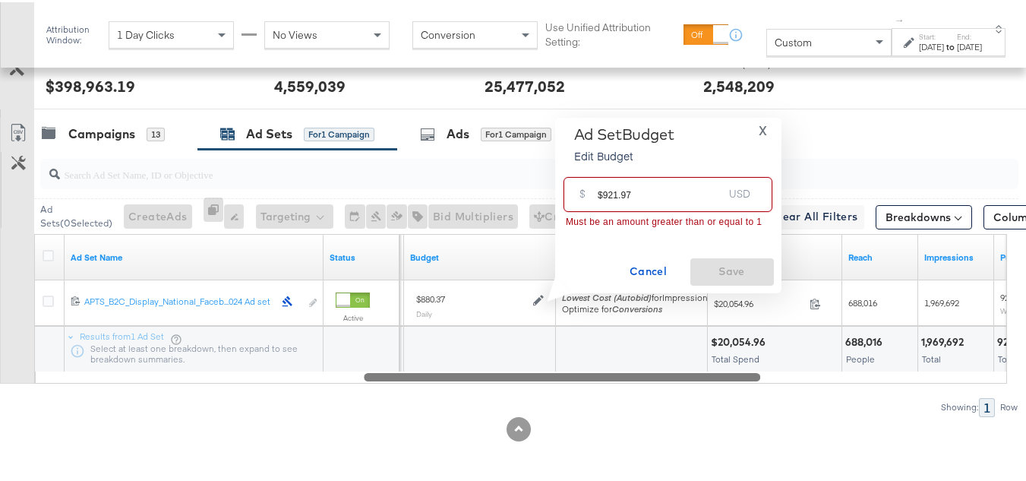
click at [593, 193] on div "$ $921.97 USD" at bounding box center [668, 192] width 209 height 34
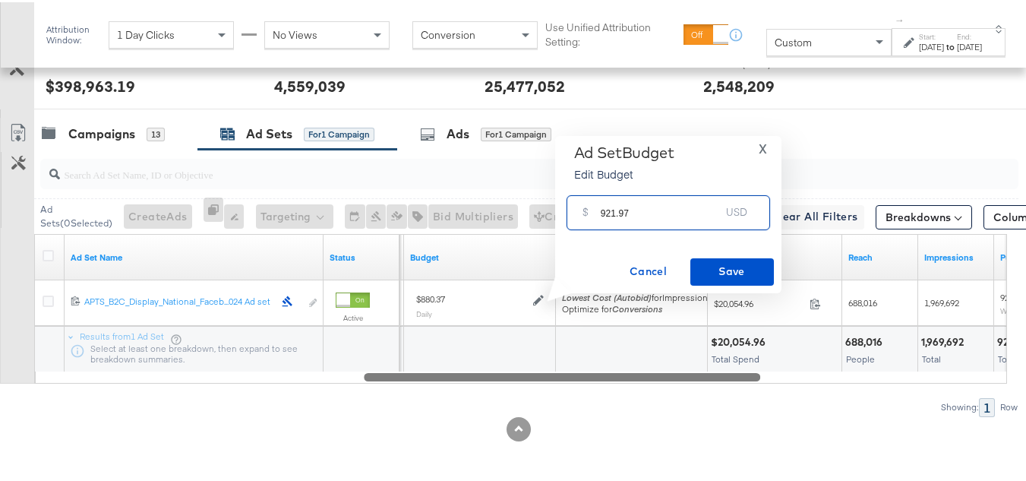
click at [670, 207] on input "921.97" at bounding box center [661, 204] width 120 height 33
type input "921.97"
click at [719, 285] on div "Ad Set Budget Edit Budget X $ 921.97 USD Cancel Save" at bounding box center [668, 212] width 226 height 157
click at [722, 275] on span "Save" at bounding box center [731, 269] width 71 height 19
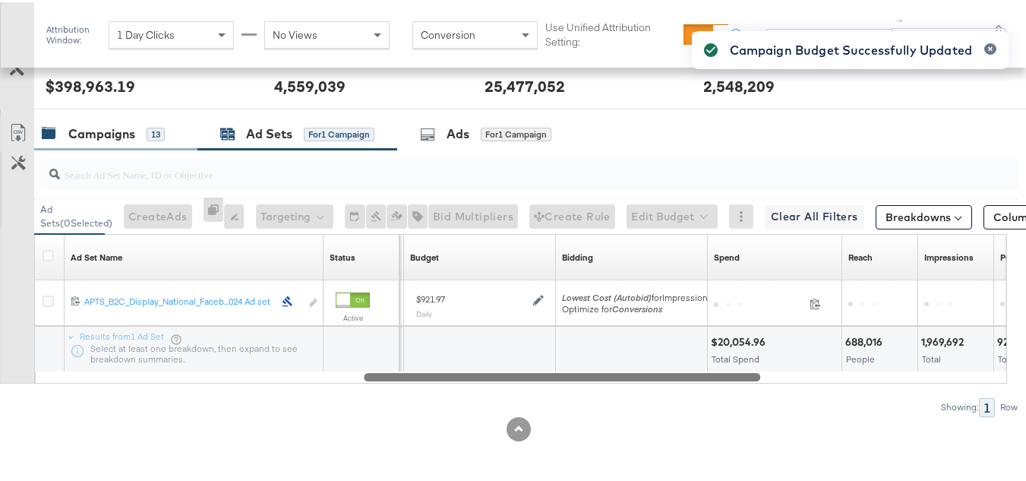
click at [107, 130] on div "Campaigns" at bounding box center [101, 131] width 67 height 17
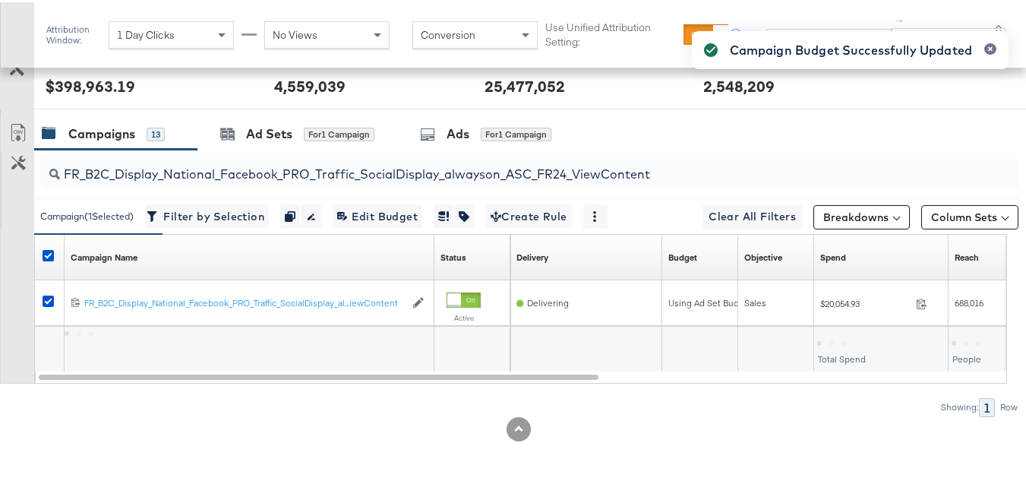
click at [55, 256] on div at bounding box center [51, 255] width 16 height 15
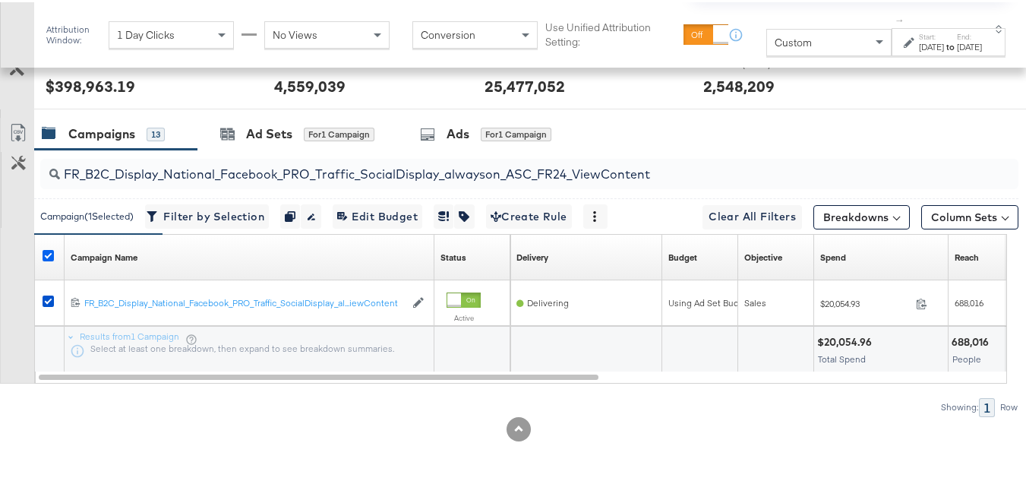
click at [52, 254] on icon at bounding box center [48, 253] width 11 height 11
click at [0, 0] on input "checkbox" at bounding box center [0, 0] width 0 height 0
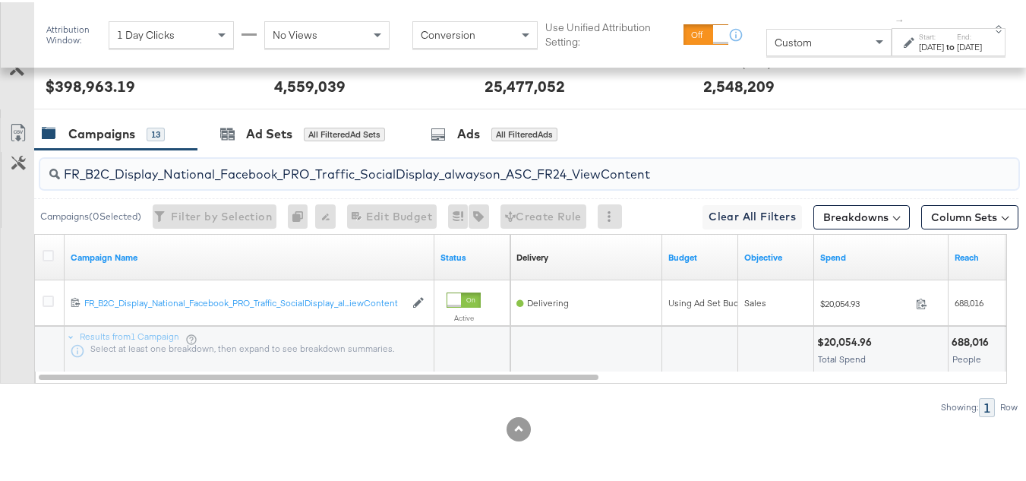
click at [193, 164] on input "FR_B2C_Display_National_Facebook_PRO_Traffic_SocialDisplay_alwayson_ASC_FR24_Vi…" at bounding box center [496, 166] width 872 height 30
paste input "AHL_B2C_Display_National_Facebook_PRO_Traffic_SocialDisplay_alwayson_ASC_AHL"
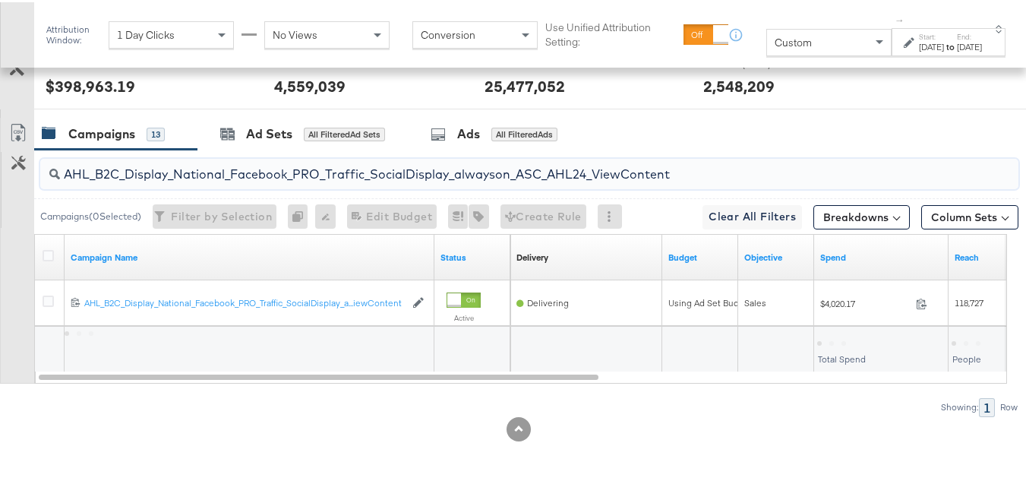
type input "AHL_B2C_Display_National_Facebook_PRO_Traffic_SocialDisplay_alwayson_ASC_AHL24_…"
click at [39, 258] on div at bounding box center [50, 255] width 28 height 27
click at [56, 252] on div at bounding box center [51, 255] width 16 height 15
click at [48, 253] on icon at bounding box center [48, 253] width 11 height 11
click at [0, 0] on input "checkbox" at bounding box center [0, 0] width 0 height 0
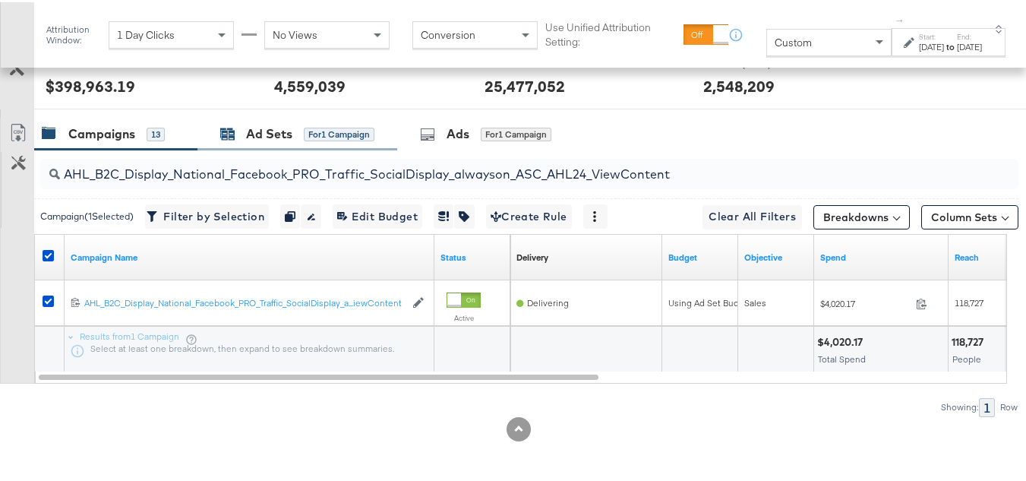
click at [251, 134] on div "Ad Sets" at bounding box center [269, 131] width 46 height 17
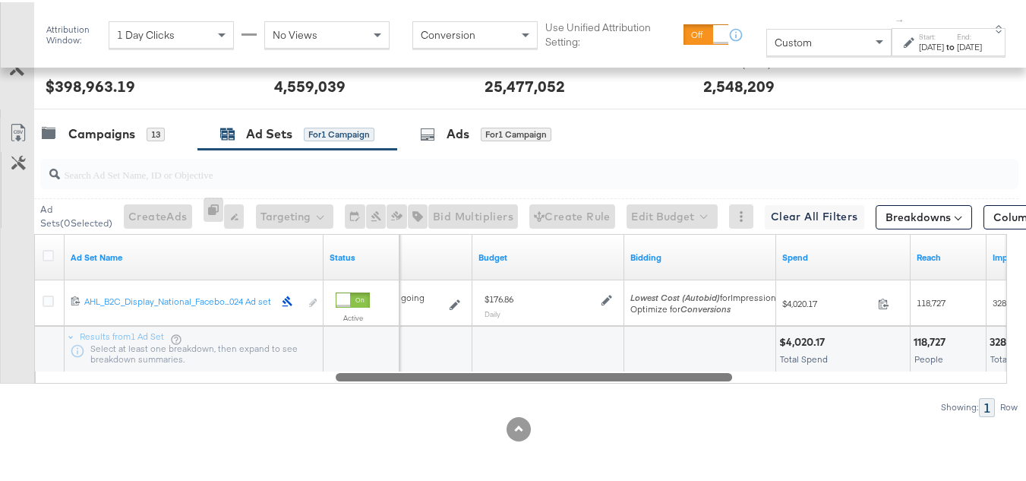
drag, startPoint x: 369, startPoint y: 377, endPoint x: 666, endPoint y: 371, distance: 297.0
click at [666, 371] on div at bounding box center [534, 374] width 396 height 13
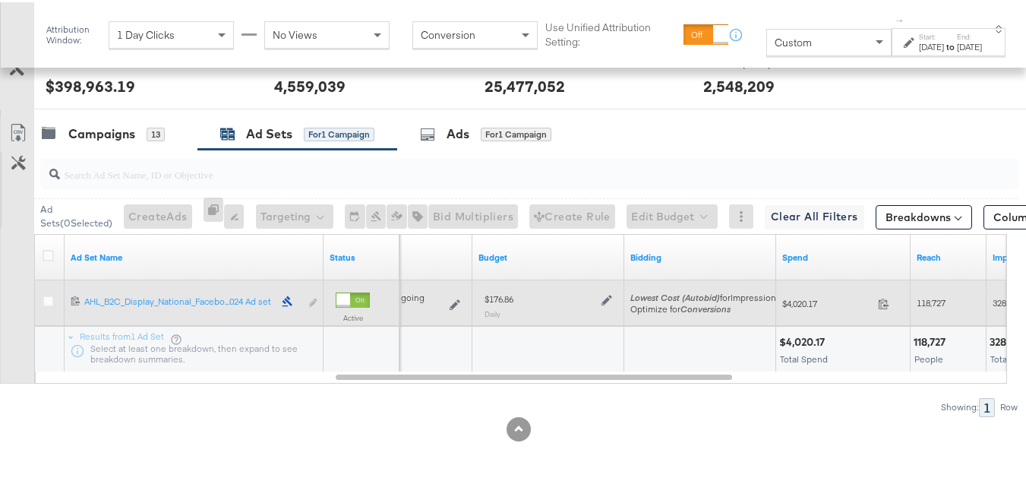
click at [602, 294] on icon at bounding box center [607, 297] width 11 height 11
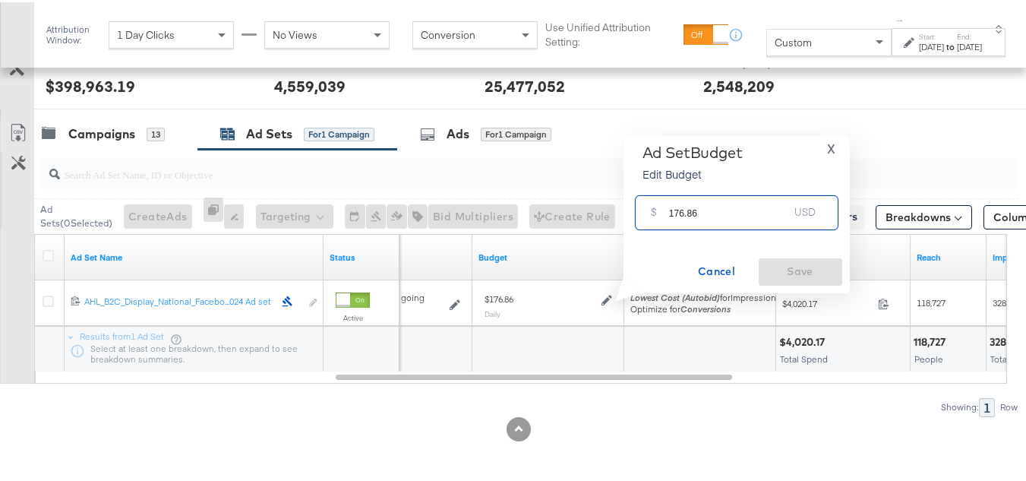
click at [715, 217] on input "176.86" at bounding box center [729, 204] width 120 height 33
paste input "$182.68"
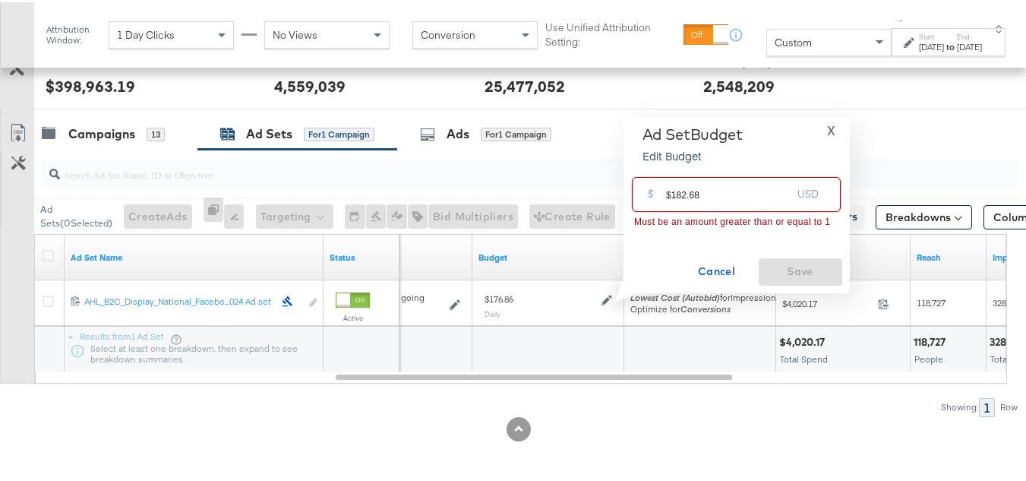
drag, startPoint x: 668, startPoint y: 191, endPoint x: 573, endPoint y: 197, distance: 95.1
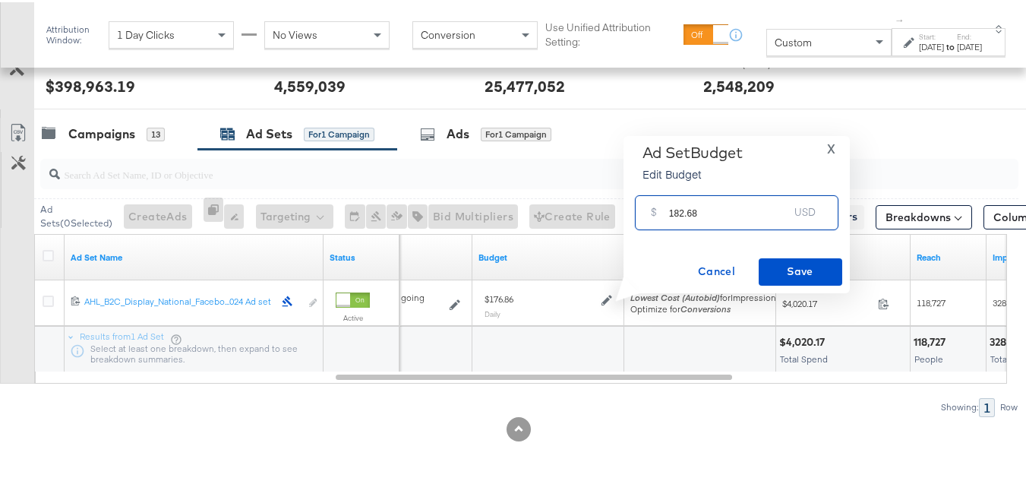
click at [724, 202] on input "182.68" at bounding box center [729, 204] width 120 height 33
type input "182.68"
click at [786, 249] on div "Ad Set Budget Edit Budget X $ 182.68 USD Cancel Save" at bounding box center [736, 212] width 211 height 142
click at [794, 270] on span "Save" at bounding box center [800, 269] width 71 height 19
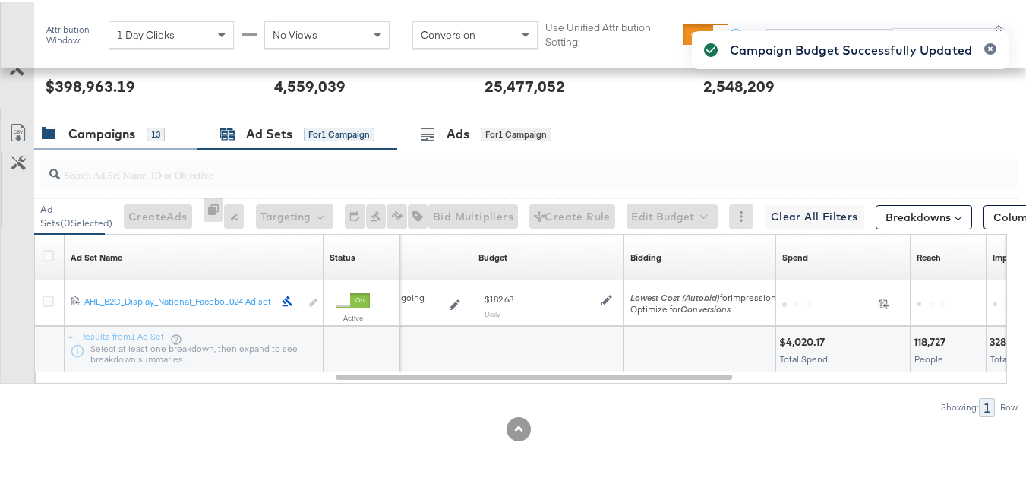
click at [119, 138] on div "Campaigns" at bounding box center [101, 131] width 67 height 17
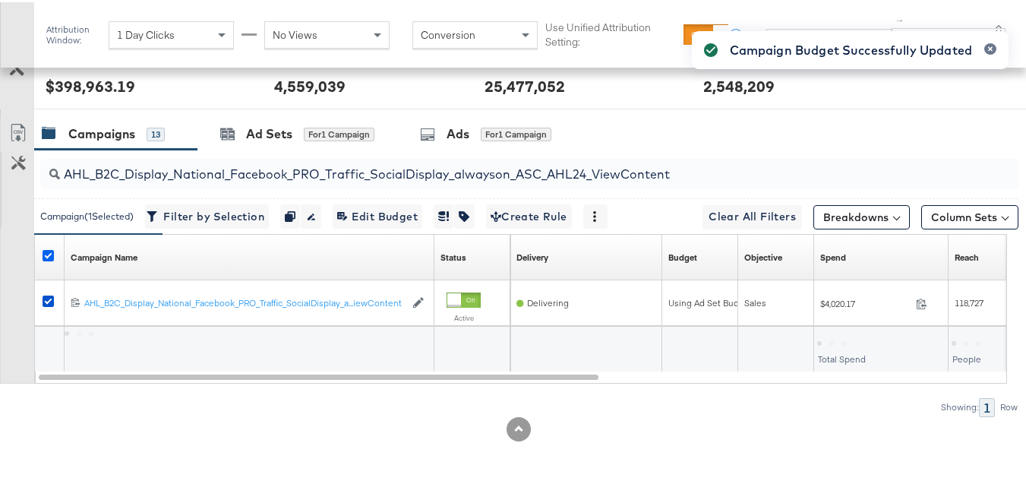
click at [45, 248] on icon at bounding box center [48, 253] width 11 height 11
click at [0, 0] on input "checkbox" at bounding box center [0, 0] width 0 height 0
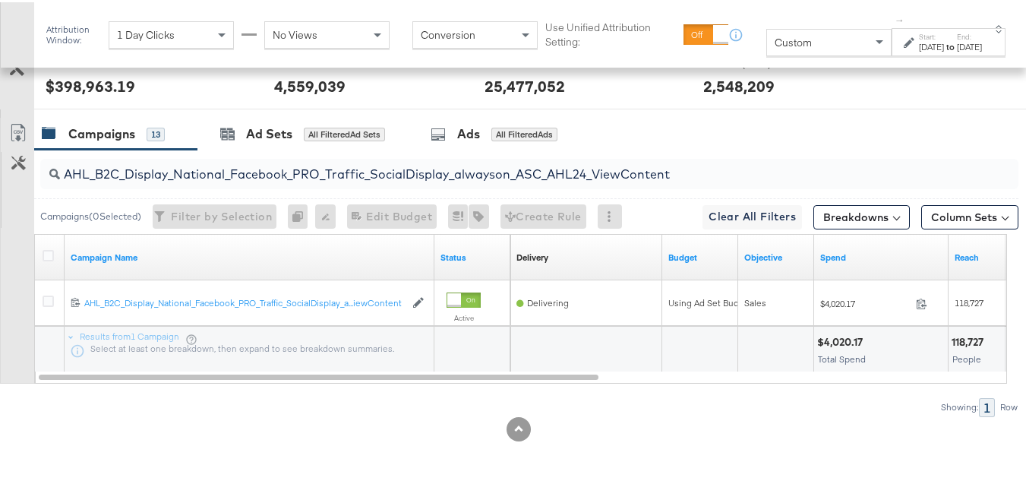
click at [60, 256] on div at bounding box center [50, 255] width 28 height 27
click at [49, 254] on icon at bounding box center [48, 253] width 11 height 11
click at [0, 0] on input "checkbox" at bounding box center [0, 0] width 0 height 0
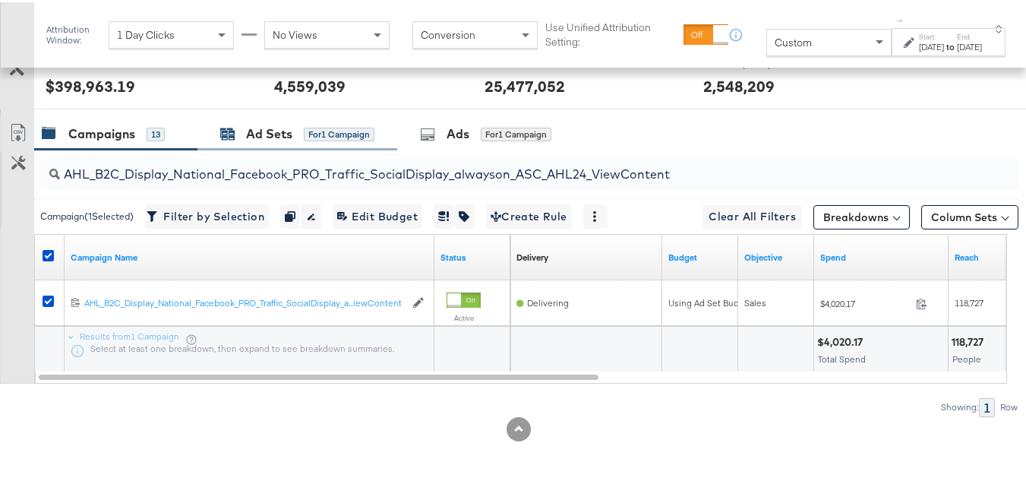
click at [289, 140] on div "Ad Sets" at bounding box center [269, 131] width 46 height 17
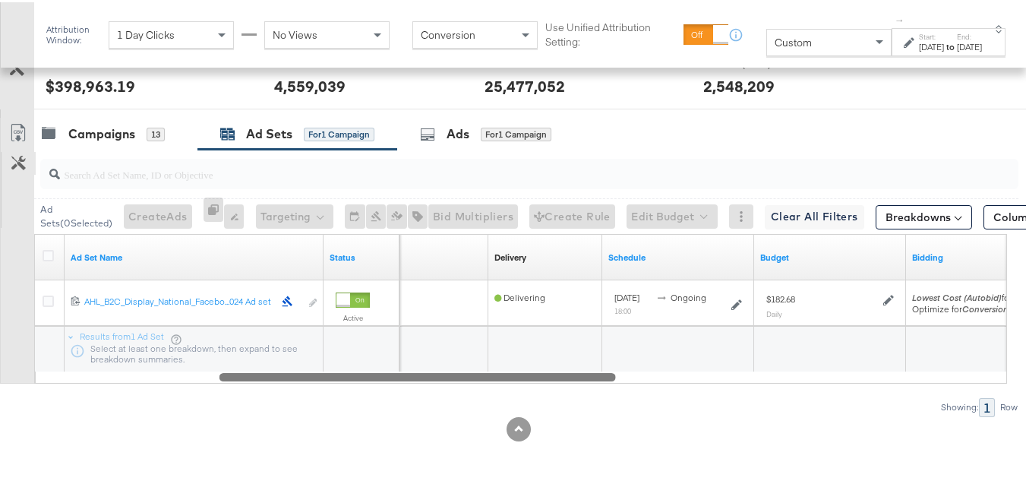
drag, startPoint x: 377, startPoint y: 373, endPoint x: 12, endPoint y: 169, distance: 418.6
click at [13, 281] on div "Customize KPIs Export as CSV Ad Set Name Status Campaign Name Delivery Sorting …" at bounding box center [509, 307] width 1018 height 150
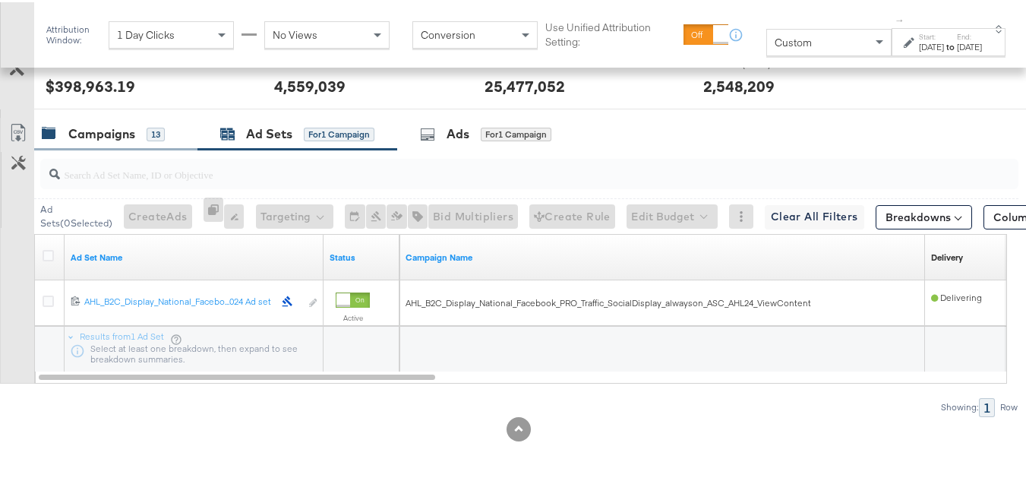
click at [93, 129] on div "Campaigns" at bounding box center [101, 131] width 67 height 17
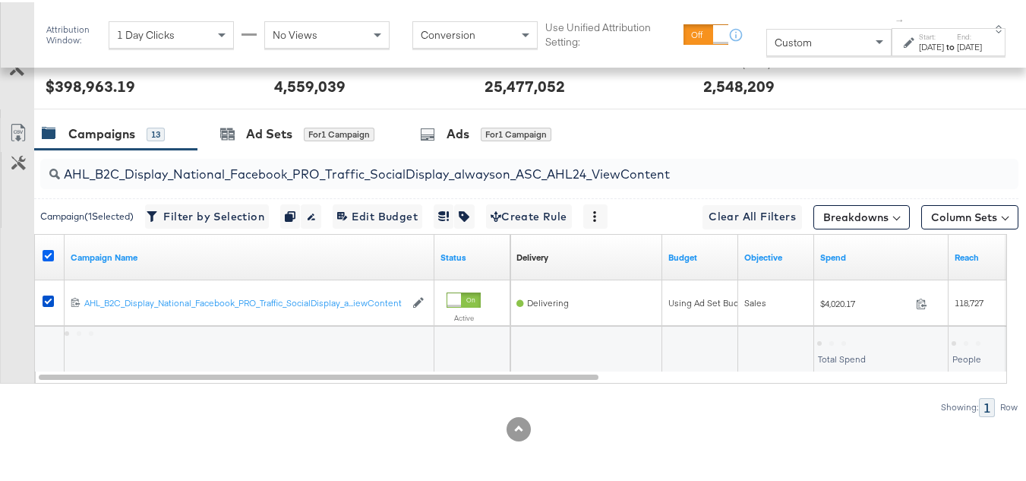
click at [45, 251] on icon at bounding box center [48, 253] width 11 height 11
click at [0, 0] on input "checkbox" at bounding box center [0, 0] width 0 height 0
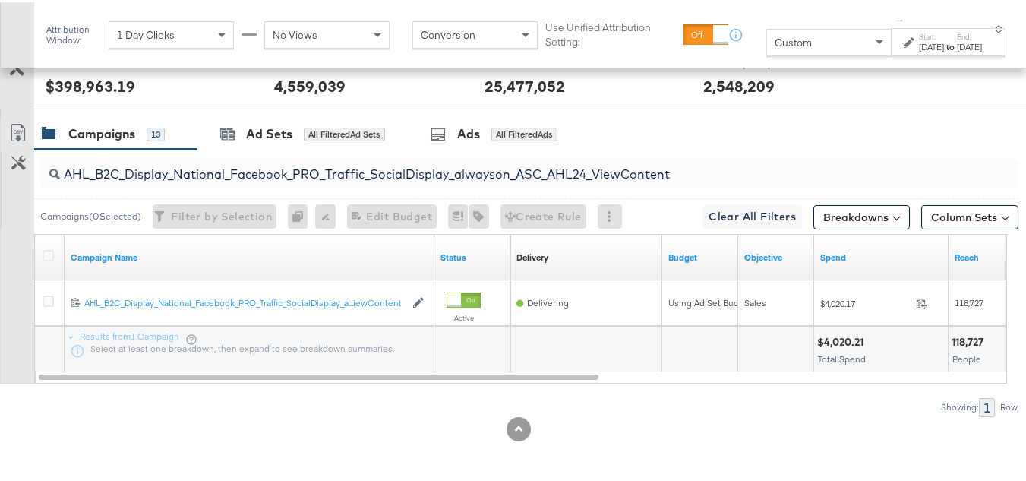
scroll to position [0, 0]
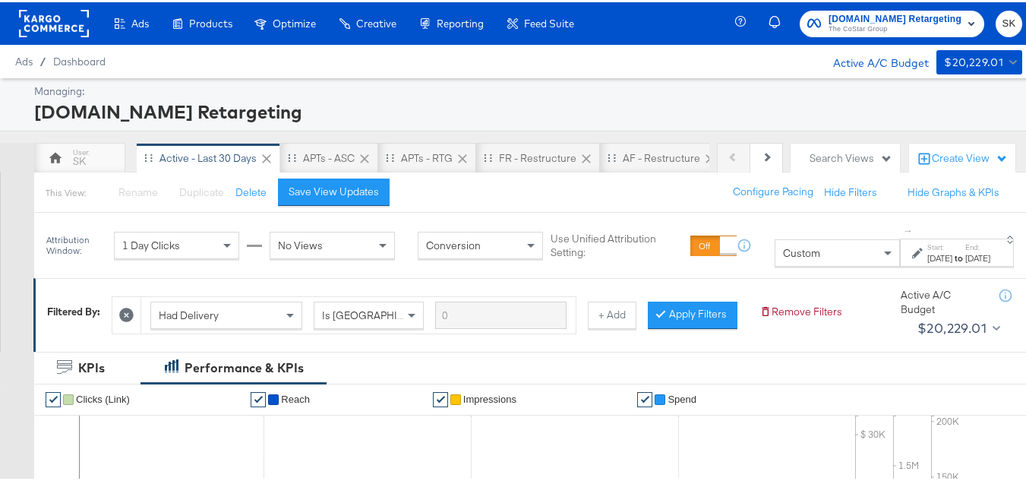
click at [876, 22] on span "The CoStar Group" at bounding box center [895, 27] width 133 height 12
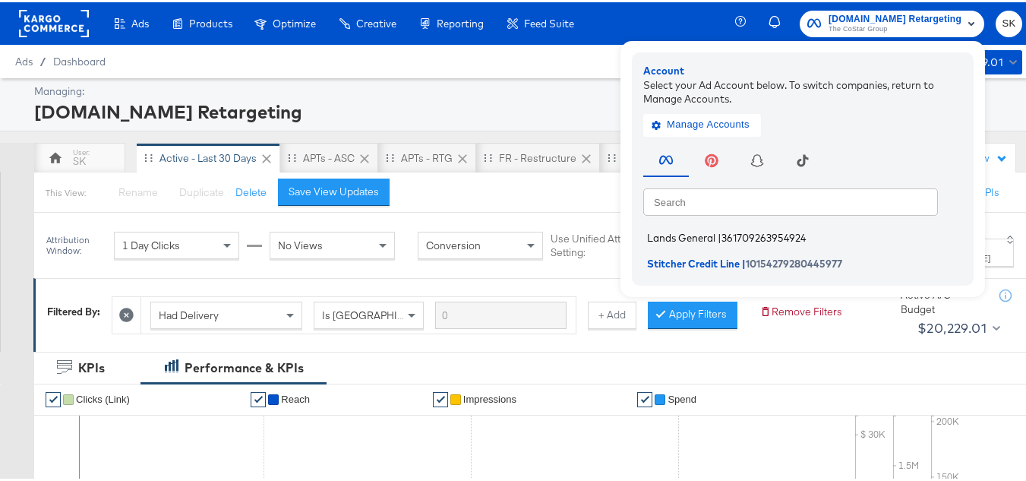
click at [682, 240] on span "Lands General" at bounding box center [681, 235] width 68 height 12
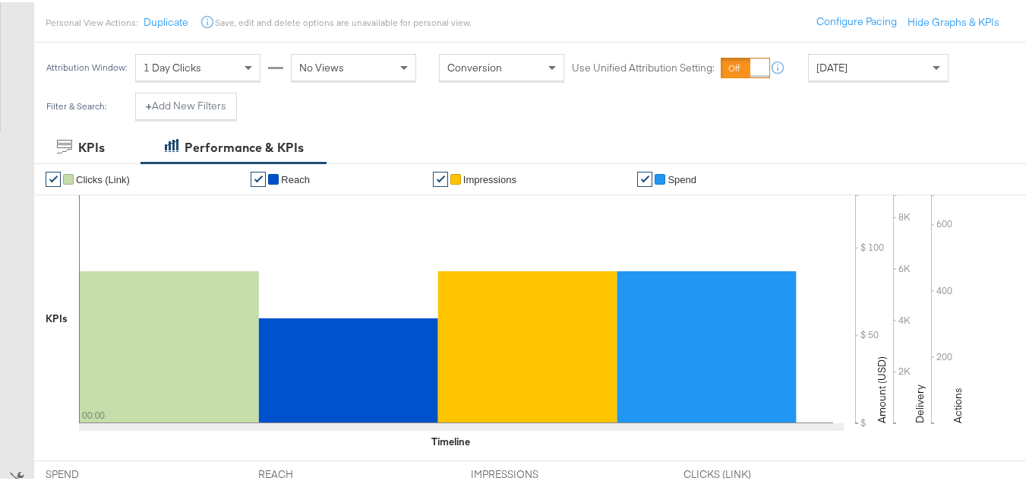
scroll to position [228, 0]
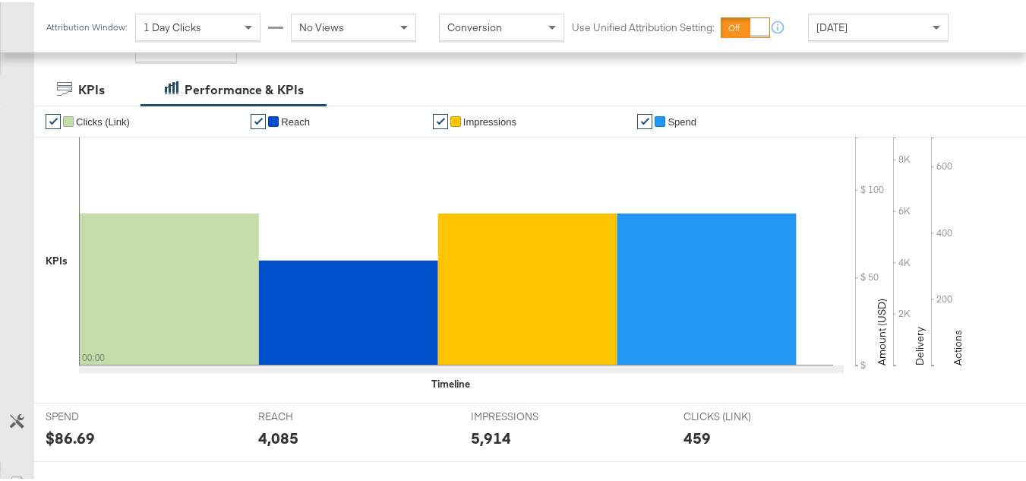
click at [854, 20] on div "[DATE]" at bounding box center [878, 25] width 139 height 26
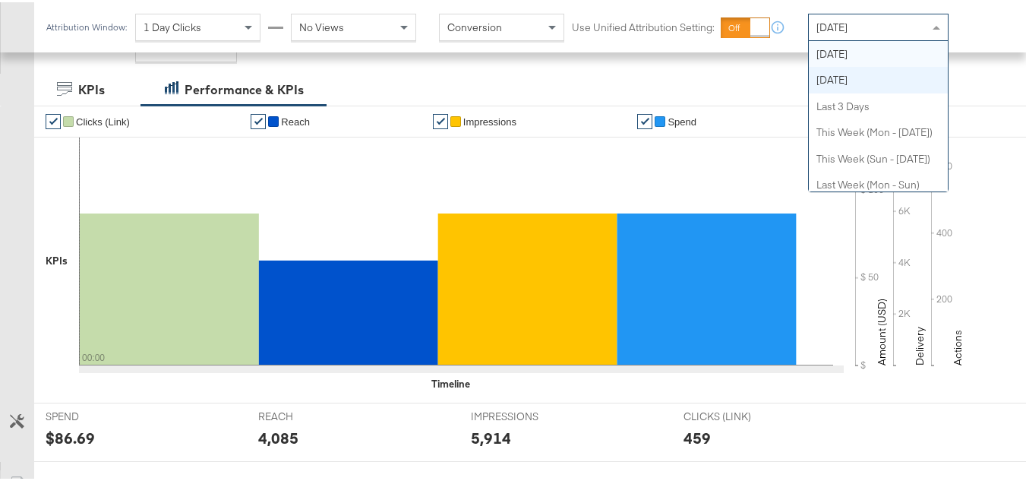
scroll to position [0, 0]
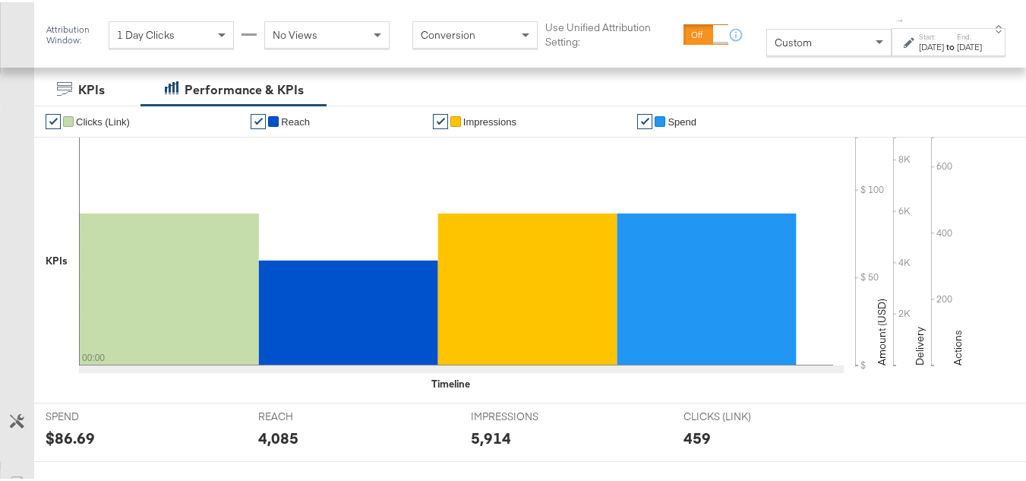
click at [919, 43] on div "[DATE]" at bounding box center [931, 45] width 25 height 12
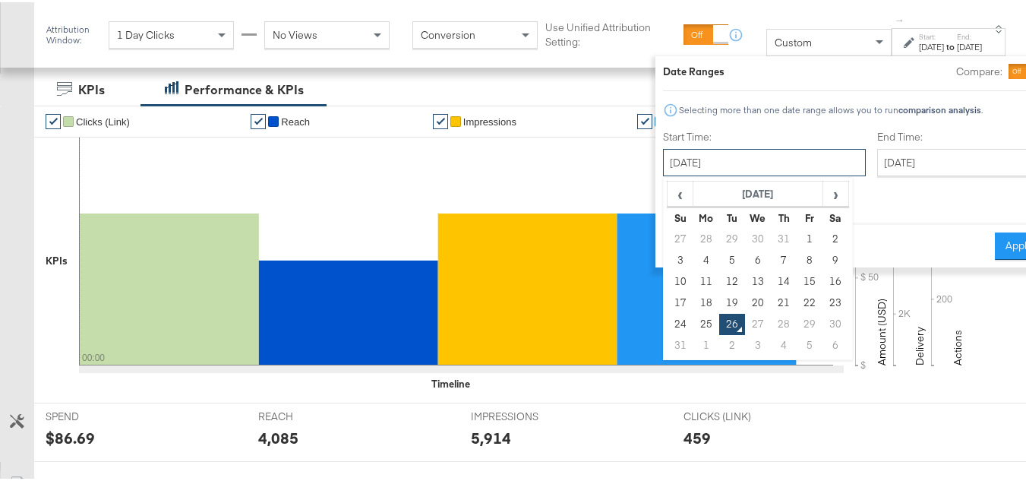
click at [761, 152] on input "[DATE]" at bounding box center [764, 160] width 203 height 27
click at [797, 241] on td "1" at bounding box center [810, 236] width 26 height 21
type input "[DATE]"
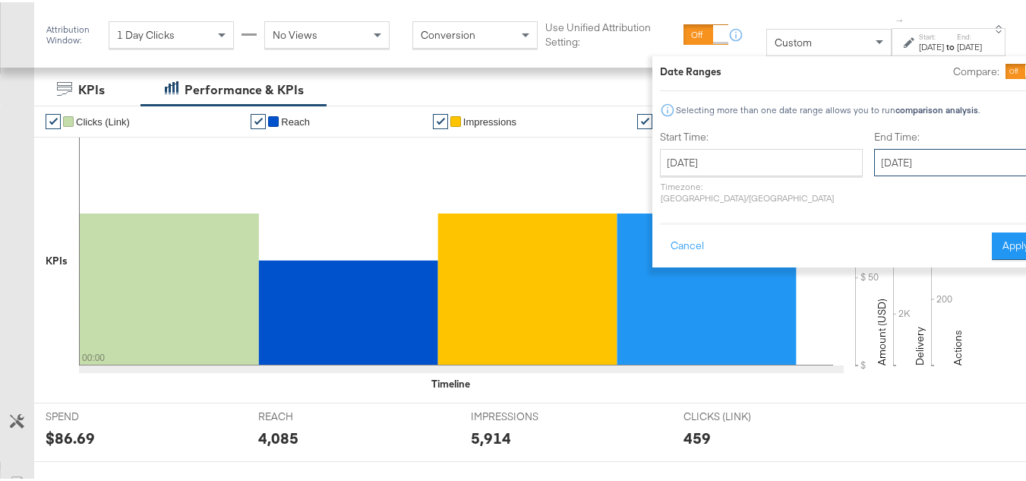
click at [874, 147] on input "[DATE]" at bounding box center [953, 160] width 159 height 27
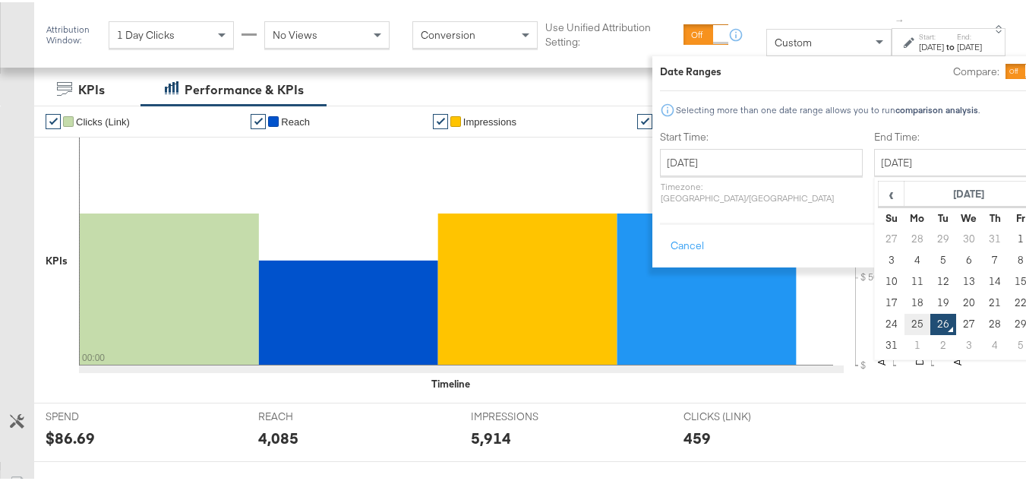
click at [905, 314] on td "25" at bounding box center [918, 321] width 26 height 21
type input "[DATE]"
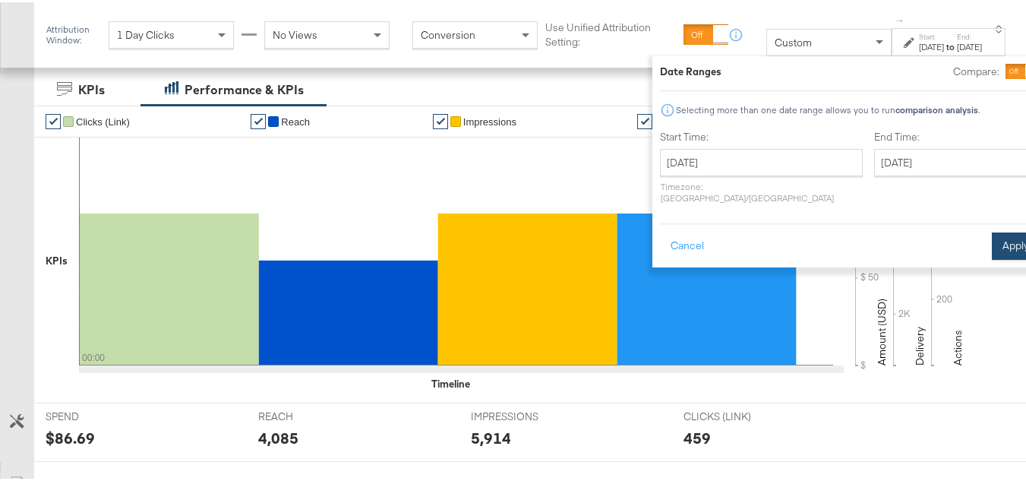
click at [992, 243] on button "Apply" at bounding box center [1016, 243] width 48 height 27
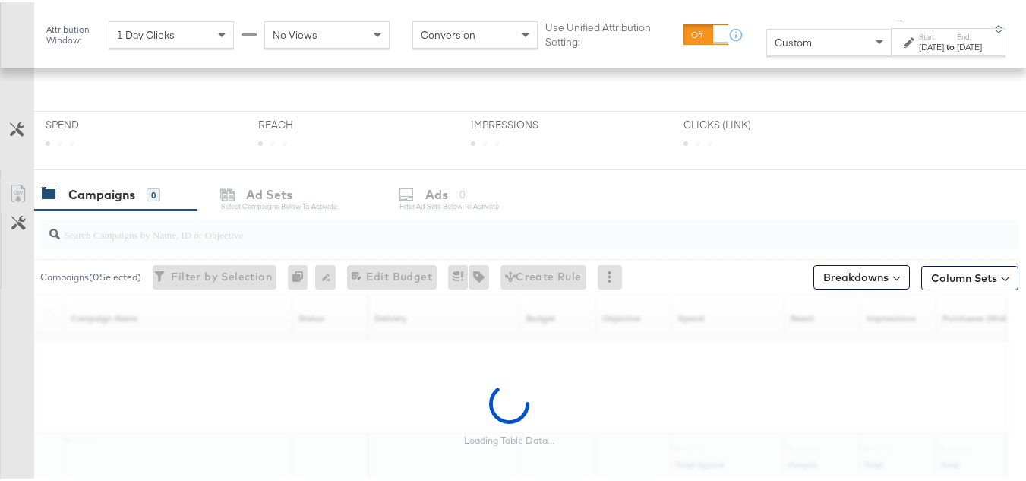
scroll to position [513, 0]
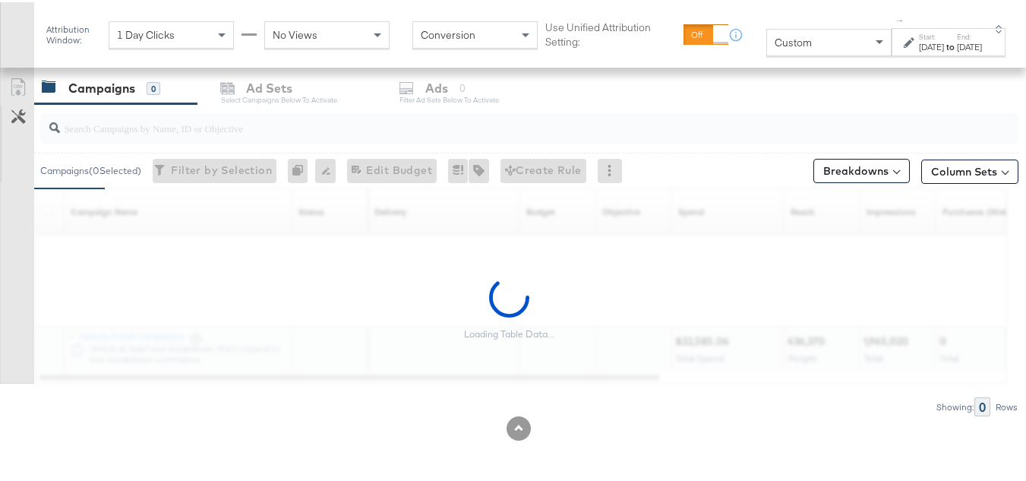
click at [159, 123] on input "search" at bounding box center [496, 120] width 872 height 30
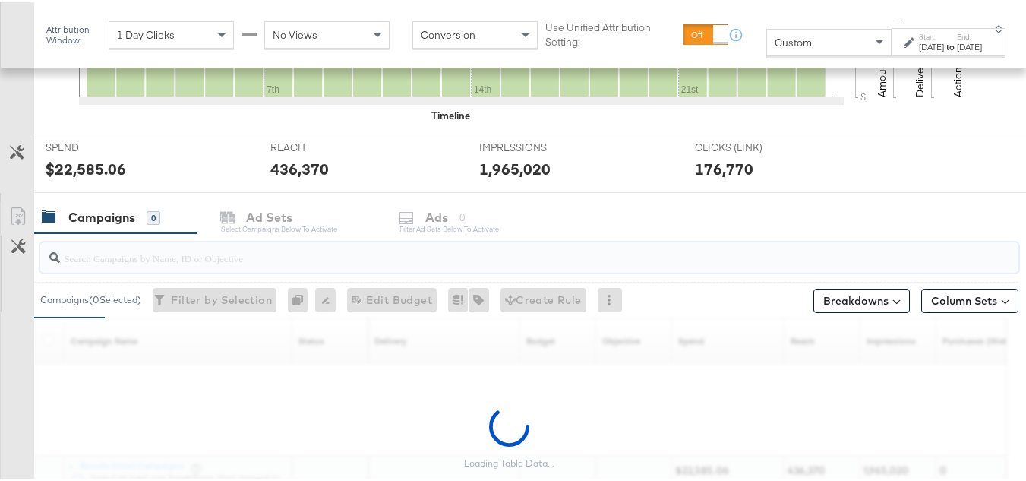
scroll to position [642, 0]
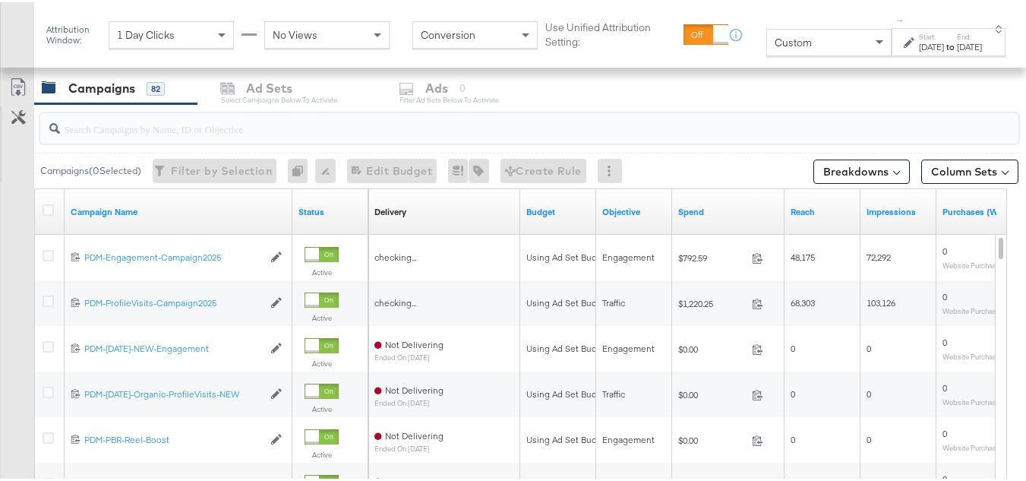
click at [134, 128] on input "search" at bounding box center [496, 121] width 872 height 30
paste input "B2C_LAND_KC_RT_Sig_24"
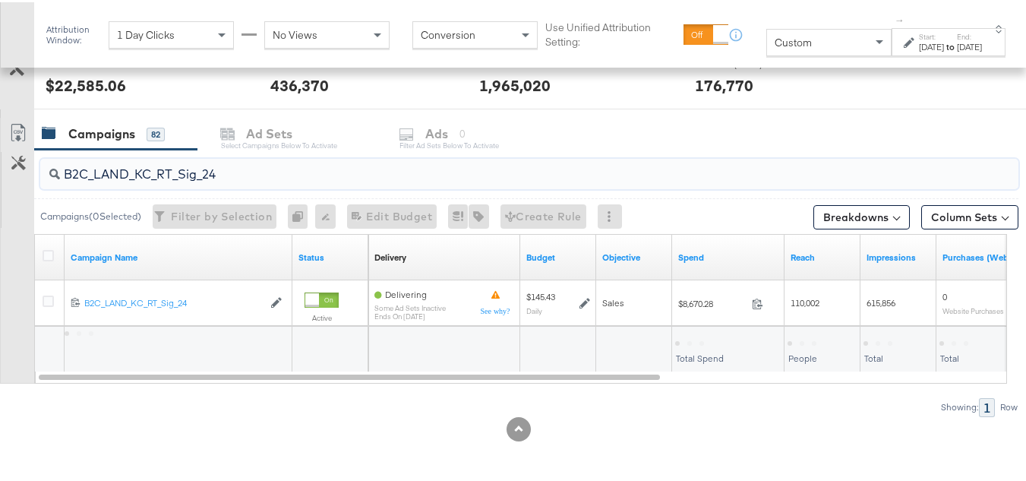
scroll to position [596, 0]
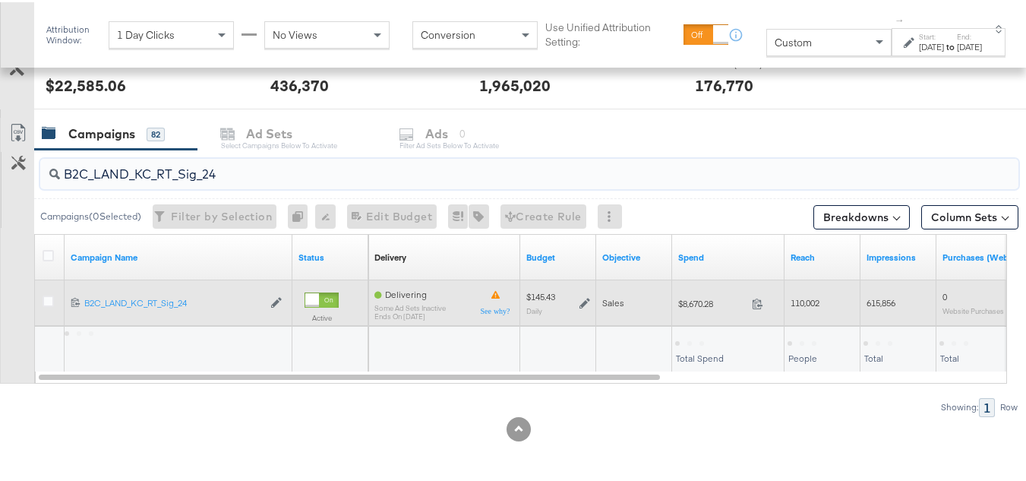
click at [699, 297] on span "$8,670.28" at bounding box center [712, 300] width 68 height 11
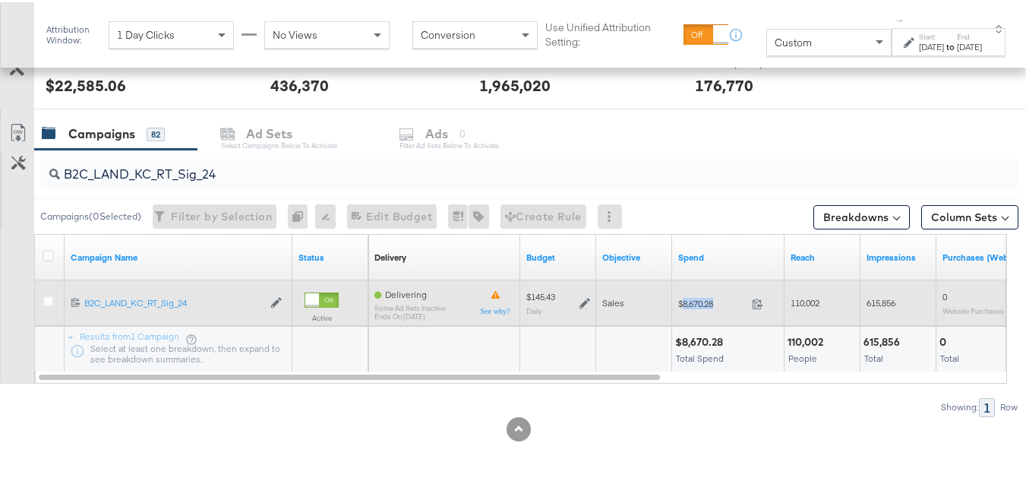
click at [699, 297] on span "$8,670.28" at bounding box center [712, 300] width 68 height 11
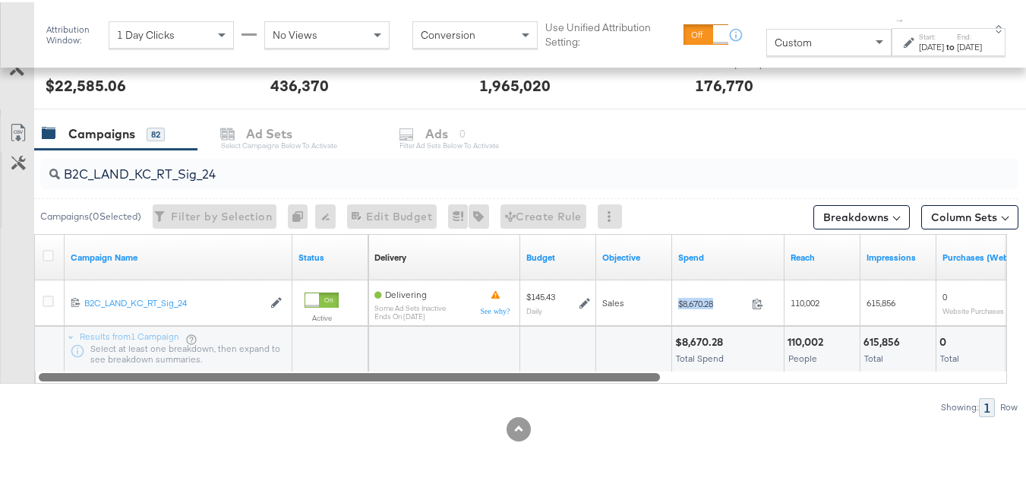
copy div "$8,670.28"
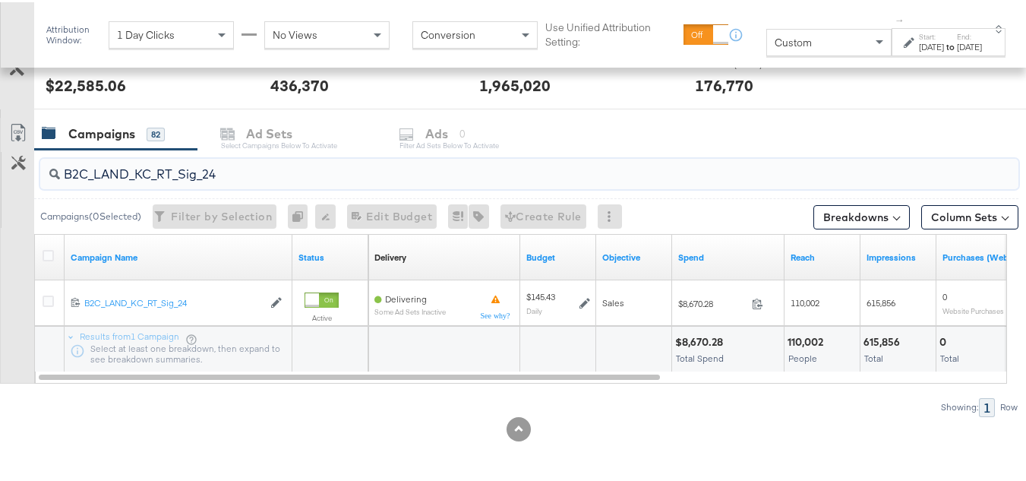
click at [218, 173] on input "B2C_LAND_KC_RT_Sig_24" at bounding box center [496, 166] width 872 height 30
paste input "B_Ecommerce_KC_Retargeting_LW&LOA_Traffic"
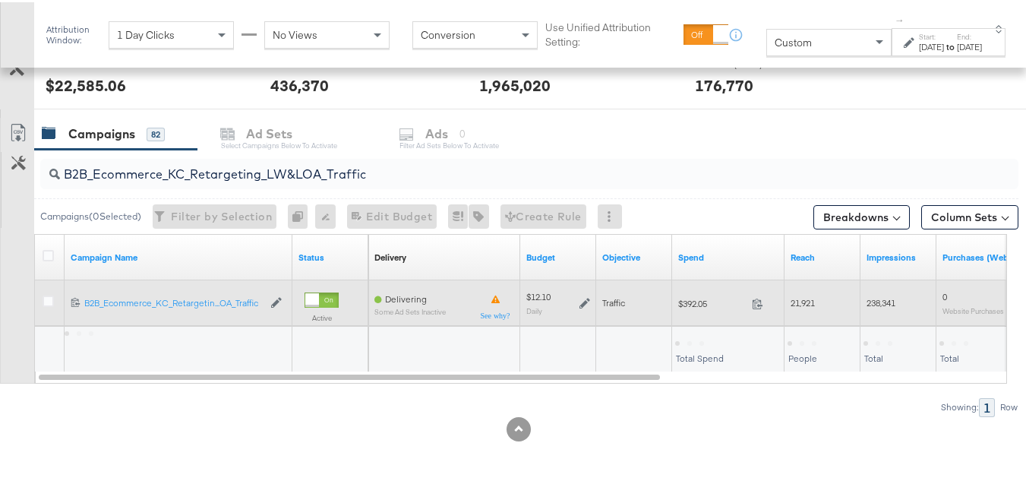
click at [693, 305] on span "$392.05" at bounding box center [712, 300] width 68 height 11
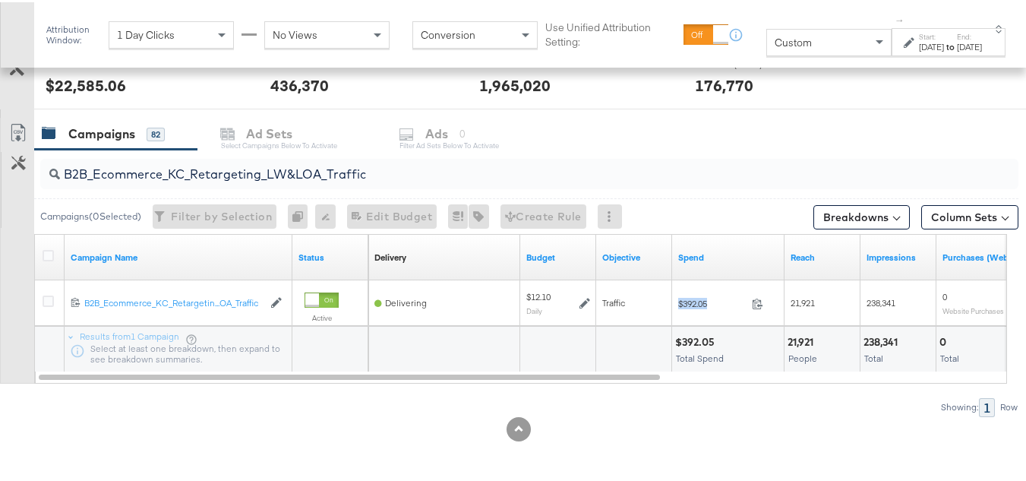
copy div "$392.05"
click at [213, 175] on input "B2B_Ecommerce_KC_Retargeting_LW&LOA_Traffic" at bounding box center [496, 166] width 872 height 30
paste input "KC_Retargeting_Prospects & Clients_Conversions"
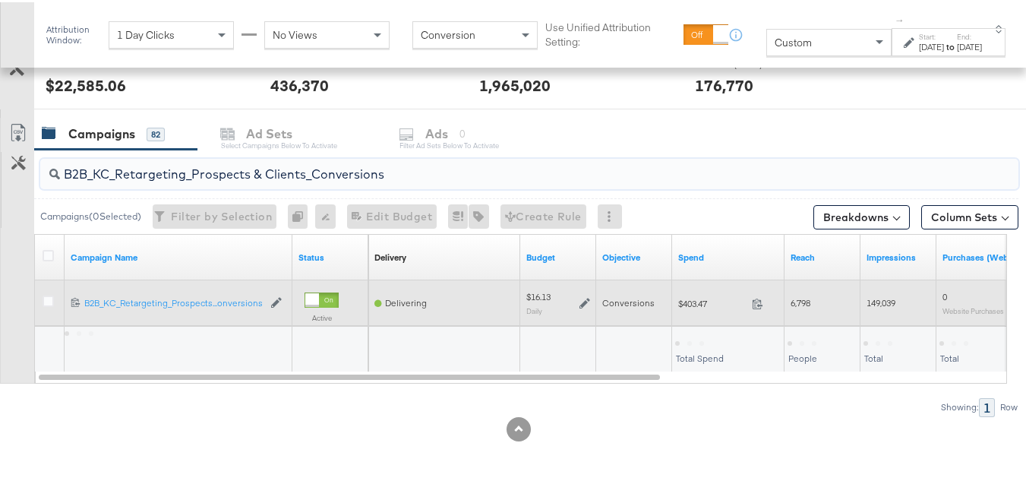
click at [696, 305] on span "$403.47" at bounding box center [712, 300] width 68 height 11
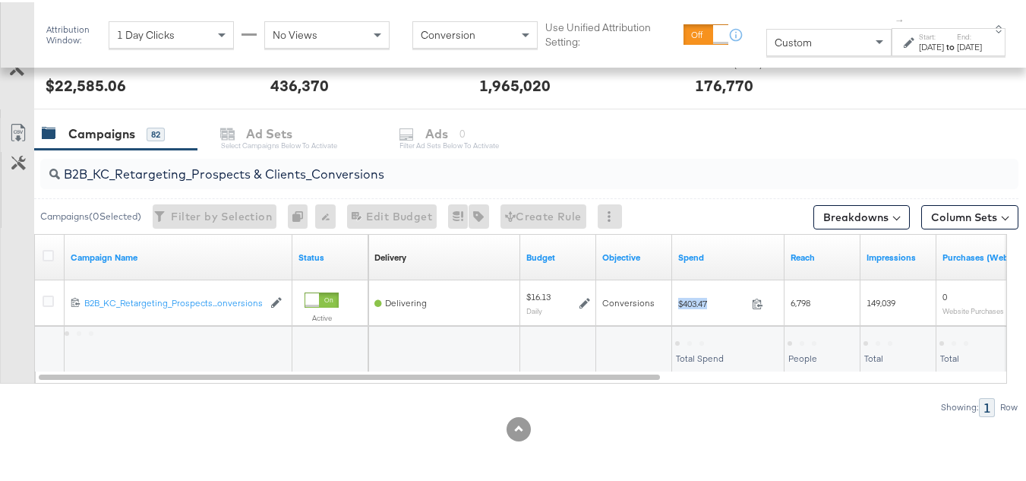
copy div "$403.47"
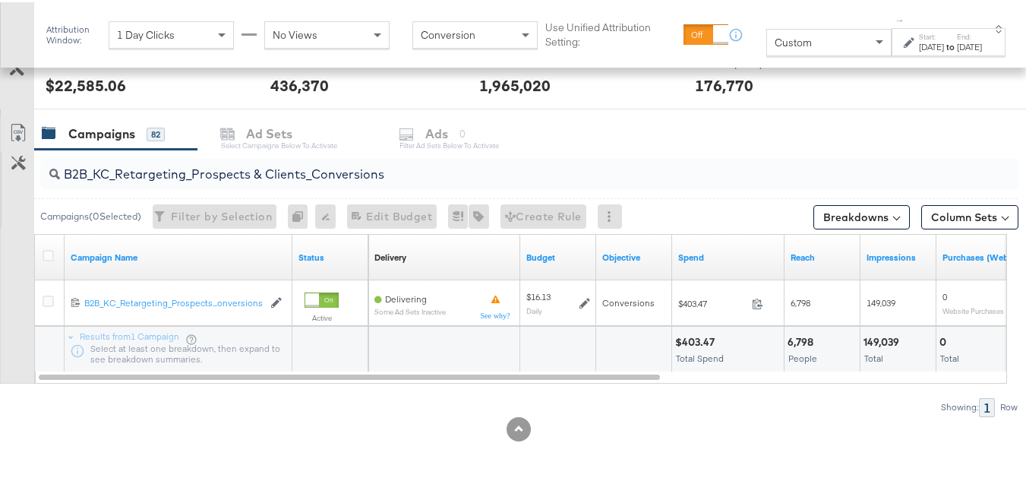
click at [159, 153] on input "B2B_KC_Retargeting_Prospects & Clients_Conversions" at bounding box center [496, 166] width 872 height 30
paste input "C_LAND_KC_Pros_Sig"
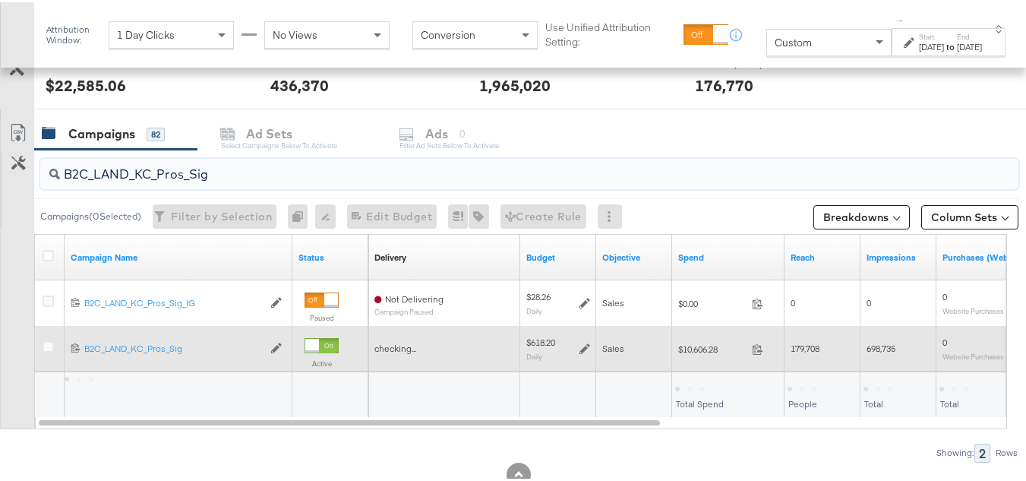
click at [703, 356] on div "$10,606.28 10606.28" at bounding box center [728, 347] width 112 height 24
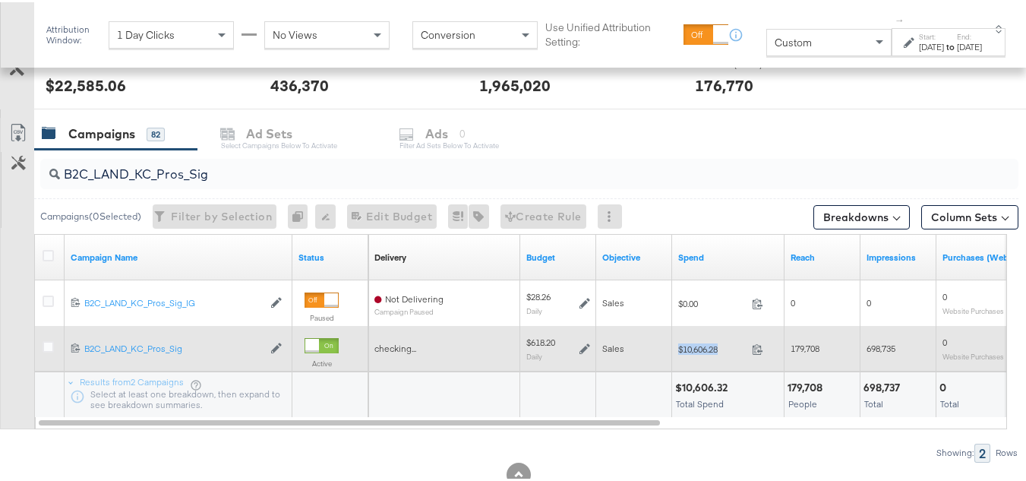
click at [703, 356] on div "$10,606.28 10606.28" at bounding box center [728, 347] width 112 height 24
copy div "$10,606.28"
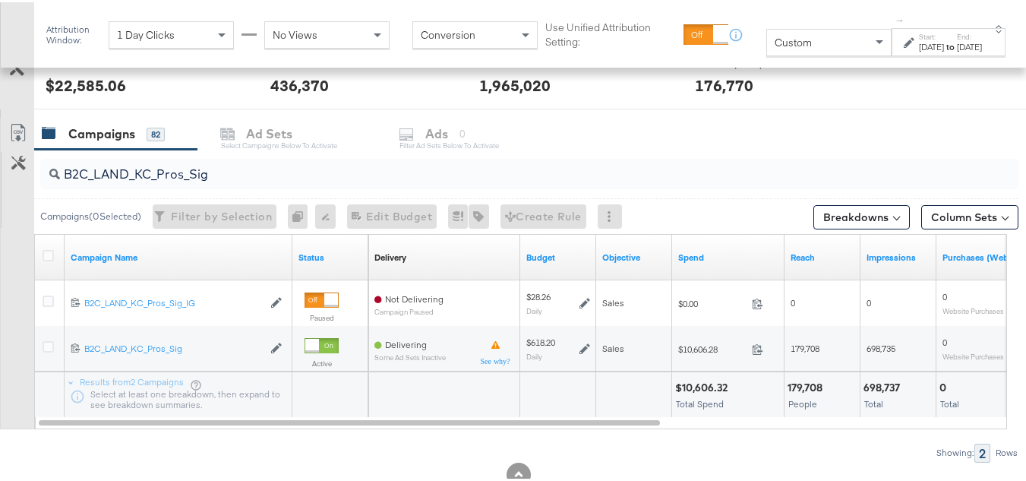
click at [236, 165] on input "B2C_LAND_KC_Pros_Sig" at bounding box center [496, 166] width 872 height 30
paste input "RT_Sig_24"
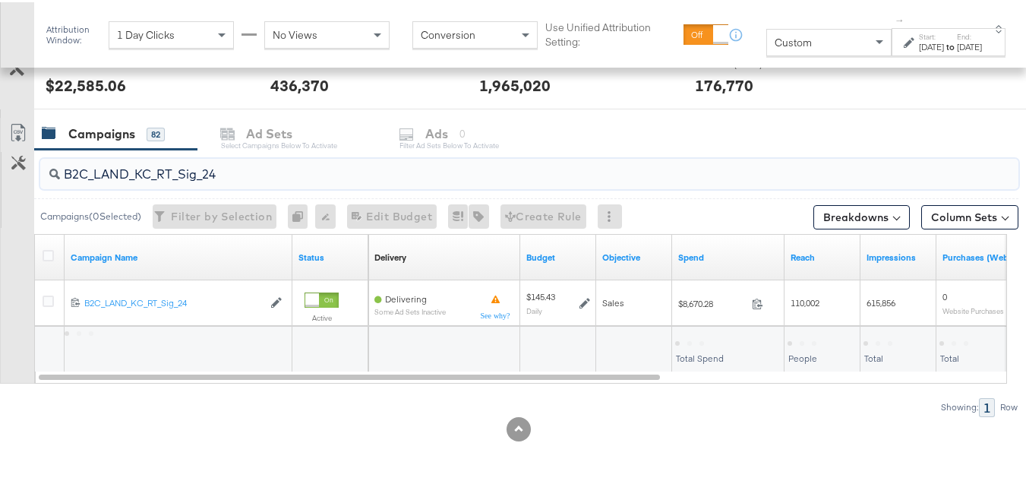
type input "B2C_LAND_KC_RT_Sig_24"
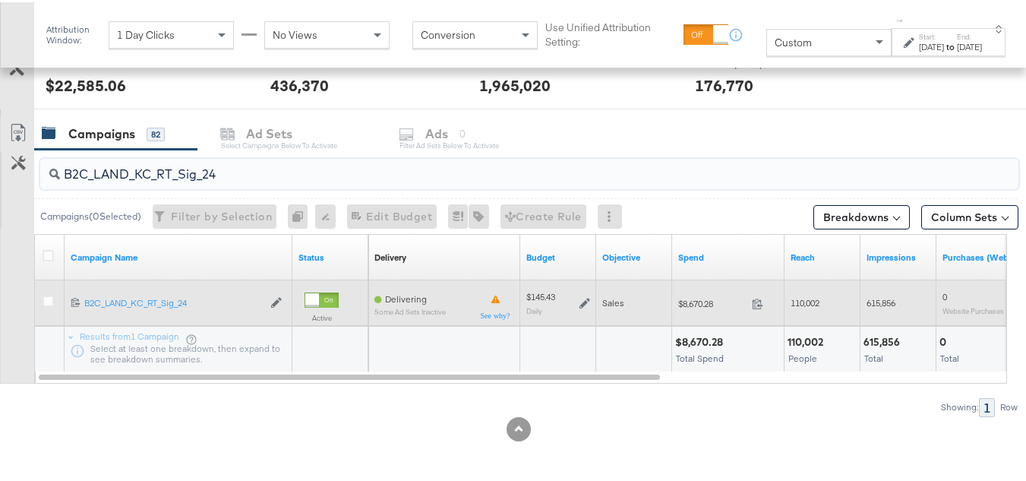
click at [589, 301] on icon at bounding box center [584, 300] width 11 height 11
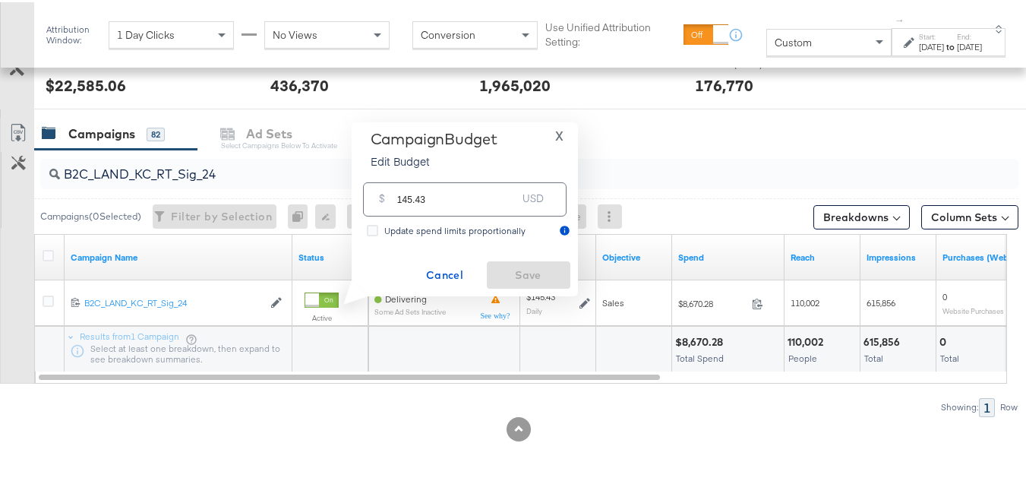
click at [525, 189] on div "USD" at bounding box center [532, 199] width 33 height 27
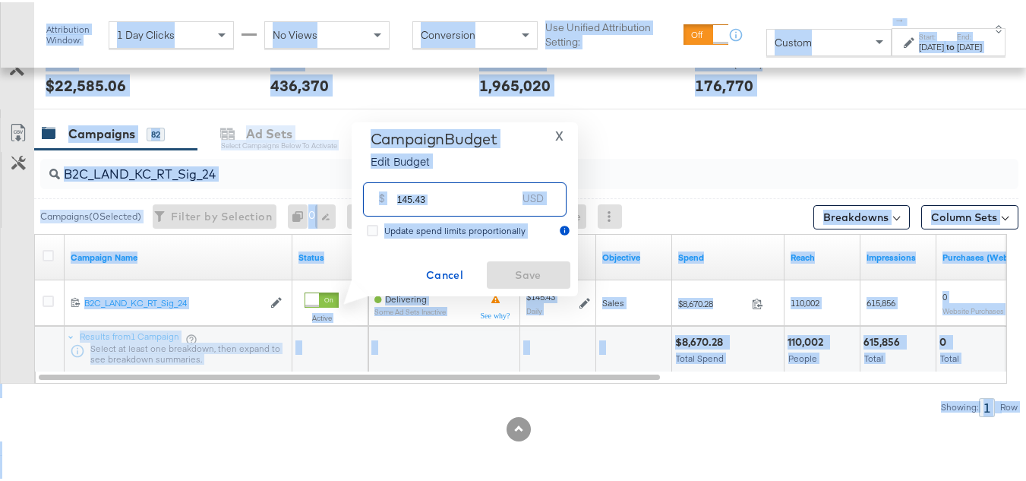
click at [493, 204] on input "145.43" at bounding box center [457, 191] width 120 height 33
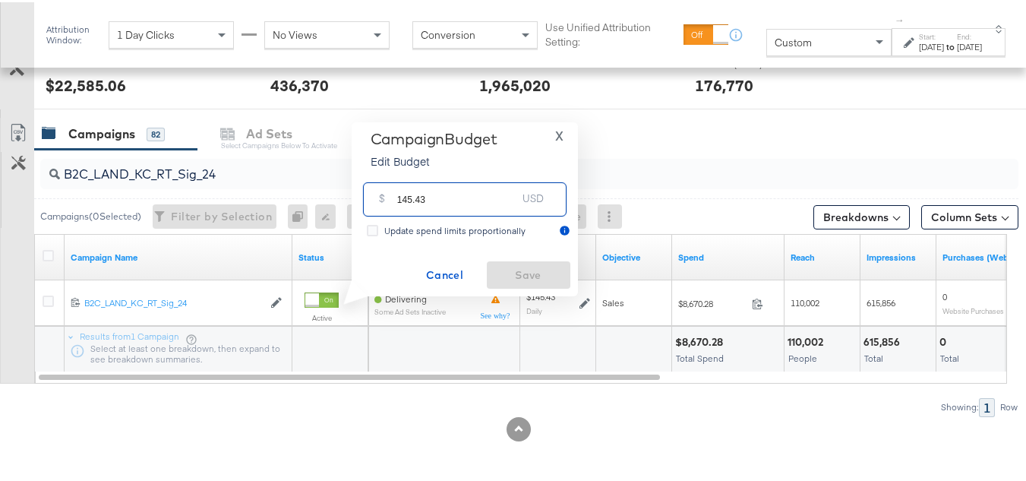
paste input "$174.52"
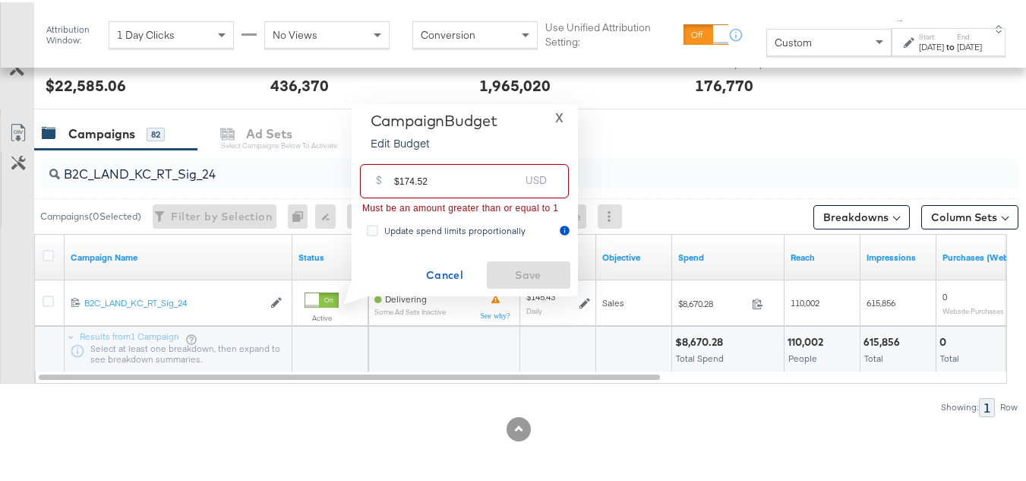
drag, startPoint x: 397, startPoint y: 182, endPoint x: 336, endPoint y: 182, distance: 61.5
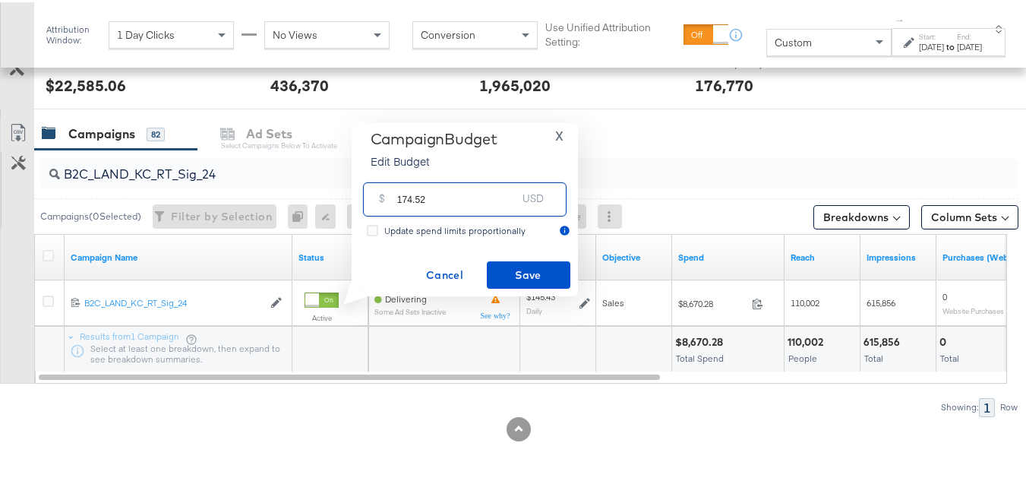
click at [468, 187] on input "174.52" at bounding box center [457, 191] width 120 height 33
type input "174.52"
click at [489, 240] on div "Campaign Budget Edit Budget X $ 174.52 USD Update spend limits proportionally C…" at bounding box center [464, 207] width 211 height 159
click at [494, 253] on div "Campaign Budget Edit Budget X $ 174.52 USD Update spend limits proportionally C…" at bounding box center [464, 207] width 211 height 159
click at [502, 267] on span "Save" at bounding box center [528, 273] width 71 height 19
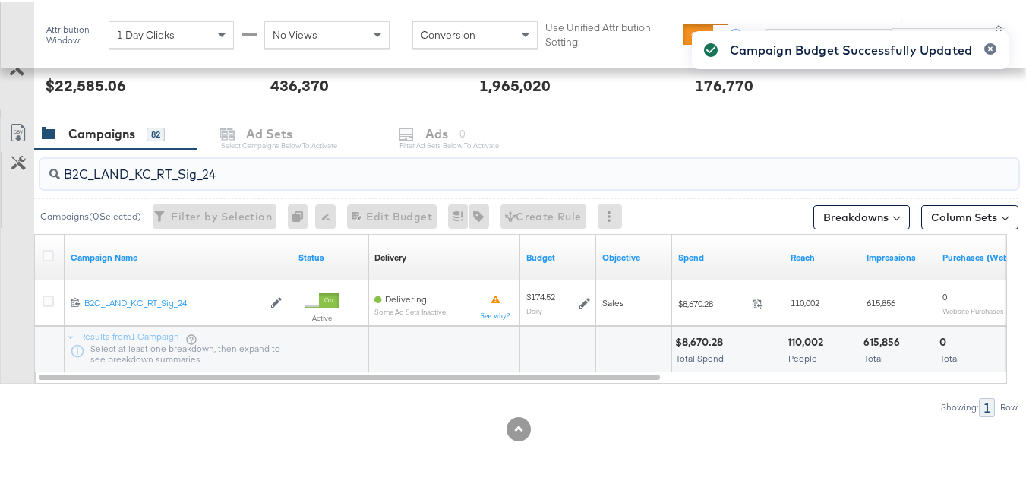
click at [293, 167] on input "B2C_LAND_KC_RT_Sig_24" at bounding box center [496, 166] width 872 height 30
paste input "B_Ecommerce_KC_Retargeting_LW&LOA_Traffic"
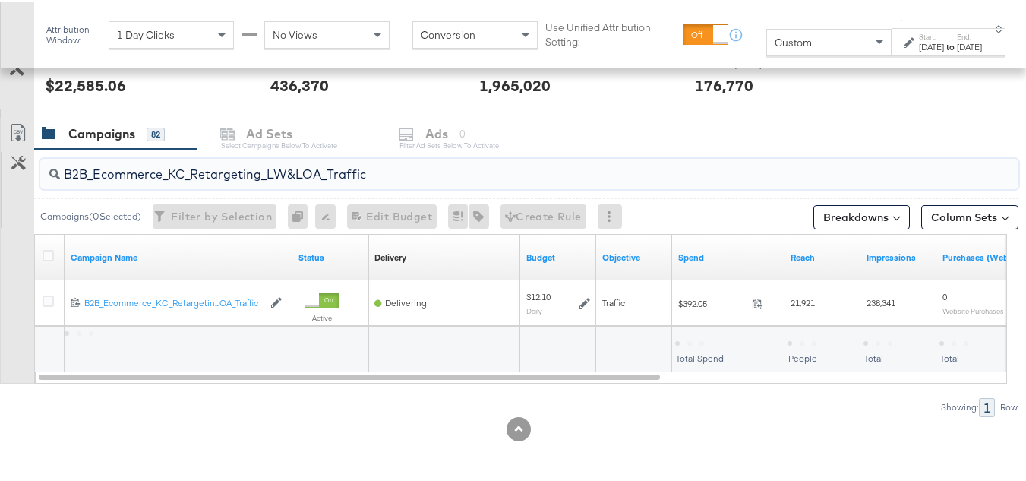
type input "B2B_Ecommerce_KC_Retargeting_LW&LOA_Traffic"
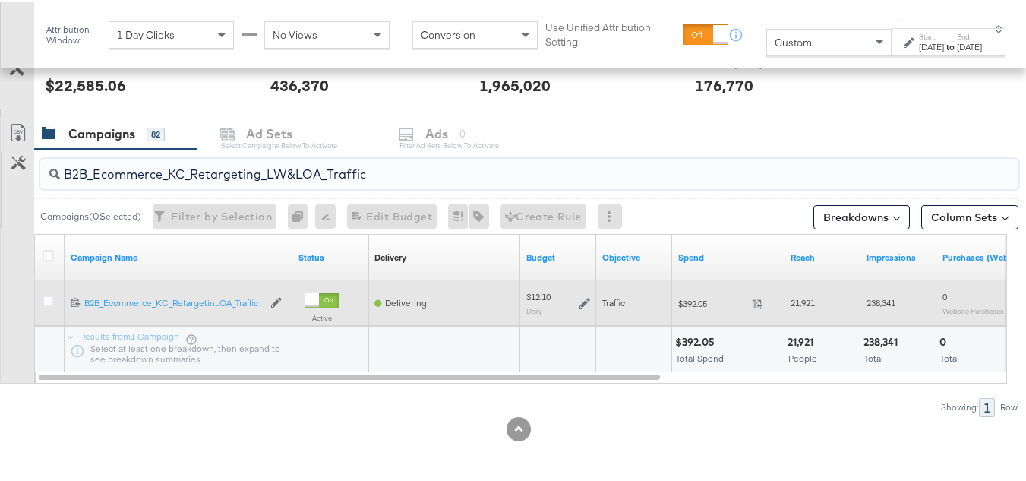
click at [581, 298] on icon at bounding box center [584, 300] width 11 height 11
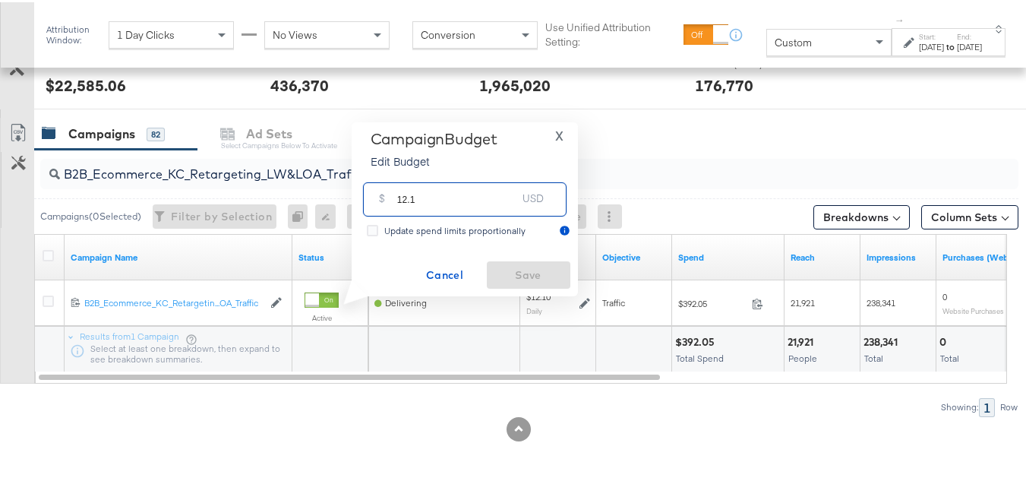
click at [501, 188] on input "12.1" at bounding box center [457, 191] width 120 height 33
paste input "$14.52"
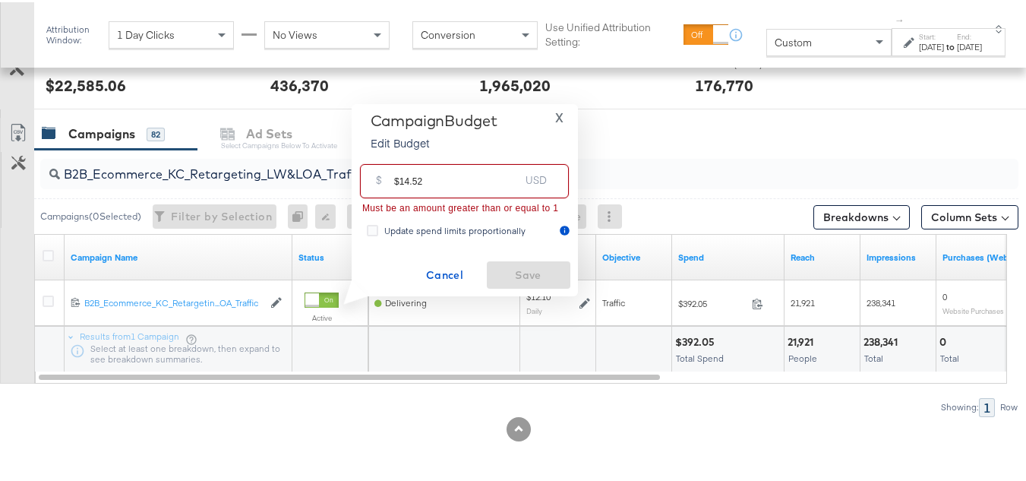
drag, startPoint x: 398, startPoint y: 175, endPoint x: 352, endPoint y: 170, distance: 46.6
click at [352, 170] on div "Campaign Budget Edit Budget X $ $14.52 USD Must be an amount greater than or eq…" at bounding box center [465, 198] width 226 height 192
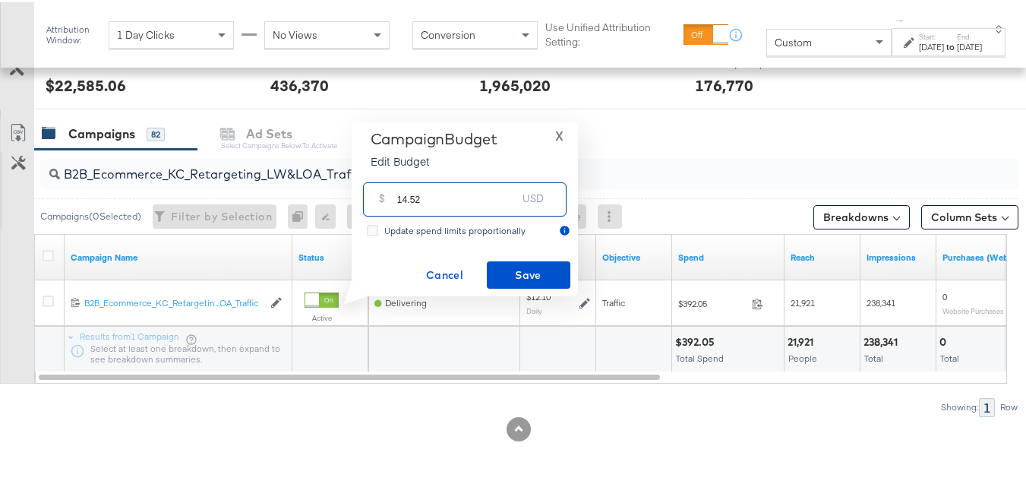
click at [459, 191] on input "14.52" at bounding box center [457, 191] width 120 height 33
type input "14.52"
click at [479, 253] on div "Campaign Budget Edit Budget X $ 14.52 USD Update spend limits proportionally Ca…" at bounding box center [464, 207] width 211 height 159
click at [493, 275] on span "Save" at bounding box center [528, 273] width 71 height 19
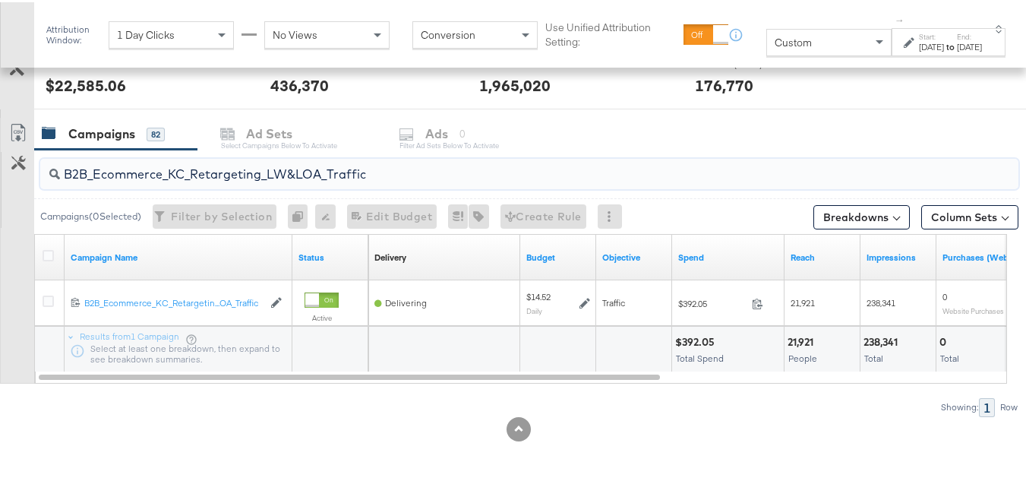
click at [204, 168] on input "B2B_Ecommerce_KC_Retargeting_LW&LOA_Traffic" at bounding box center [496, 166] width 872 height 30
paste input "KC_Retargeting_Prospects & Clients_Conversions"
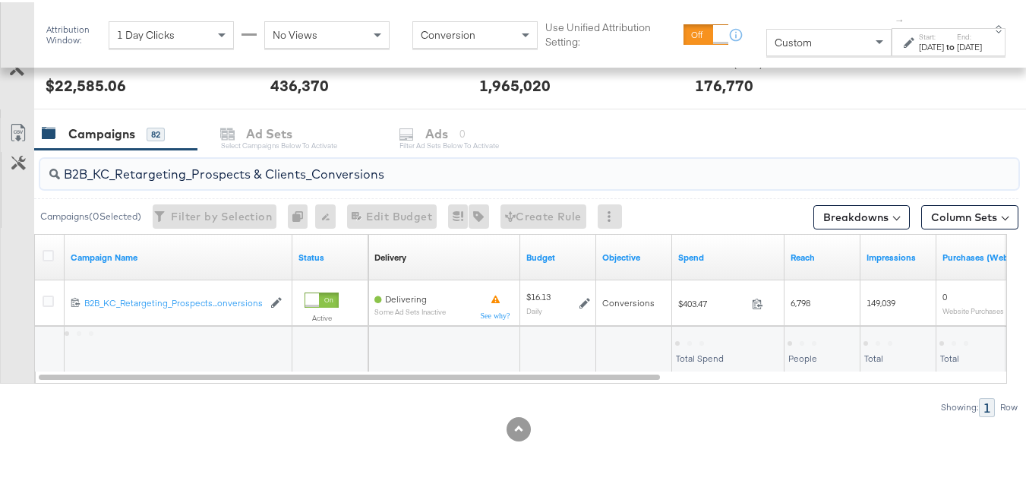
type input "B2B_KC_Retargeting_Prospects & Clients_Conversions"
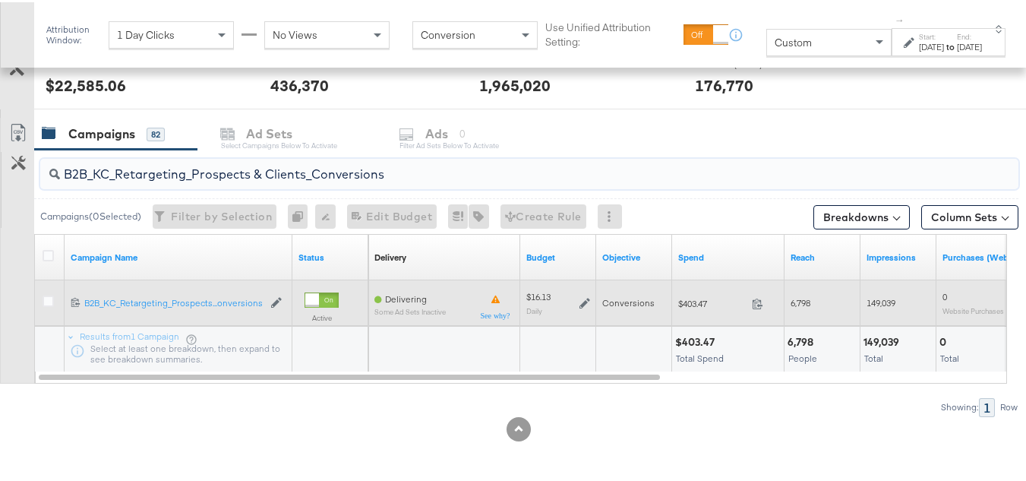
click at [581, 298] on icon at bounding box center [584, 300] width 11 height 11
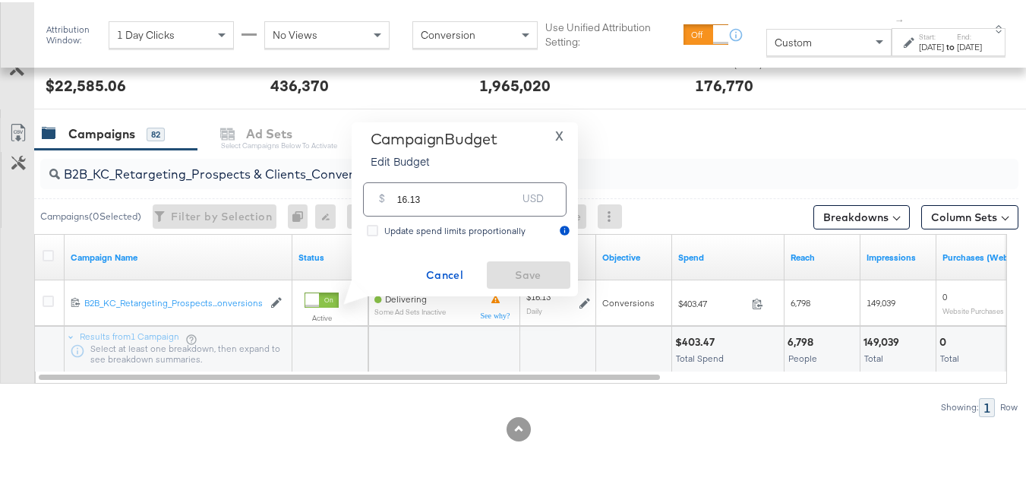
click at [478, 207] on div "$ 16.13 USD" at bounding box center [465, 197] width 204 height 34
click at [475, 201] on input "16.13" at bounding box center [457, 191] width 120 height 33
paste input "$16.09"
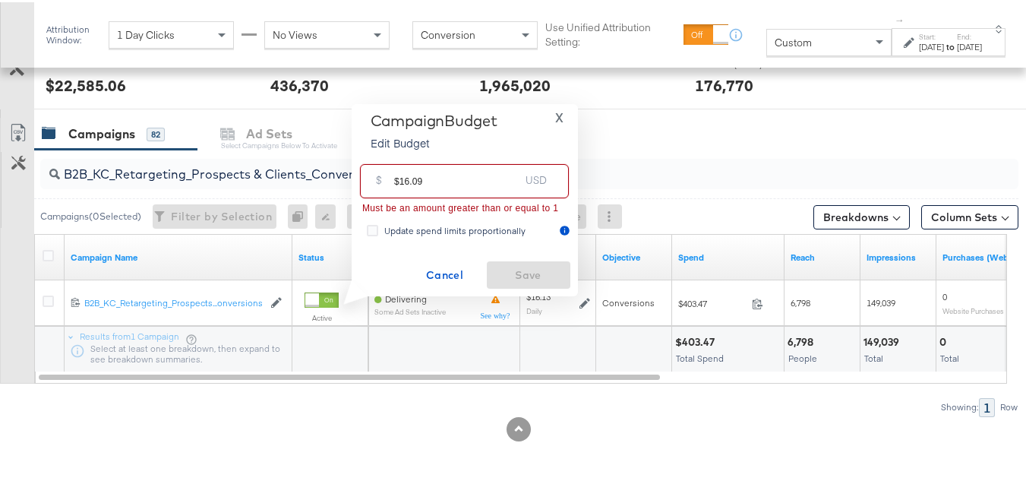
drag, startPoint x: 396, startPoint y: 174, endPoint x: 387, endPoint y: 171, distance: 8.9
click at [387, 172] on div "$ $16.09 USD" at bounding box center [464, 179] width 209 height 34
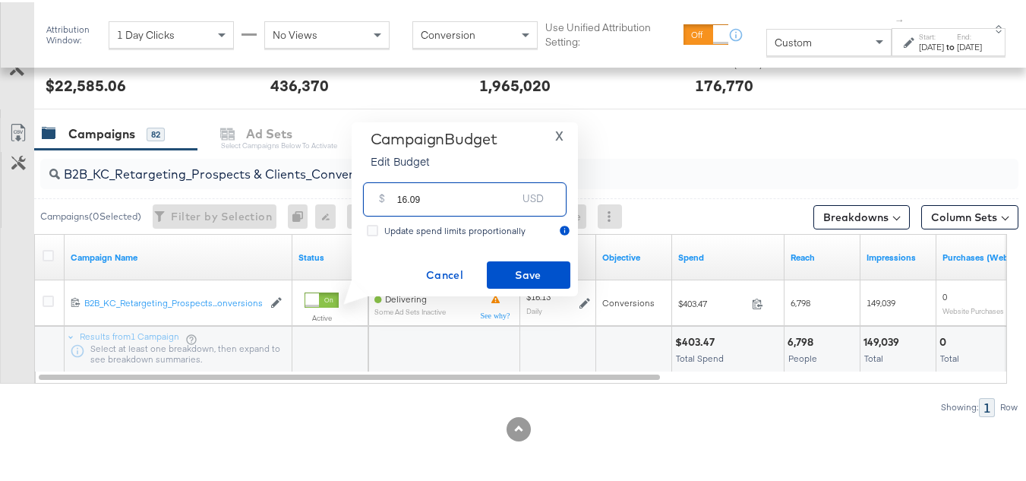
click at [465, 189] on input "16.09" at bounding box center [457, 191] width 120 height 33
type input "16.09"
click at [507, 277] on span "Save" at bounding box center [528, 273] width 71 height 19
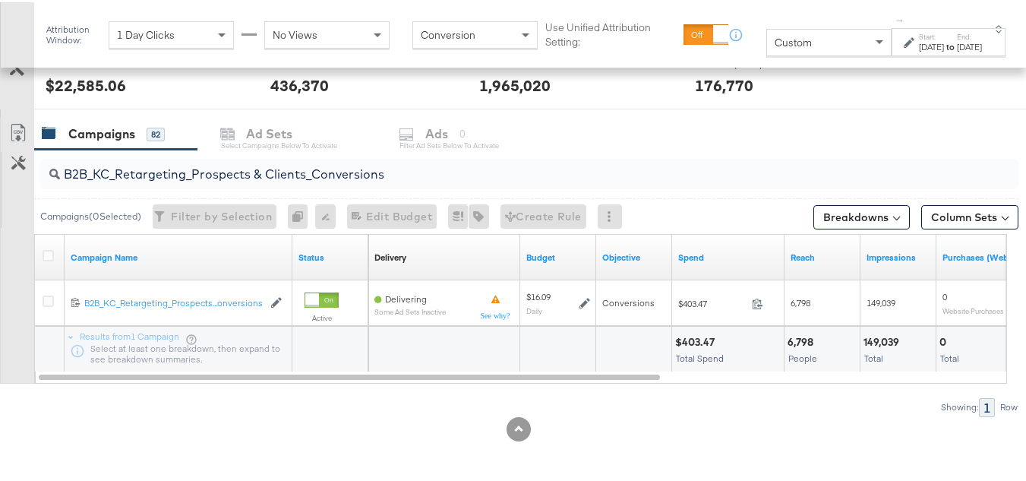
click at [200, 172] on input "B2B_KC_Retargeting_Prospects & Clients_Conversions" at bounding box center [496, 166] width 872 height 30
paste input "C_LAND_KC_Pros_Sig"
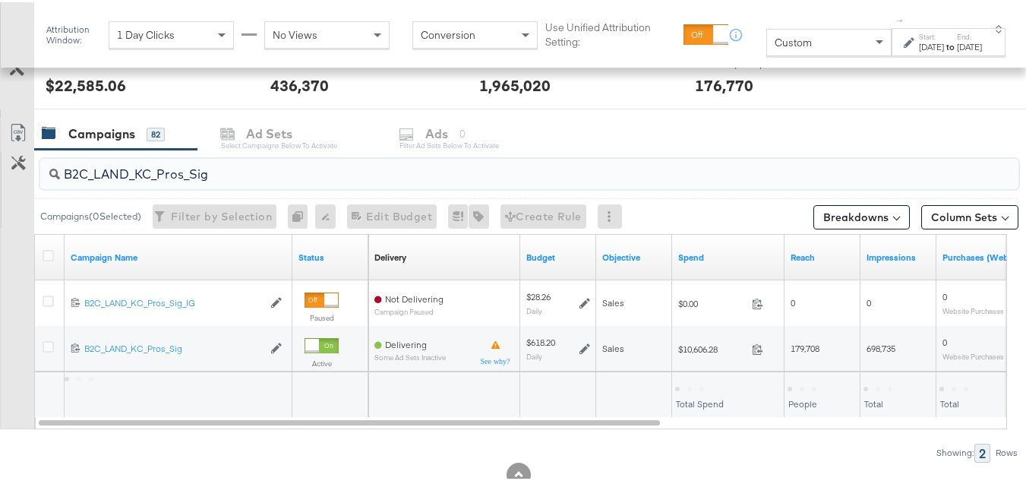
type input "B2C_LAND_KC_Pros_Sig"
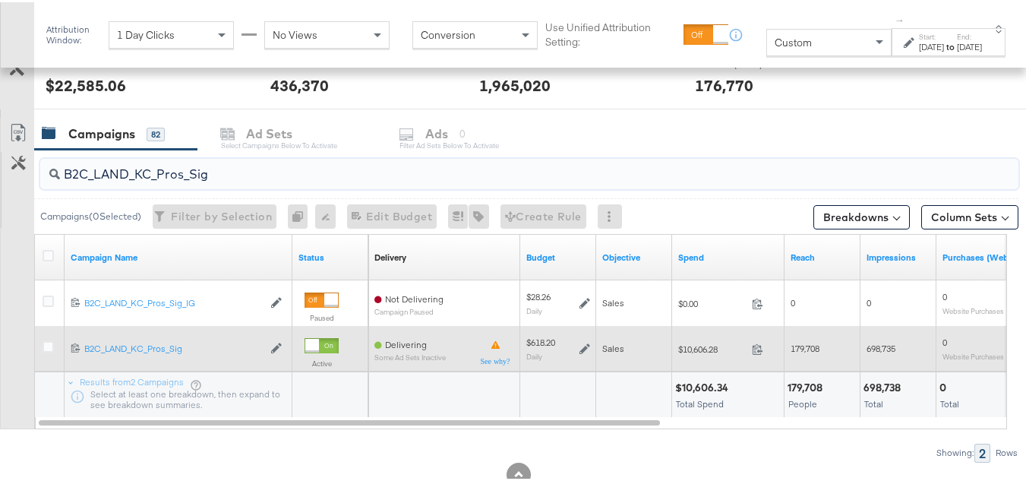
click at [577, 346] on div "$618.20 Daily" at bounding box center [558, 346] width 64 height 24
click at [583, 346] on icon at bounding box center [584, 346] width 11 height 11
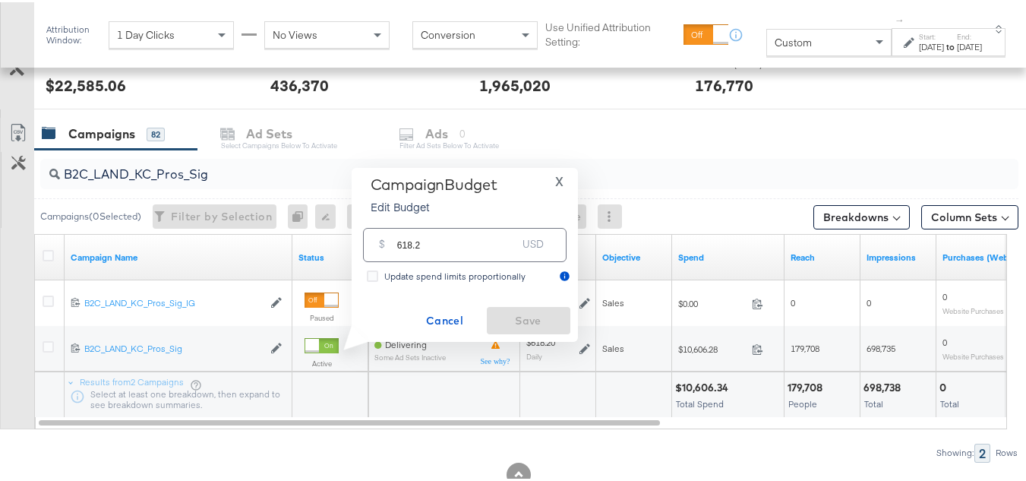
click at [512, 239] on input "618.2" at bounding box center [457, 236] width 120 height 33
paste input "$532.29"
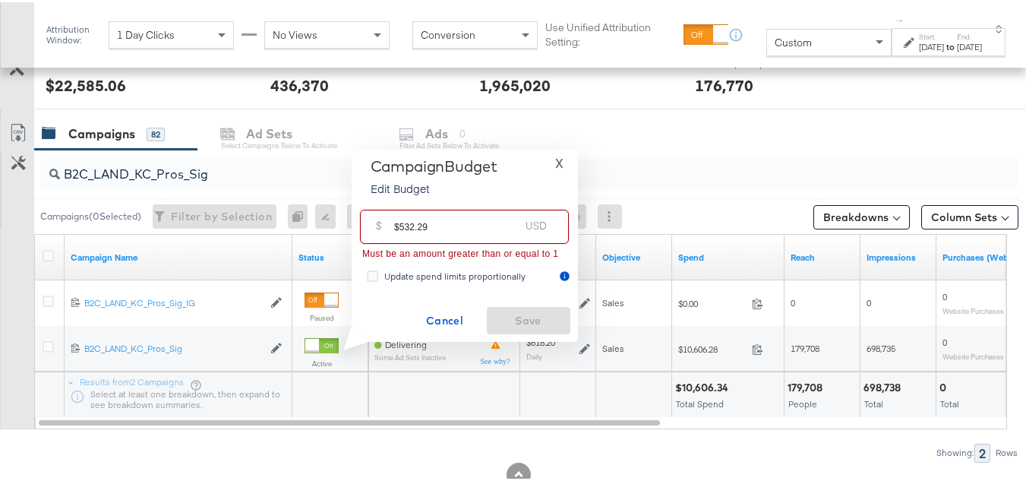
drag, startPoint x: 396, startPoint y: 221, endPoint x: 368, endPoint y: 214, distance: 29.7
click at [370, 215] on div "$ $532.29 USD" at bounding box center [464, 224] width 209 height 34
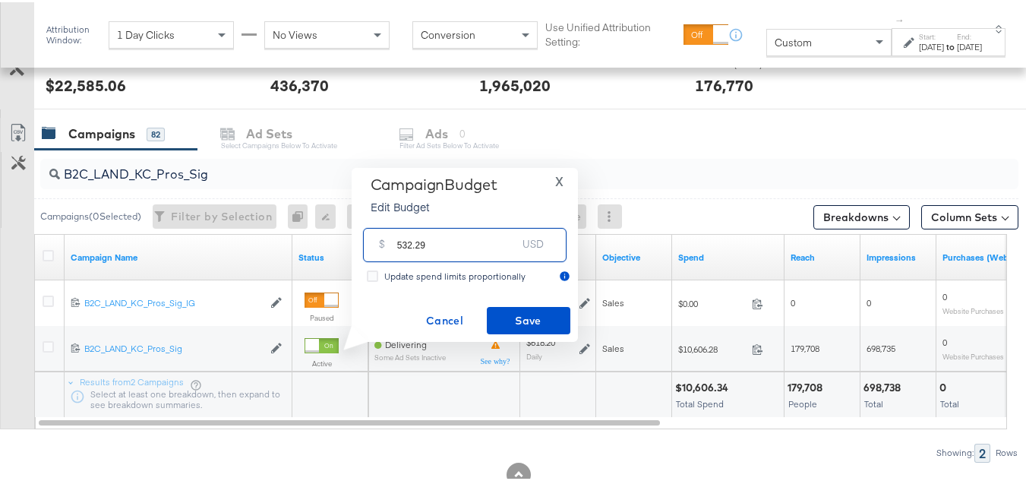
click at [469, 241] on input "532.29" at bounding box center [457, 236] width 120 height 33
type input "532.29"
click at [513, 316] on span "Save" at bounding box center [528, 318] width 71 height 19
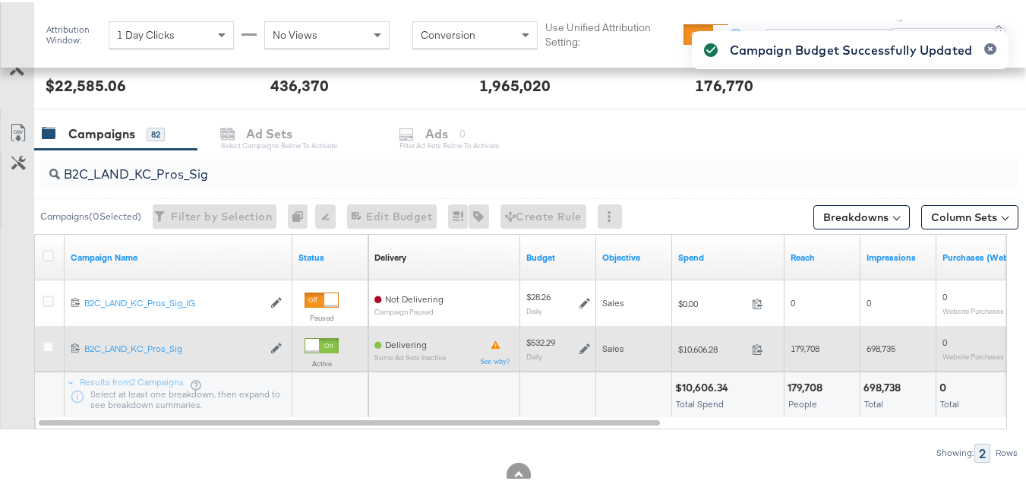
click at [58, 350] on div at bounding box center [51, 346] width 16 height 15
click at [52, 346] on icon at bounding box center [48, 344] width 11 height 11
click at [0, 0] on input "checkbox" at bounding box center [0, 0] width 0 height 0
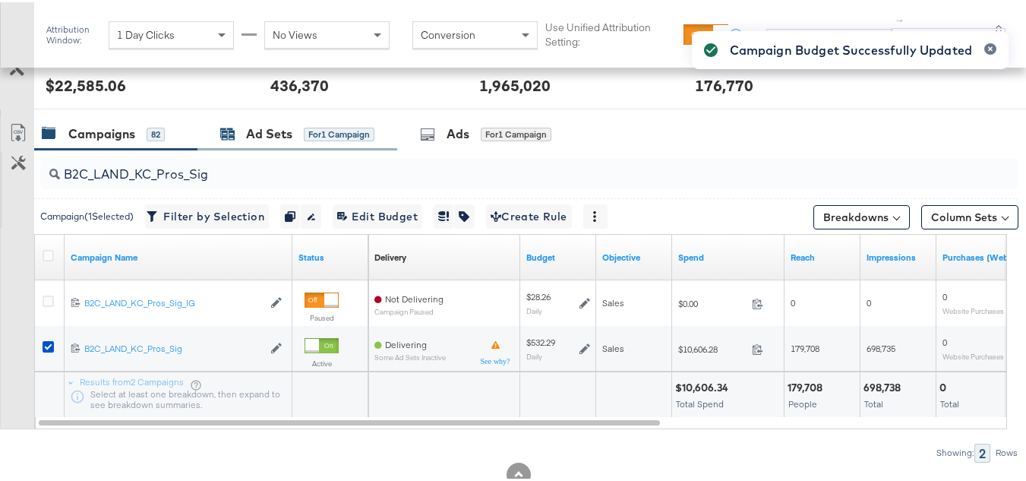
click at [282, 133] on div "Ad Sets" at bounding box center [269, 131] width 46 height 17
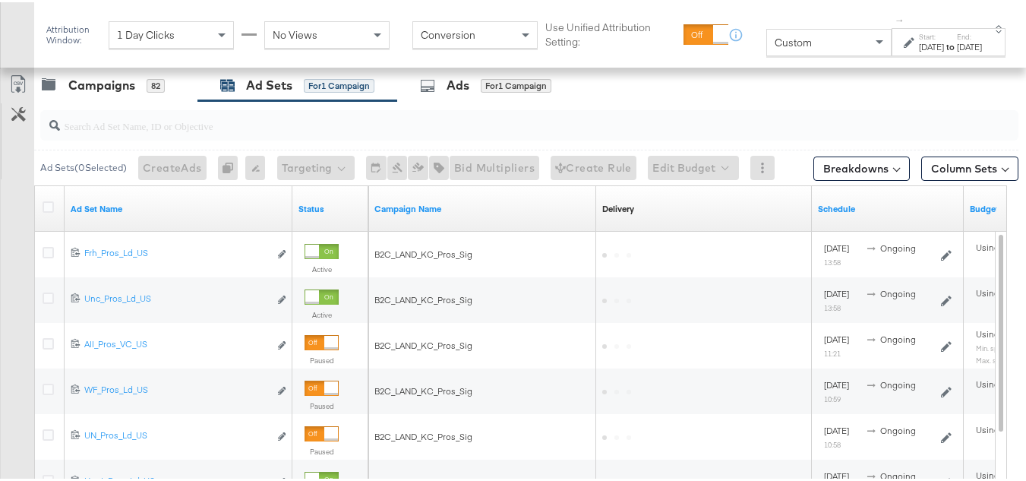
scroll to position [672, 0]
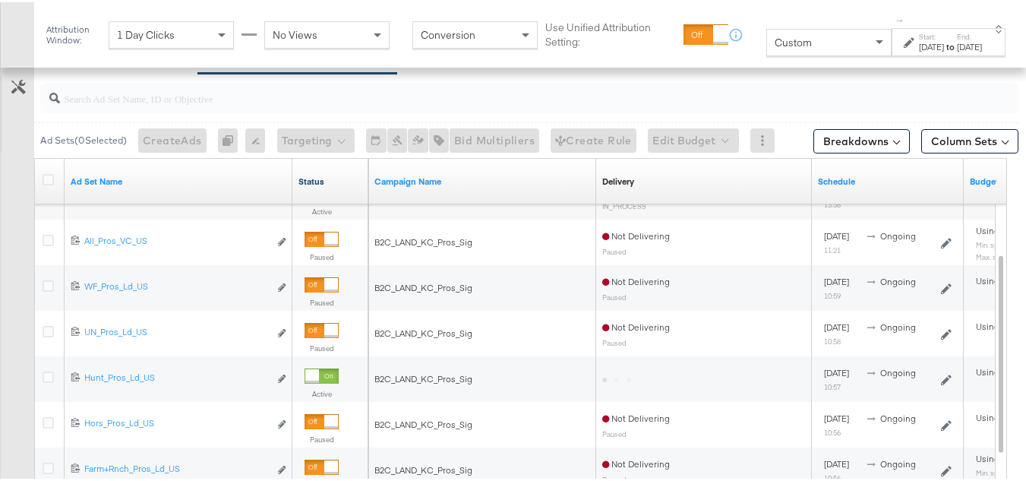
click at [308, 175] on link "Status" at bounding box center [330, 179] width 64 height 12
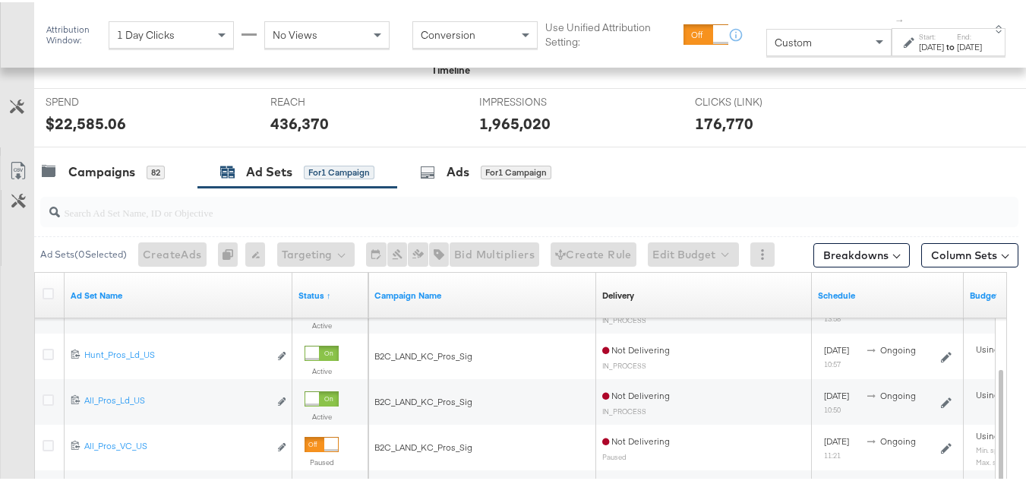
scroll to position [490, 0]
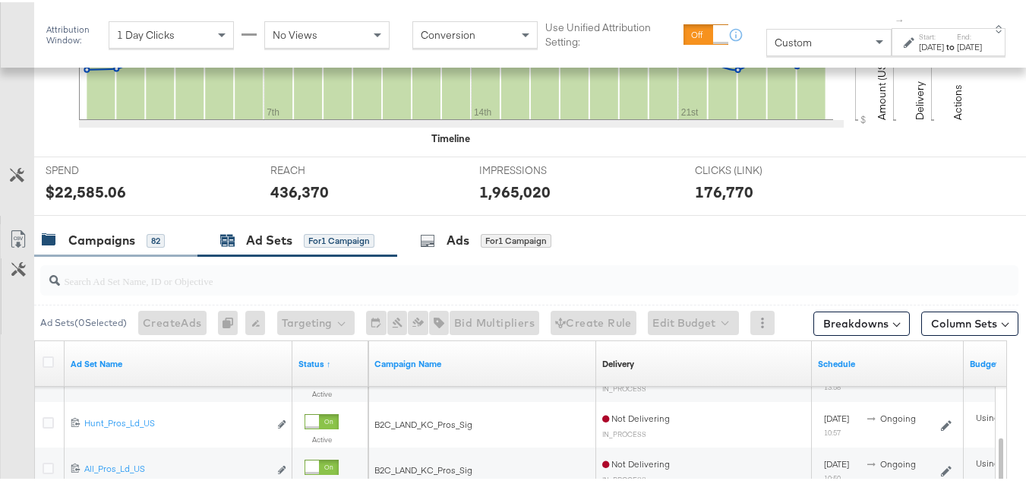
click at [109, 242] on div "Campaigns" at bounding box center [101, 237] width 67 height 17
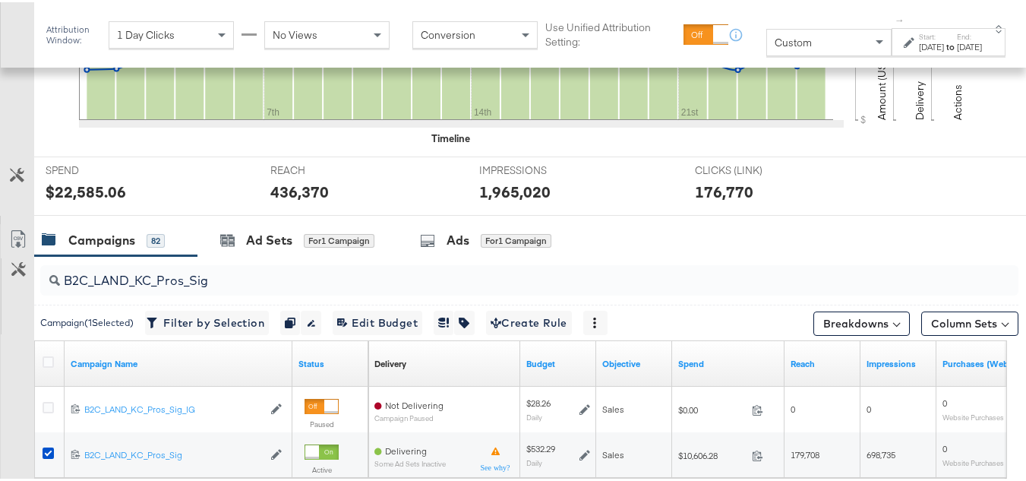
click at [57, 356] on div at bounding box center [51, 361] width 16 height 15
click at [50, 362] on icon at bounding box center [48, 359] width 11 height 11
click at [0, 0] on input "checkbox" at bounding box center [0, 0] width 0 height 0
click at [50, 362] on icon at bounding box center [48, 359] width 11 height 11
click at [0, 0] on input "checkbox" at bounding box center [0, 0] width 0 height 0
